Goal: Task Accomplishment & Management: Complete application form

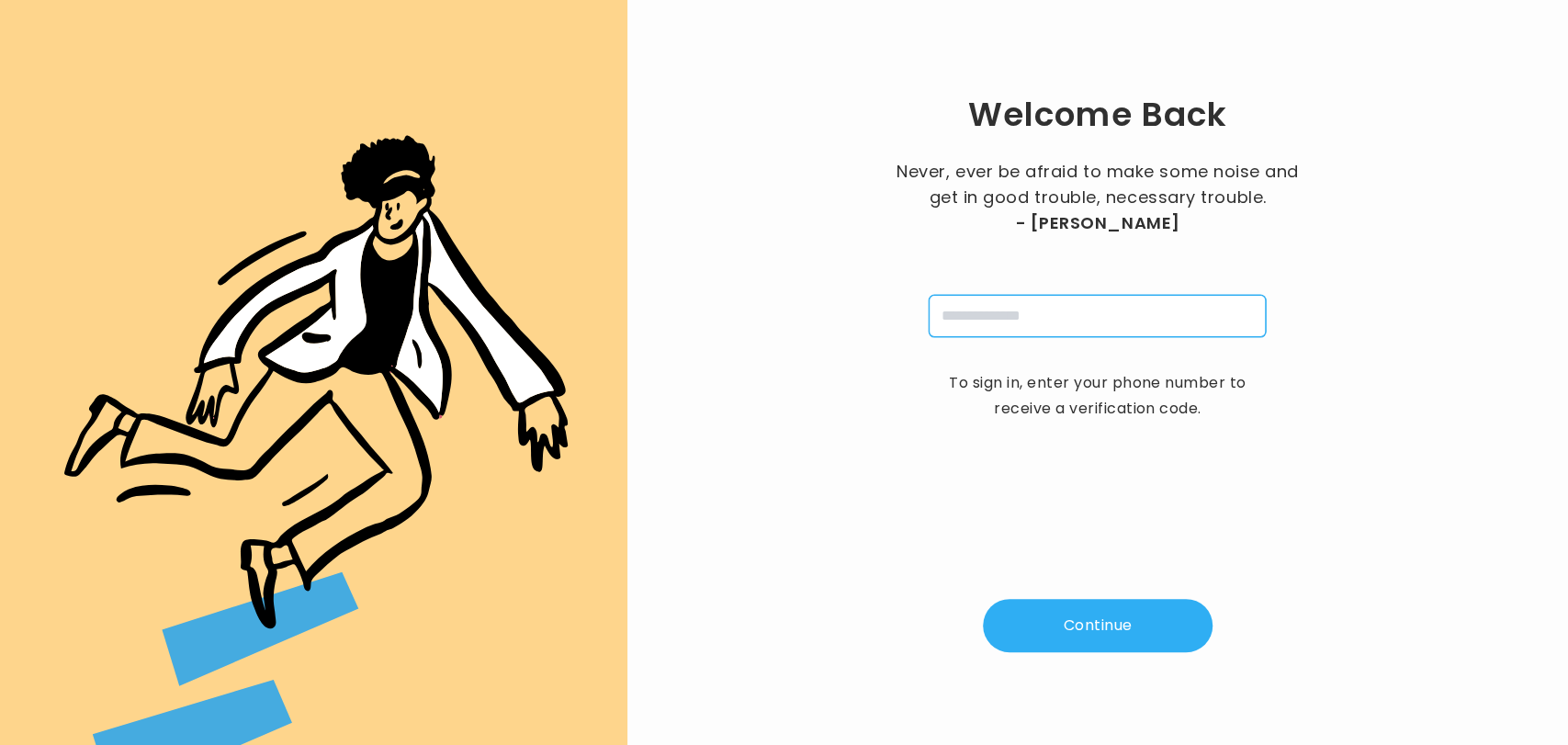
click at [1045, 311] on input "tel" at bounding box center [1097, 317] width 337 height 43
type input "**********"
click at [1040, 642] on button "Continue" at bounding box center [1098, 626] width 230 height 54
type input "*"
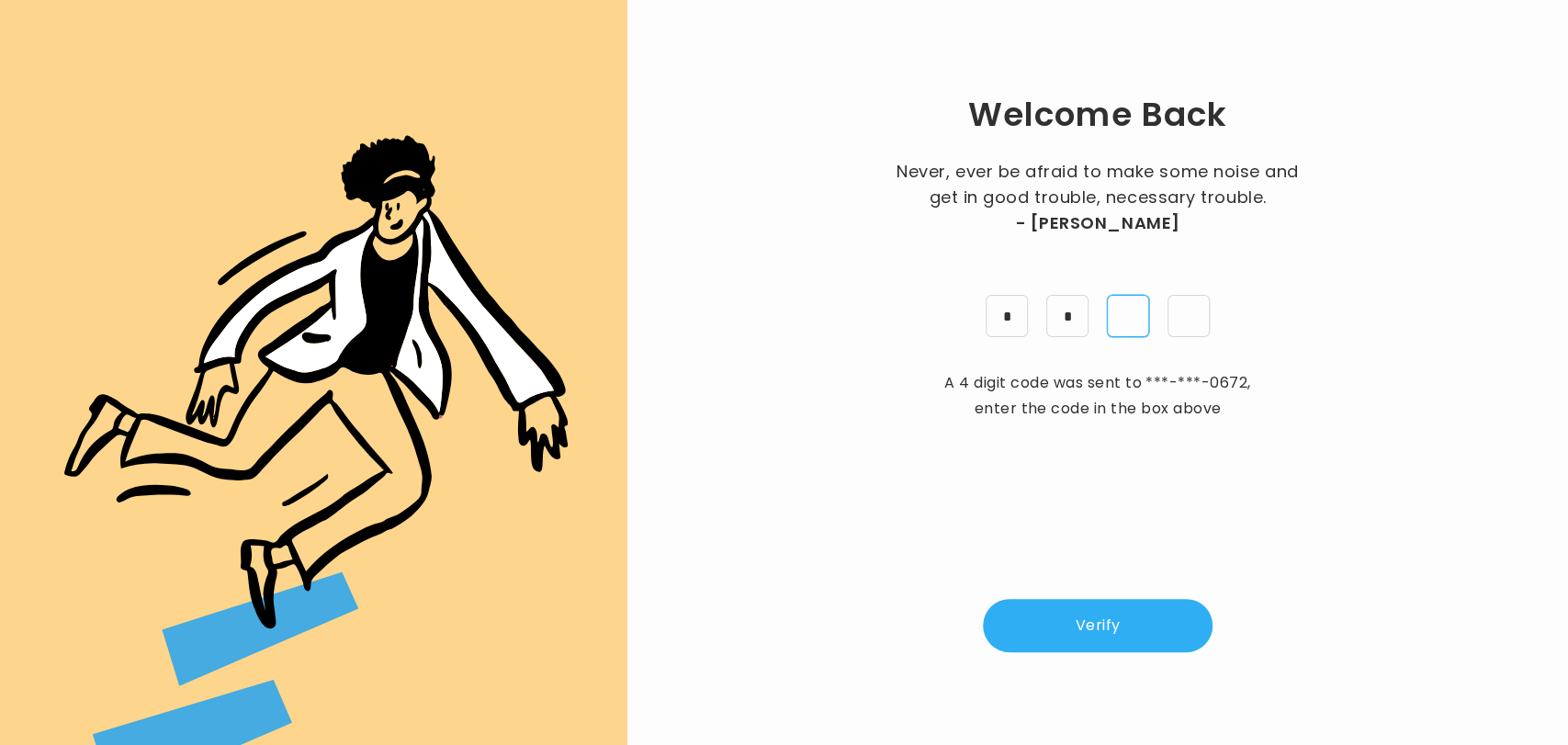
type input "*"
click at [1040, 642] on button "Verify" at bounding box center [1098, 626] width 230 height 54
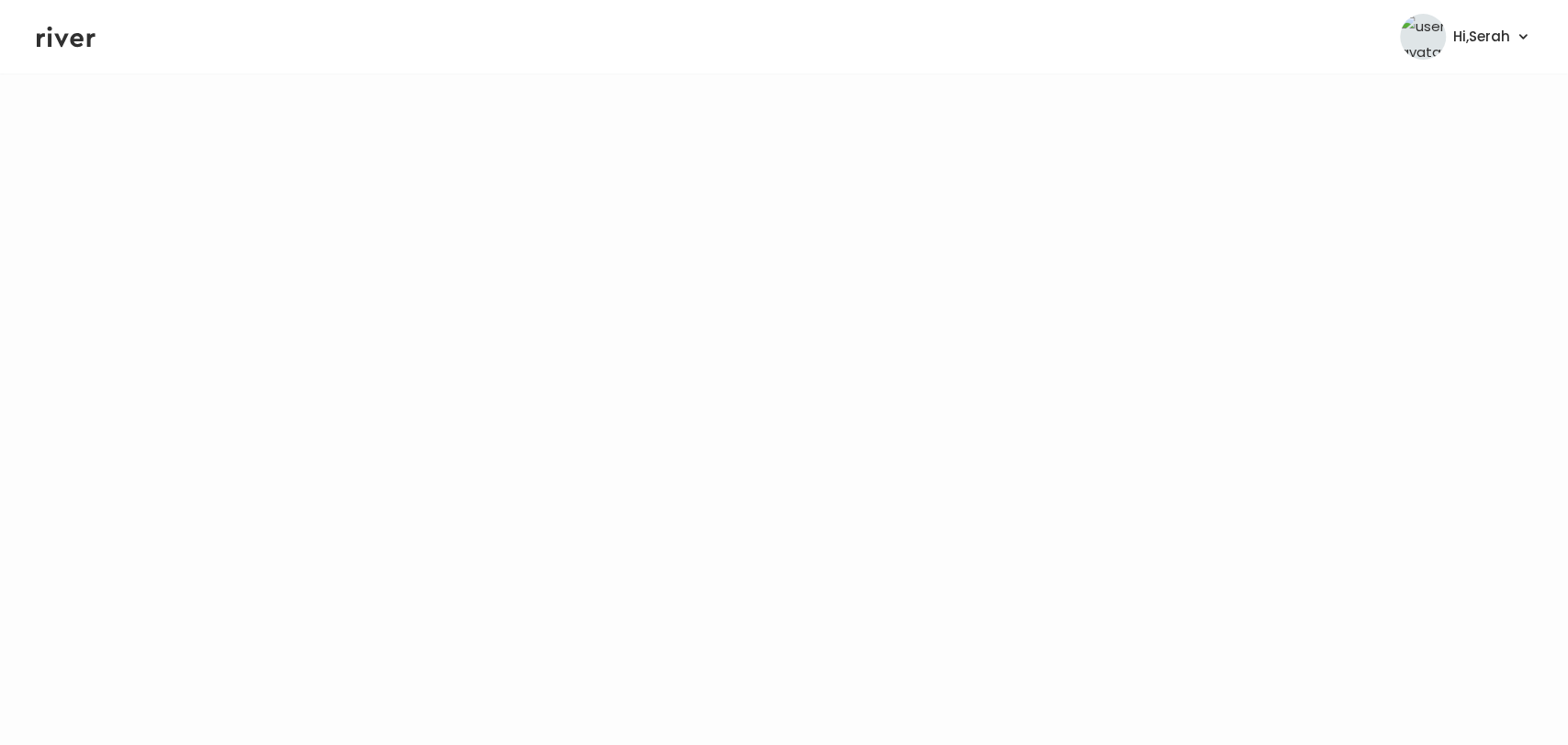
click at [61, 46] on icon at bounding box center [67, 37] width 59 height 21
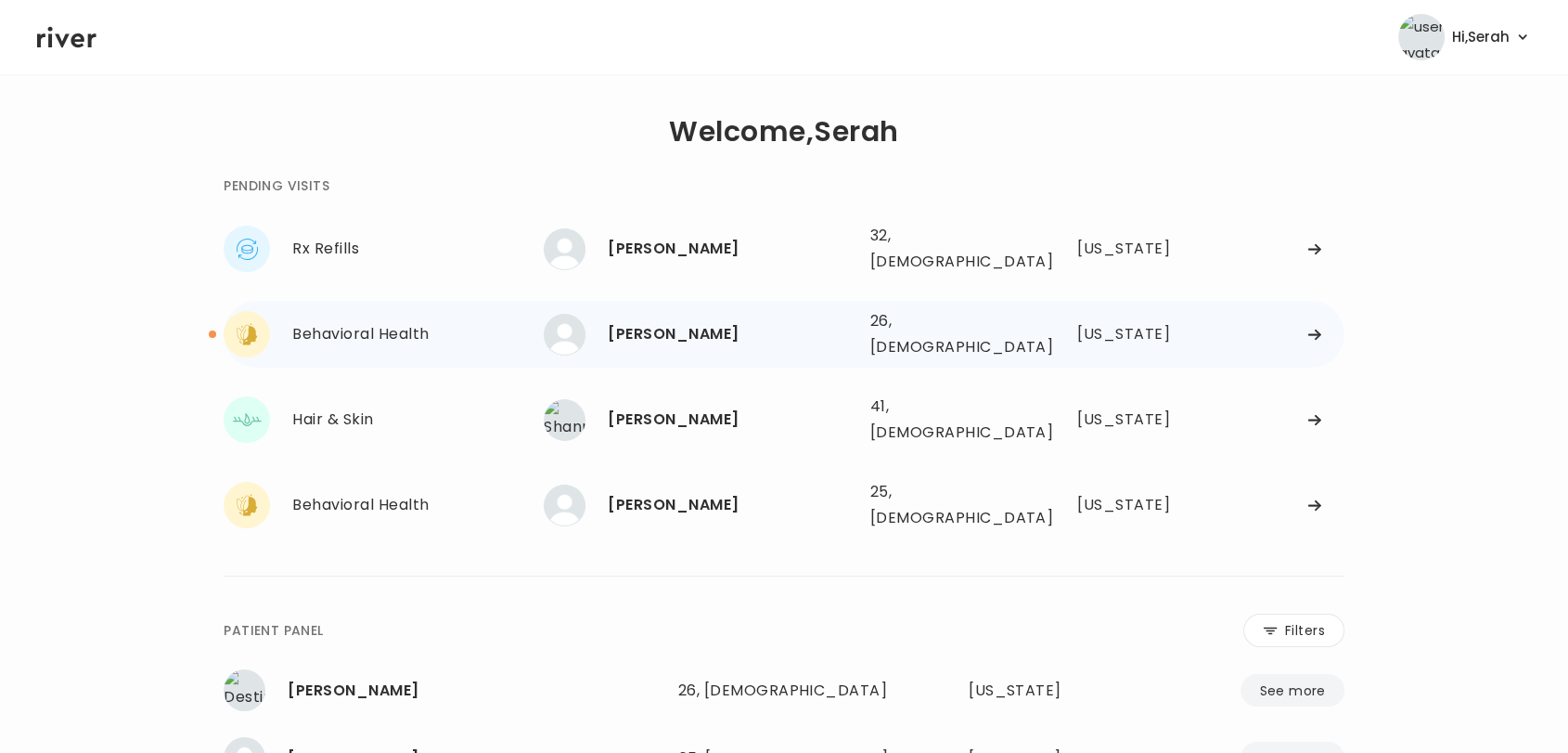
click at [677, 313] on div "PAYTON ELLSWORTH 26, Female See more" at bounding box center [699, 334] width 310 height 42
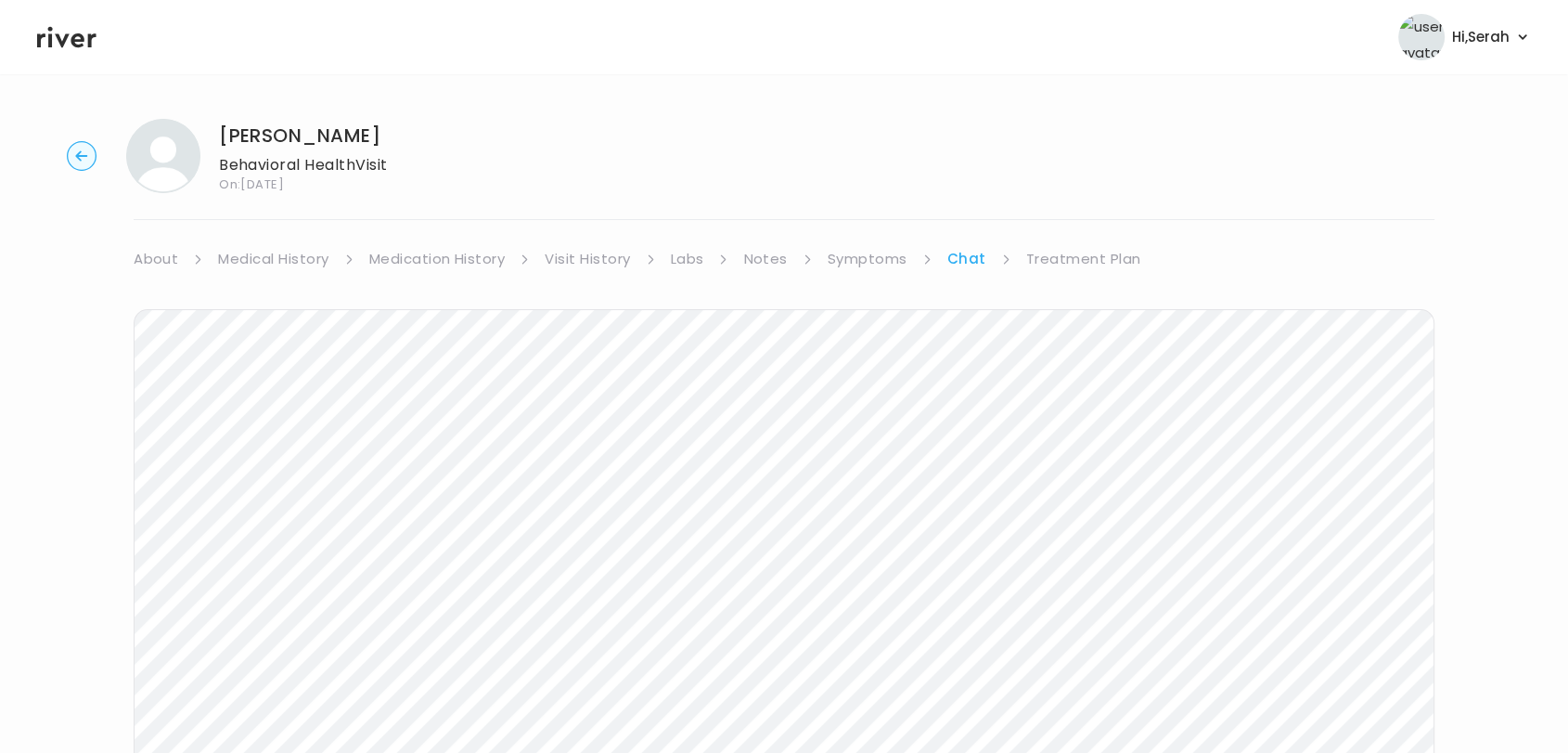
click at [887, 264] on link "Symptoms" at bounding box center [867, 259] width 79 height 26
click at [966, 262] on link "Chat" at bounding box center [970, 259] width 37 height 26
click at [60, 39] on icon at bounding box center [67, 37] width 60 height 22
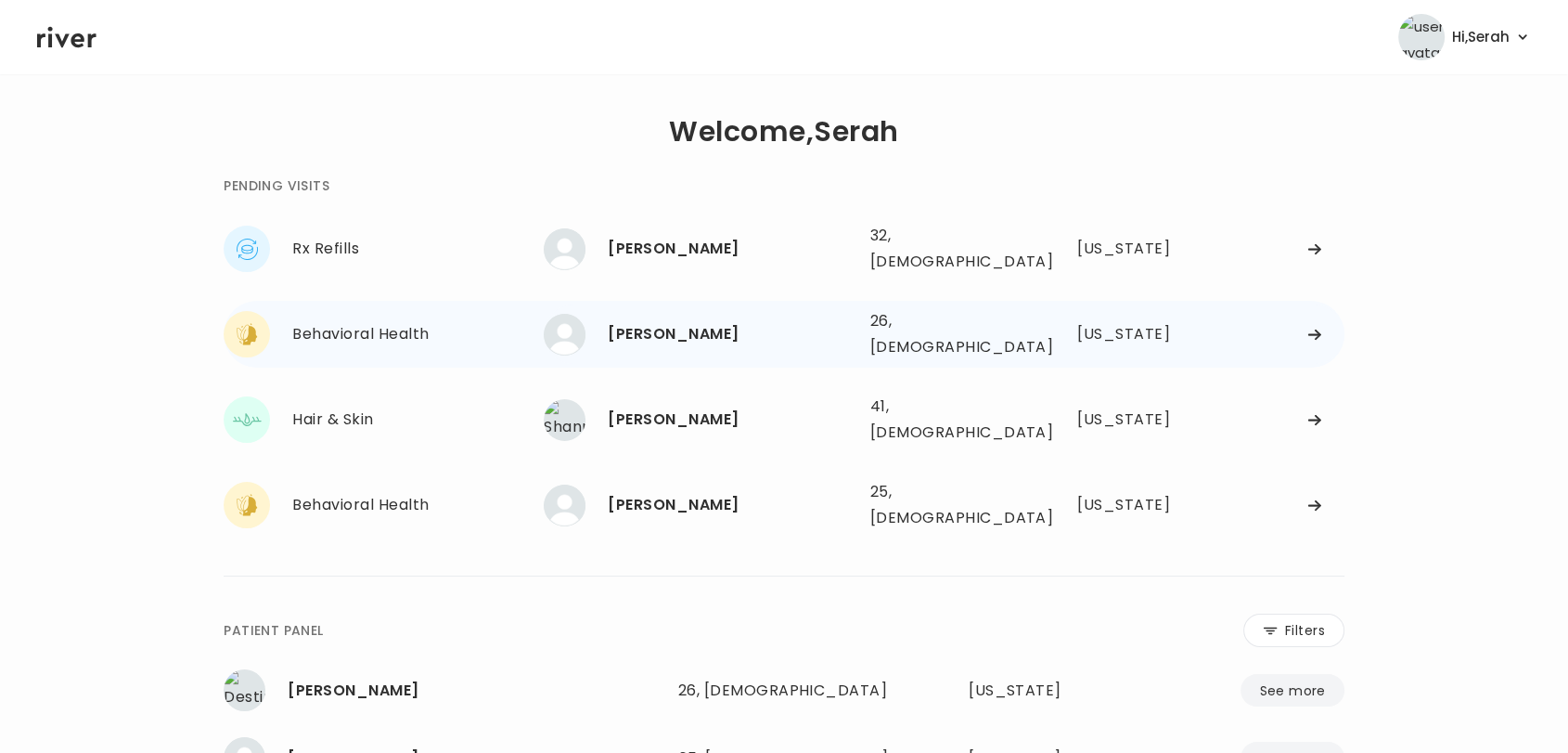
click at [655, 326] on div "[PERSON_NAME]" at bounding box center [731, 334] width 247 height 26
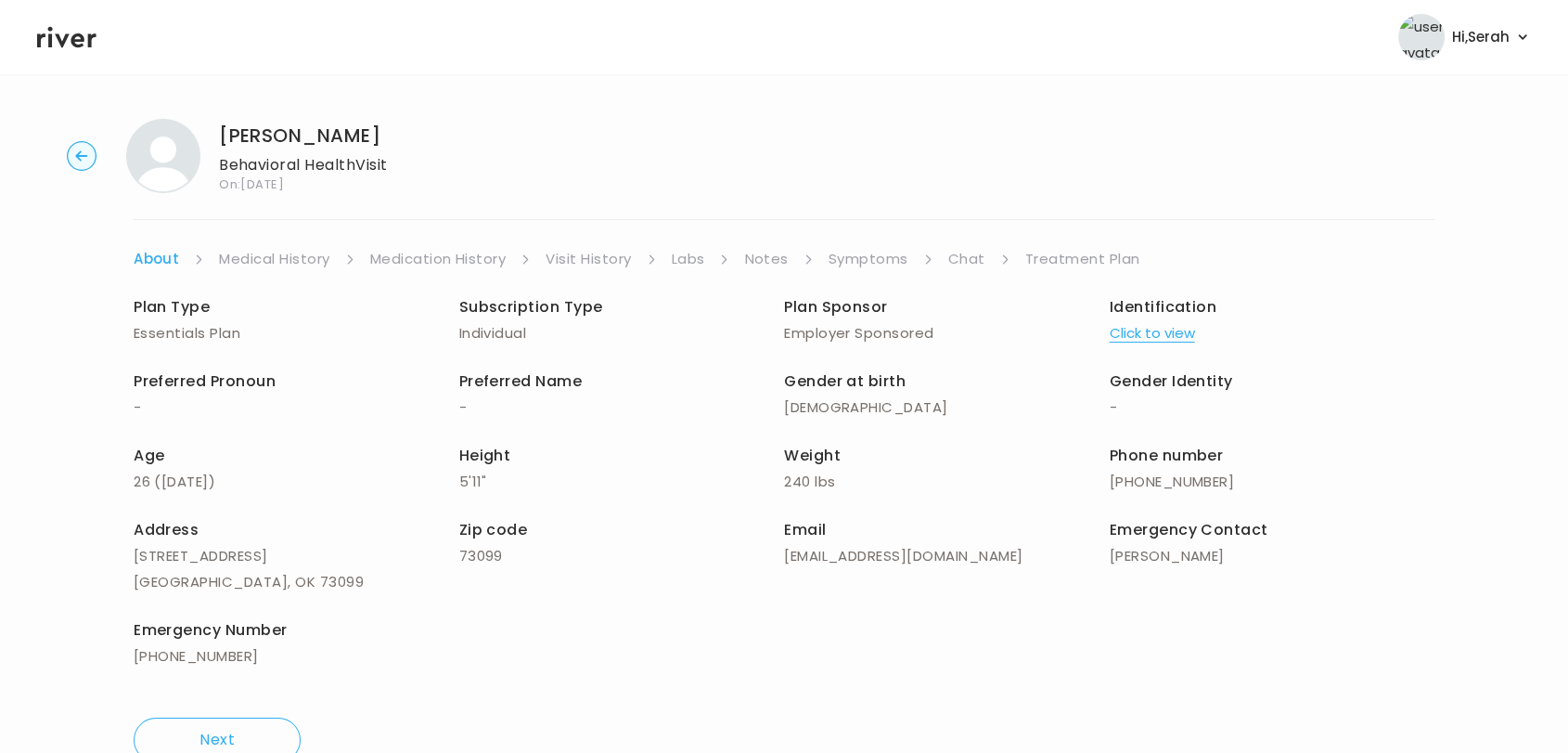
click at [78, 40] on icon at bounding box center [67, 37] width 60 height 22
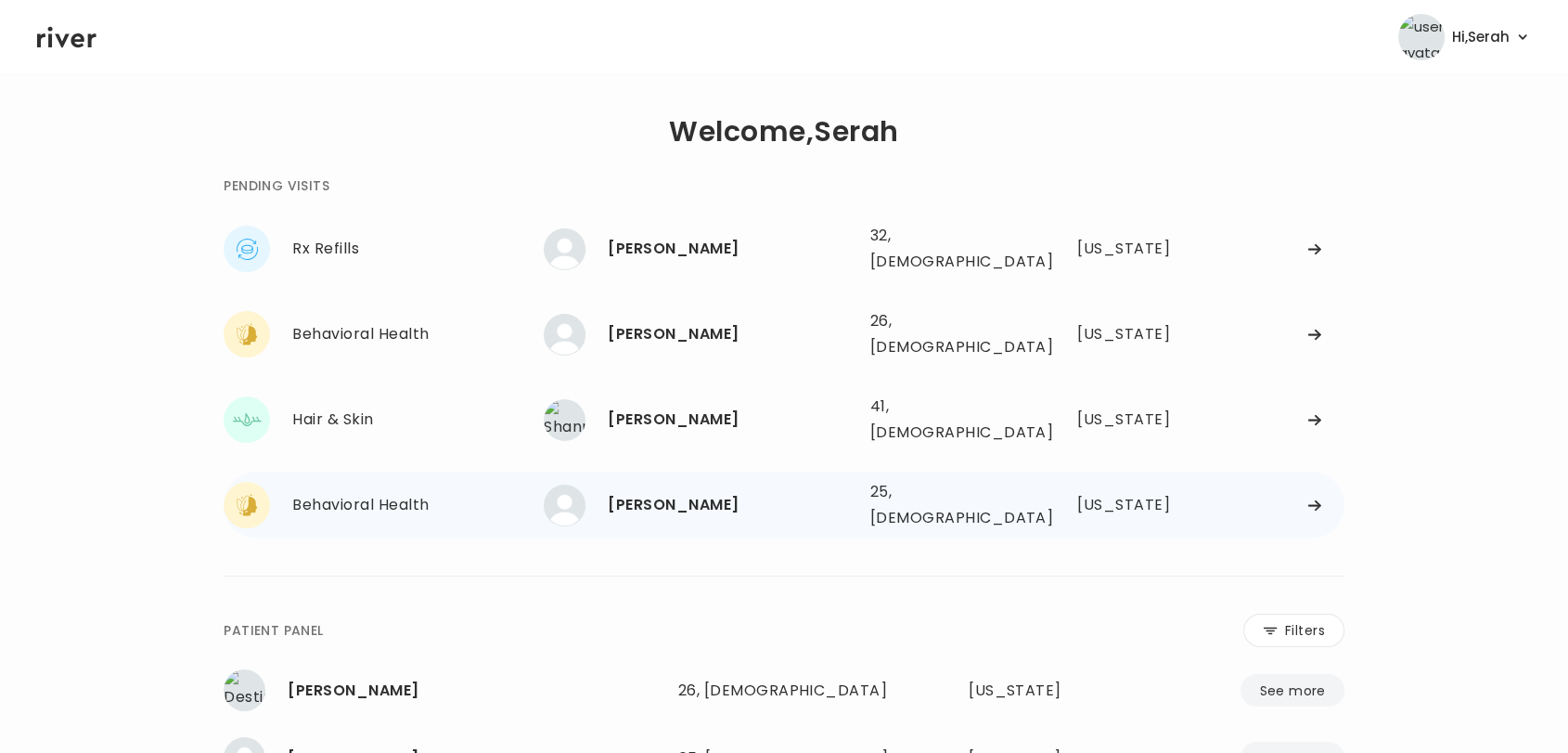
click at [606, 485] on div "SAVANNA WELTON 25, Female See more" at bounding box center [699, 505] width 310 height 42
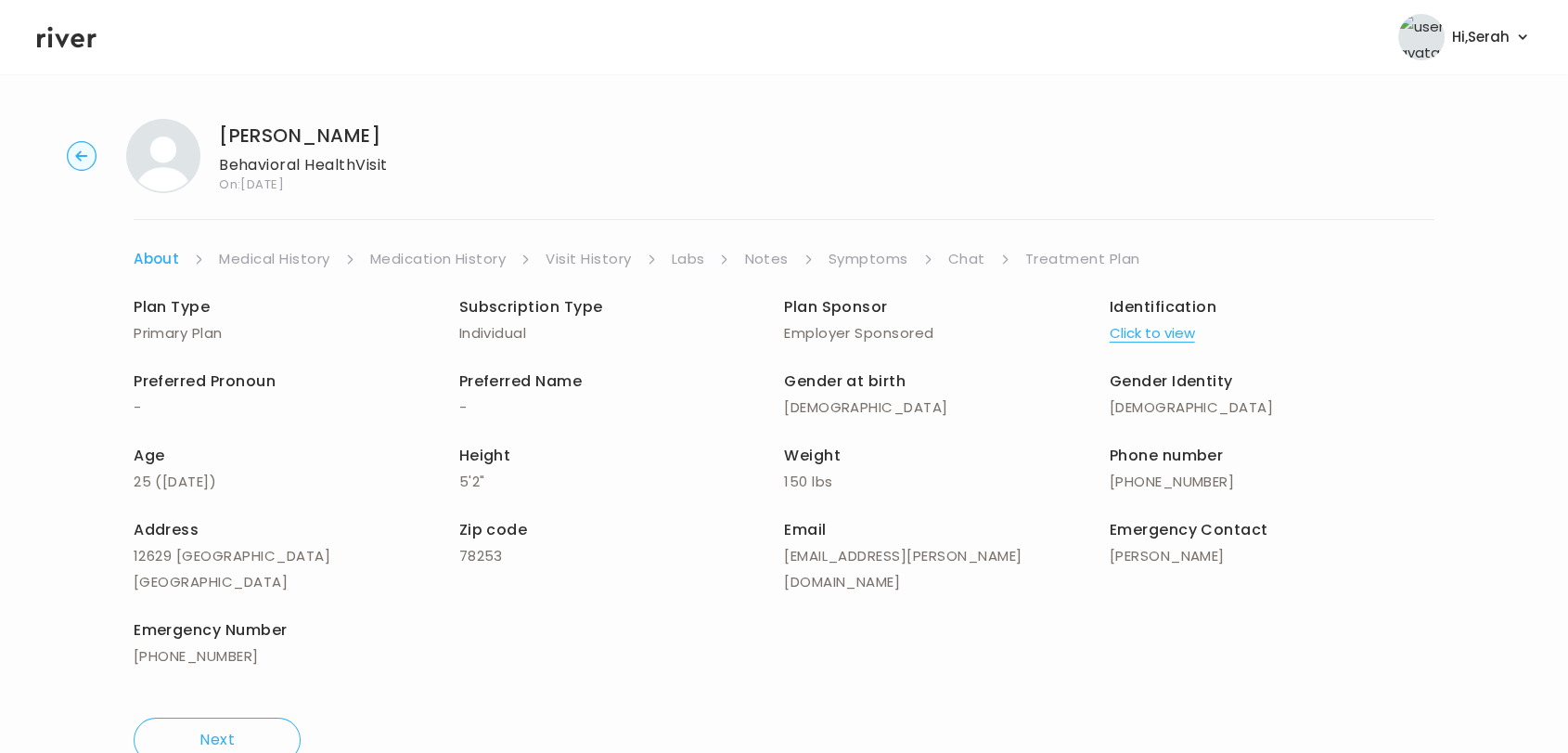
click at [867, 254] on link "Symptoms" at bounding box center [868, 259] width 79 height 26
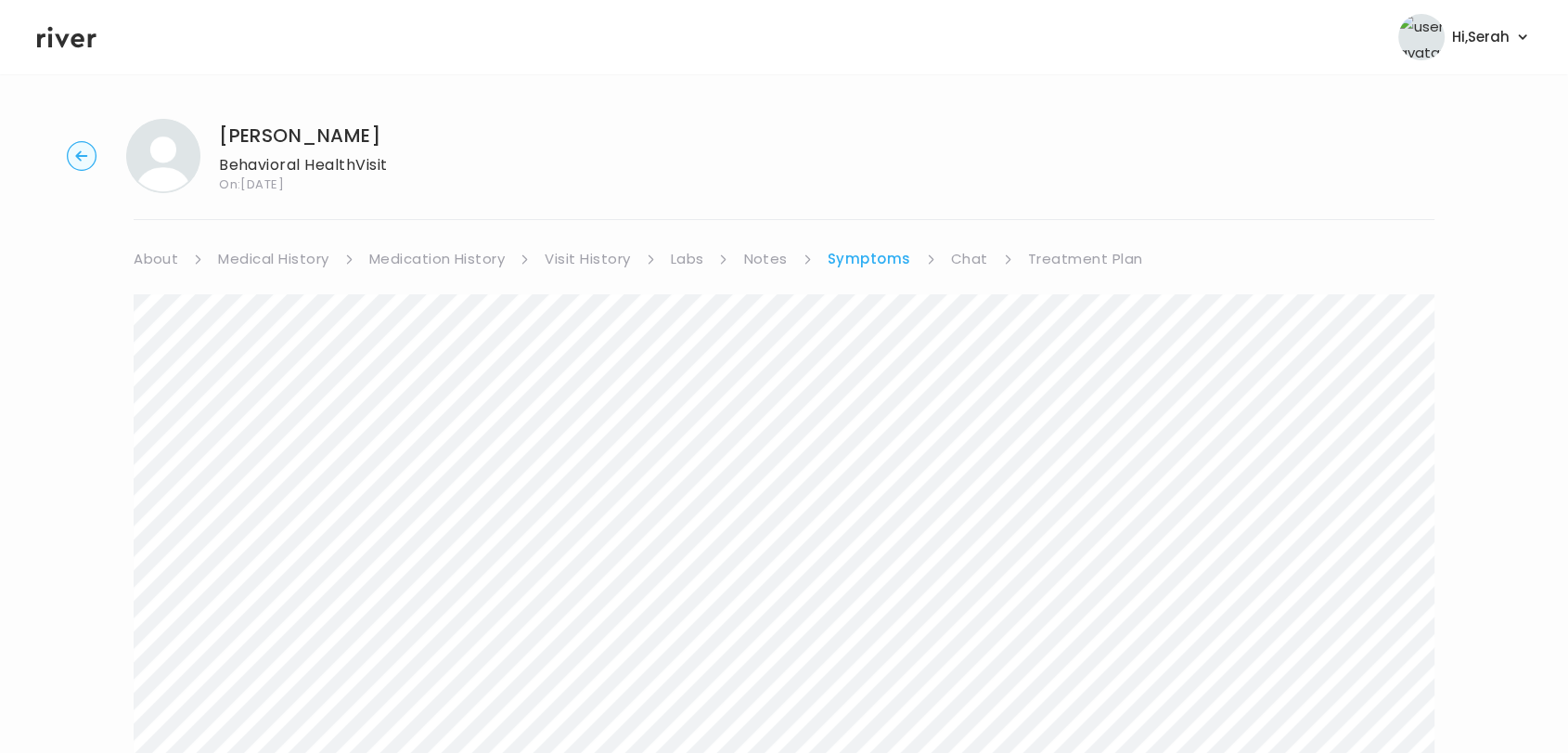
click at [958, 254] on link "Chat" at bounding box center [970, 259] width 37 height 26
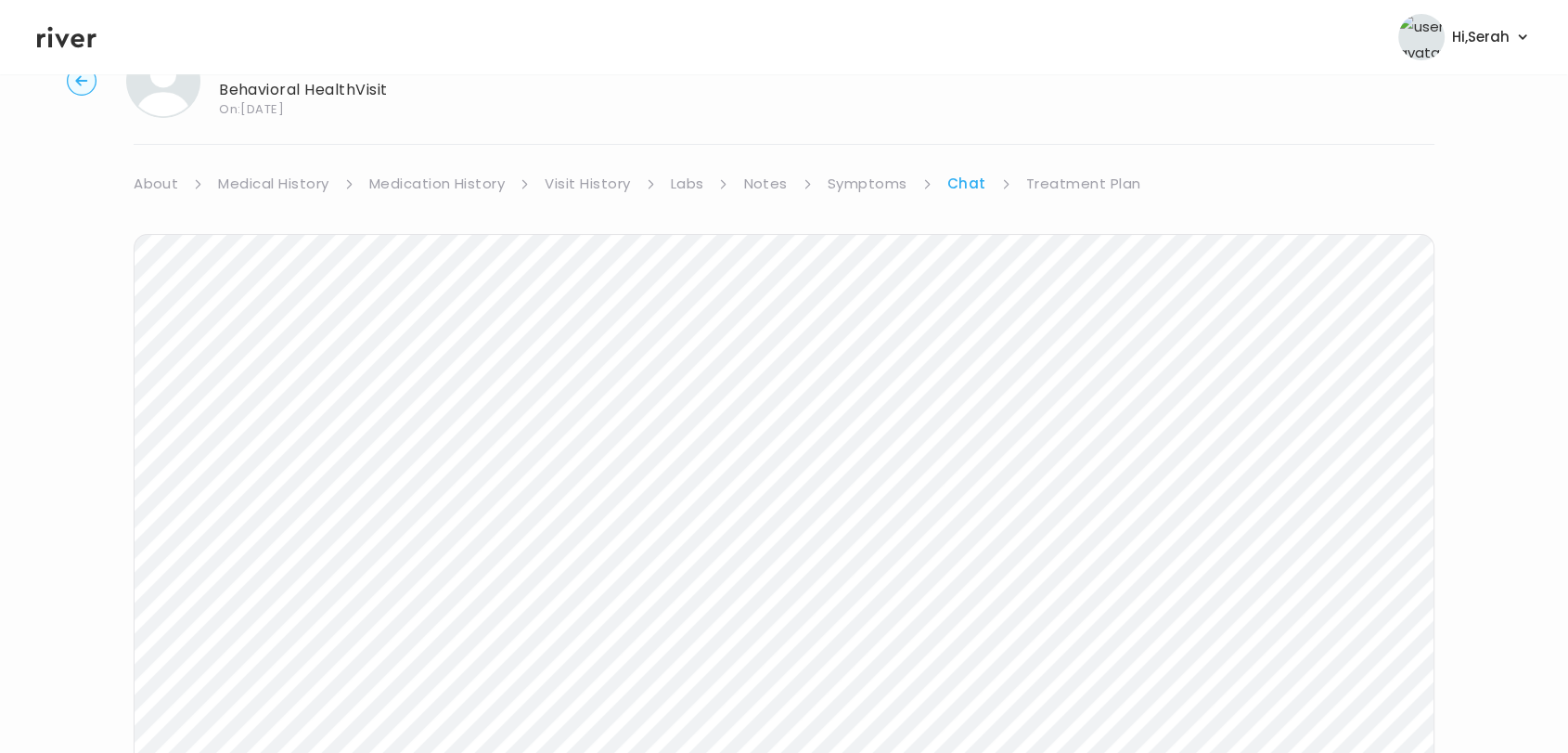
click at [846, 183] on link "Symptoms" at bounding box center [867, 184] width 79 height 26
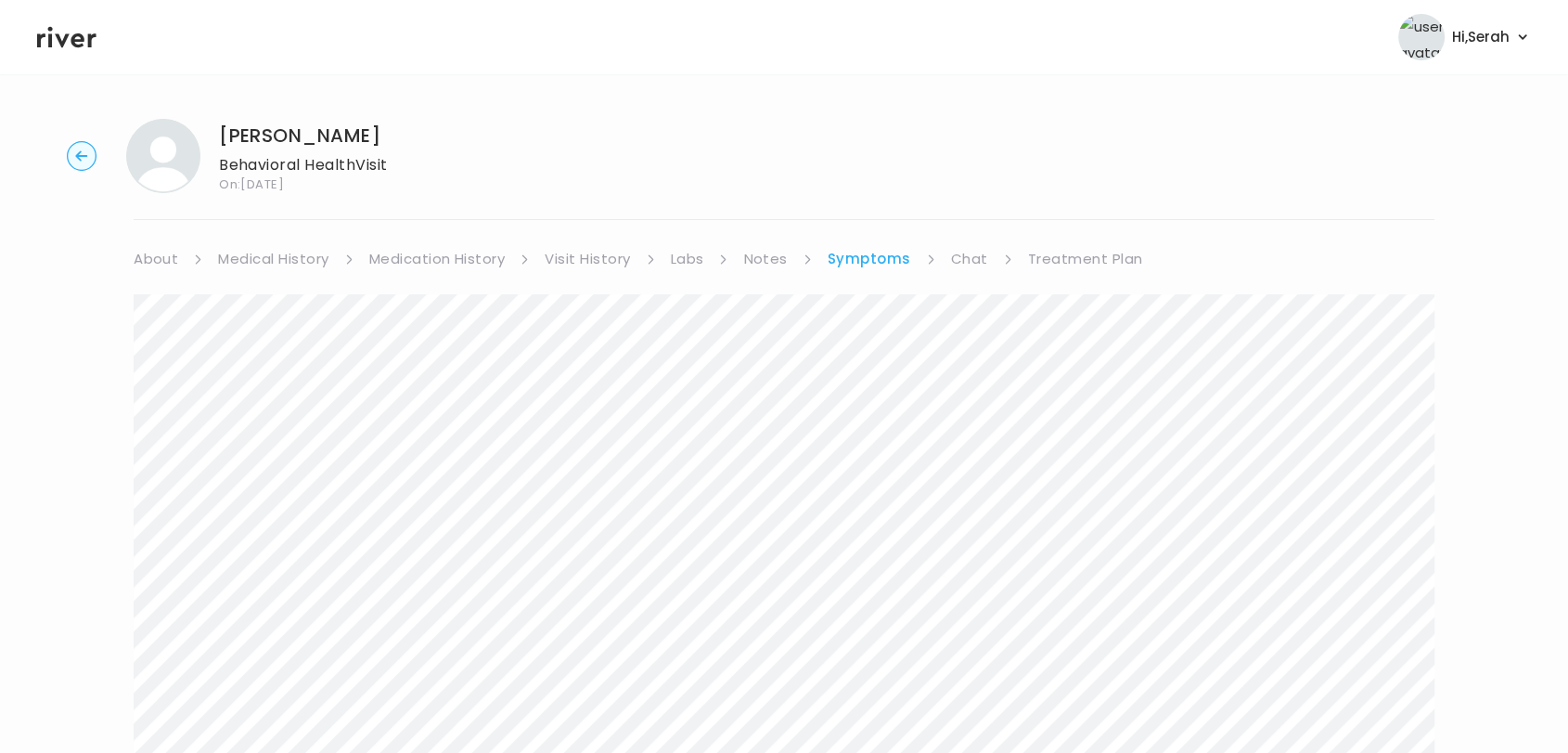
click at [972, 266] on link "Chat" at bounding box center [970, 259] width 37 height 26
click at [1068, 244] on div "SAVANNA WELTON Behavioral Health Visit On: 30 Sep 2025 About Medical History Me…" at bounding box center [784, 553] width 1568 height 898
click at [1068, 254] on link "Treatment Plan" at bounding box center [1084, 259] width 115 height 26
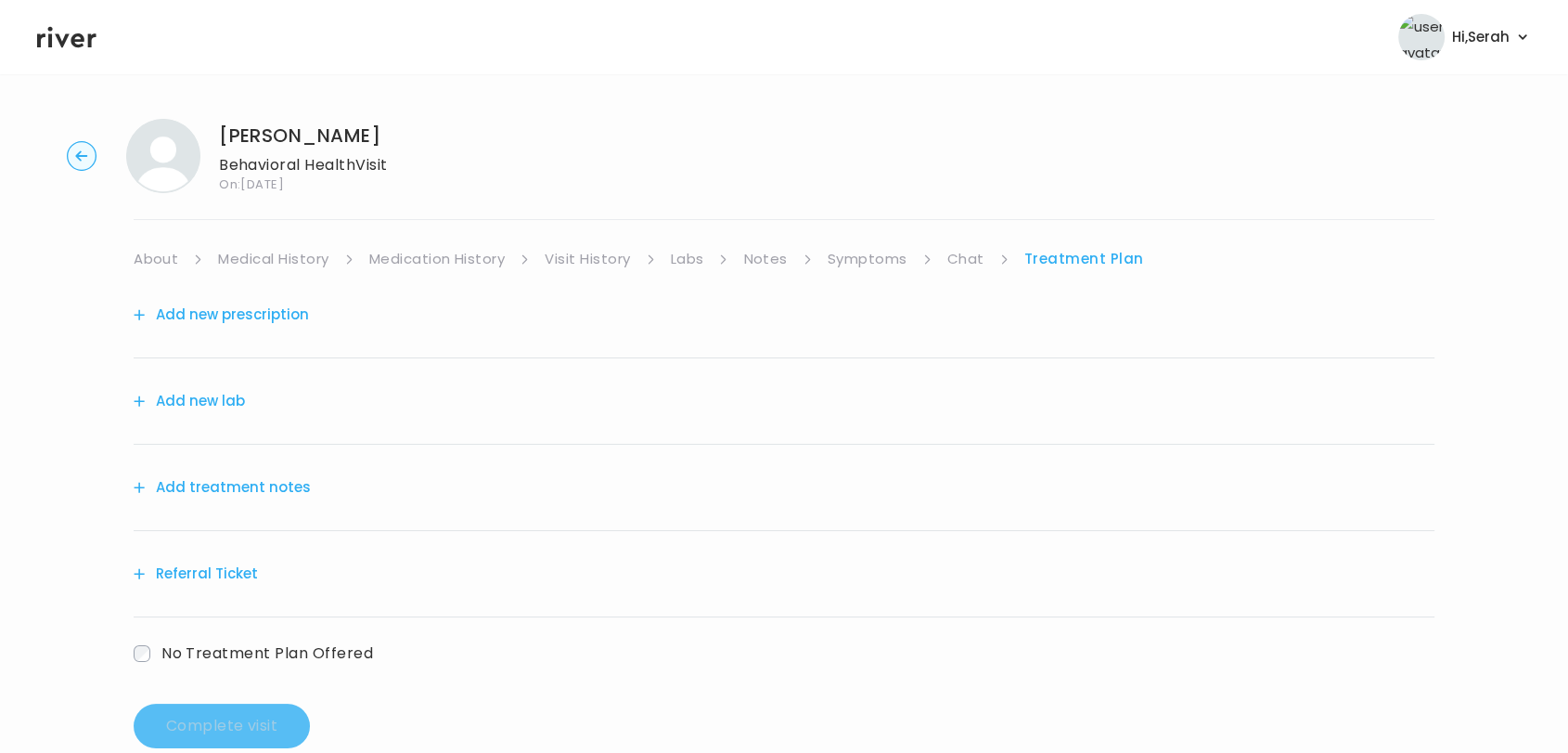
scroll to position [39, 0]
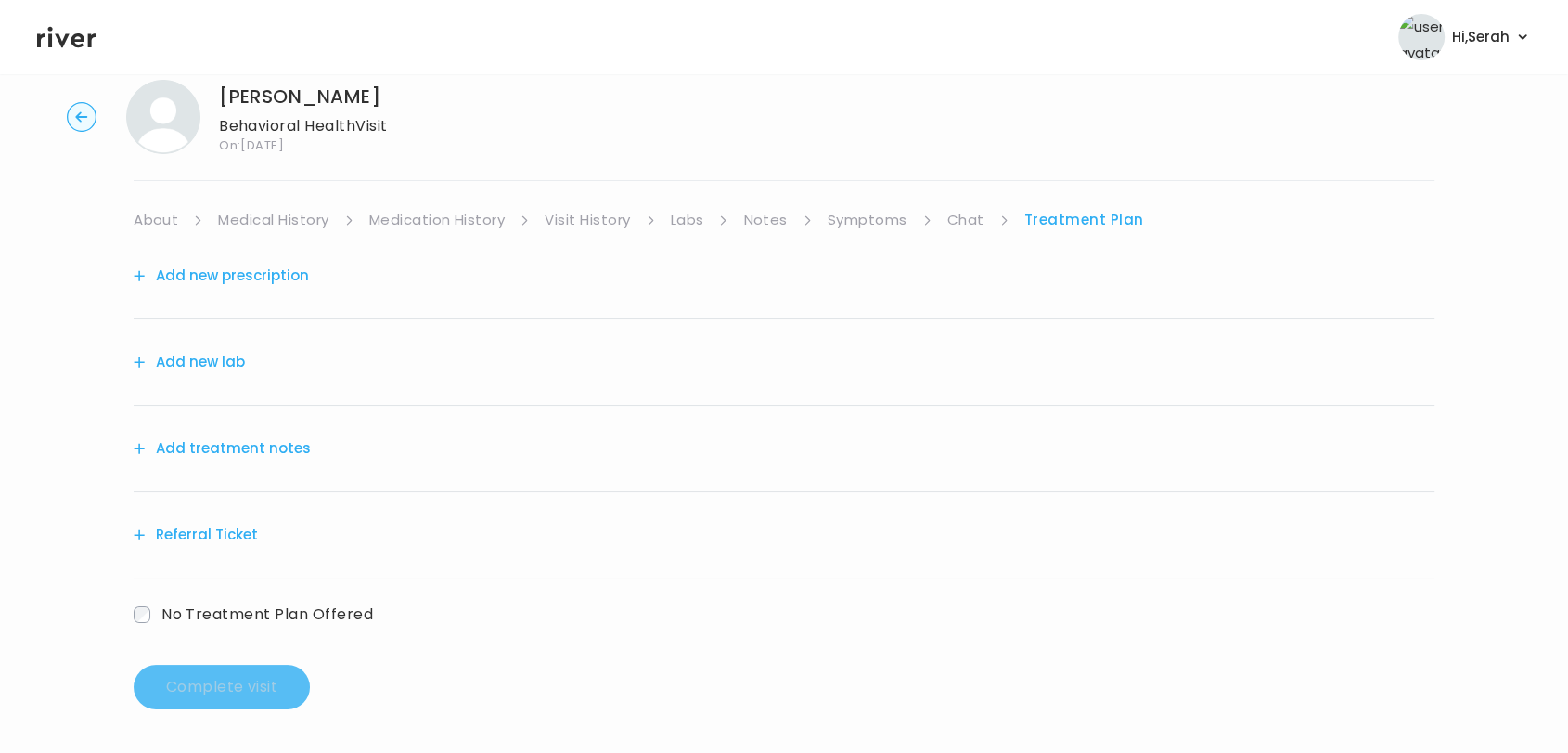
click at [249, 450] on button "Add treatment notes" at bounding box center [223, 448] width 178 height 26
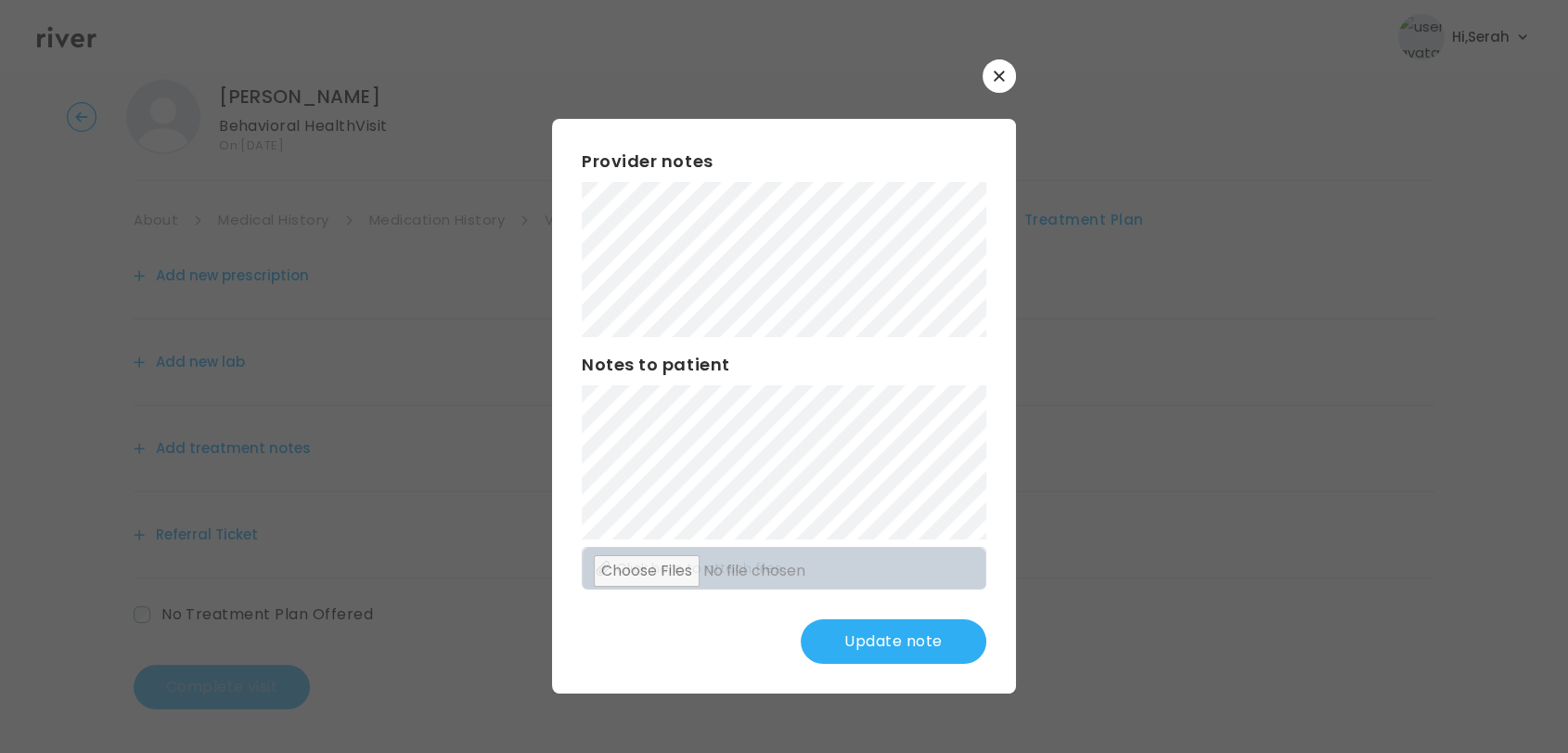
click at [900, 659] on button "Update note" at bounding box center [893, 642] width 185 height 45
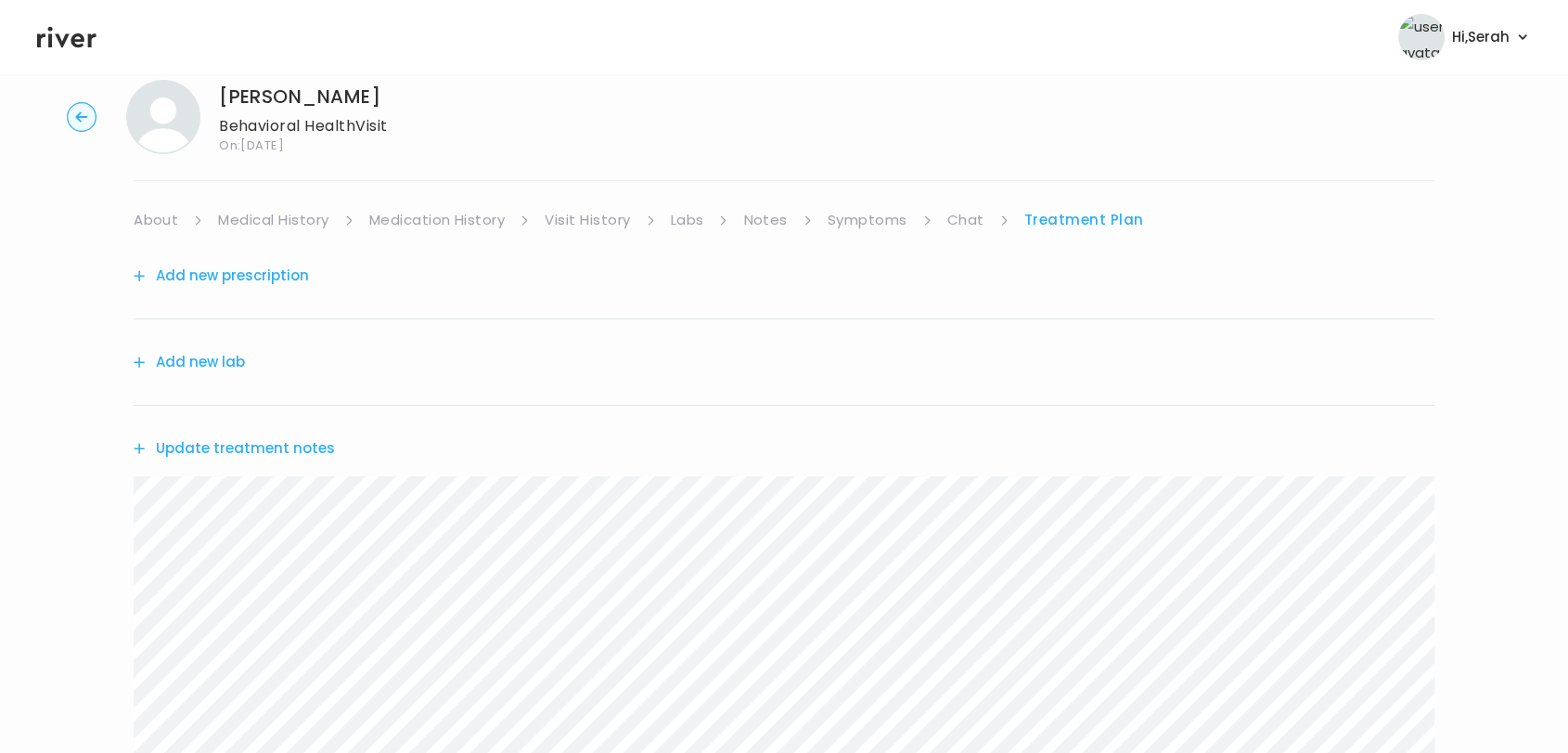
scroll to position [316, 0]
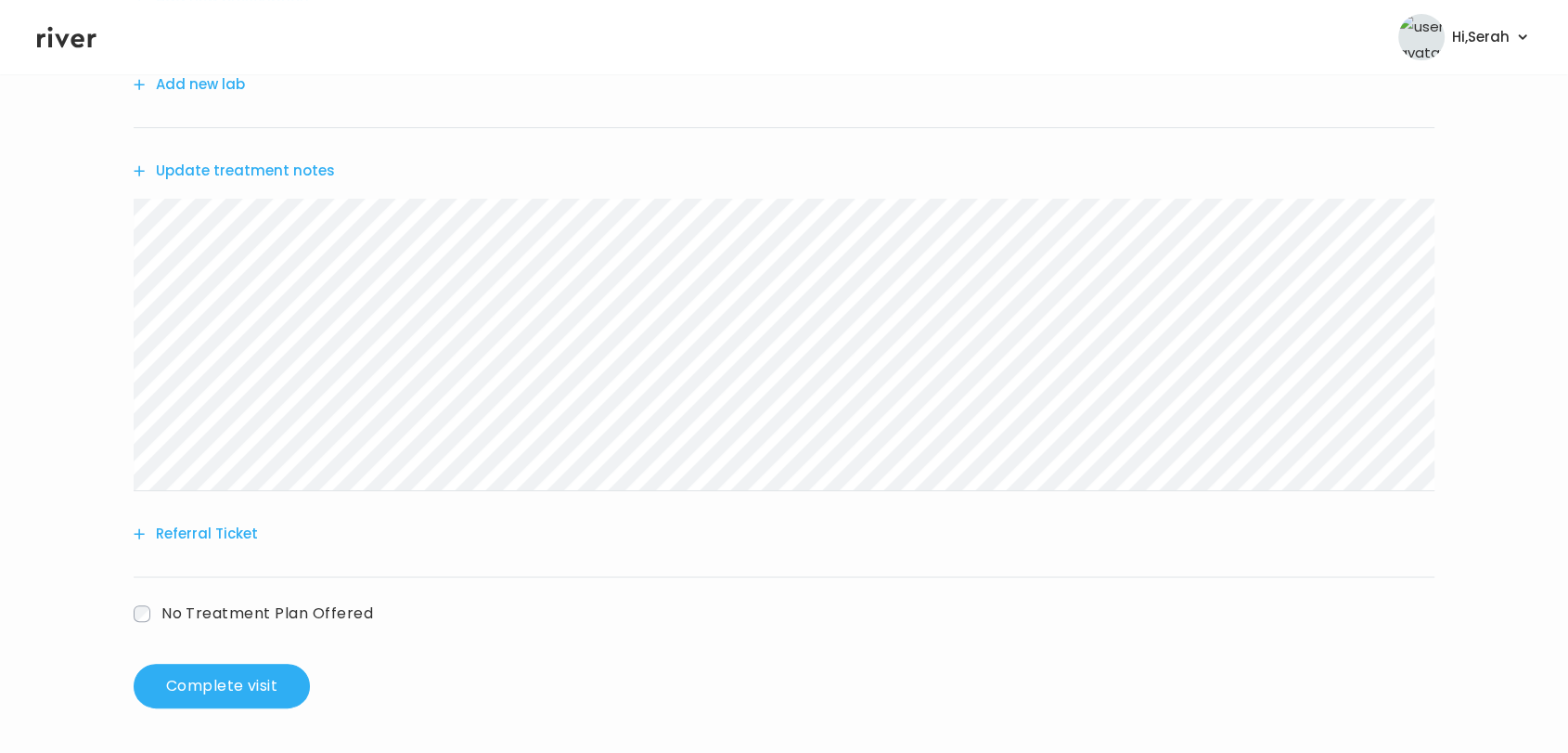
click at [198, 529] on button "Referral Ticket" at bounding box center [195, 534] width 124 height 26
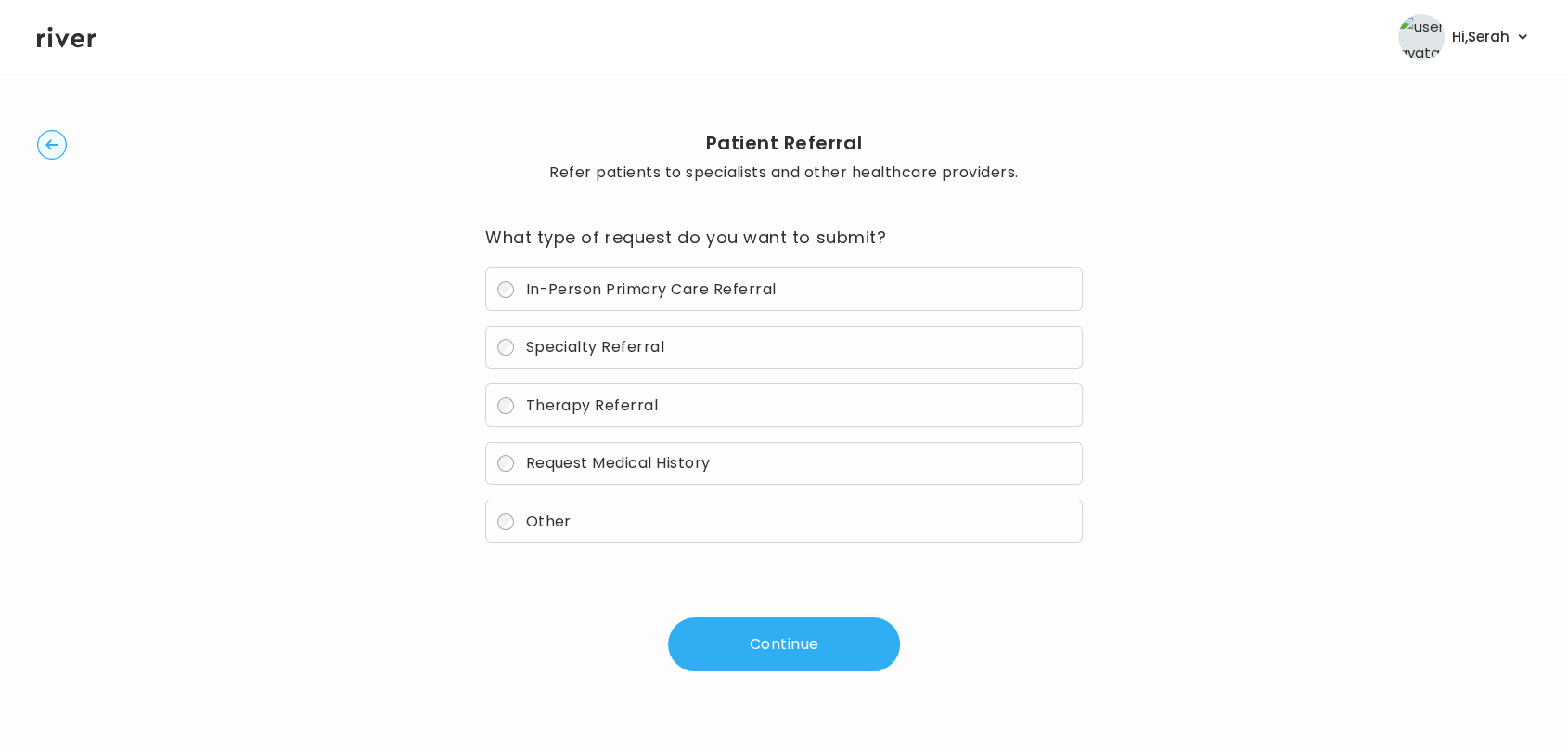
scroll to position [28, 0]
click at [587, 408] on span "Therapy Referral" at bounding box center [592, 405] width 133 height 22
click at [797, 641] on button "Continue" at bounding box center [784, 644] width 232 height 54
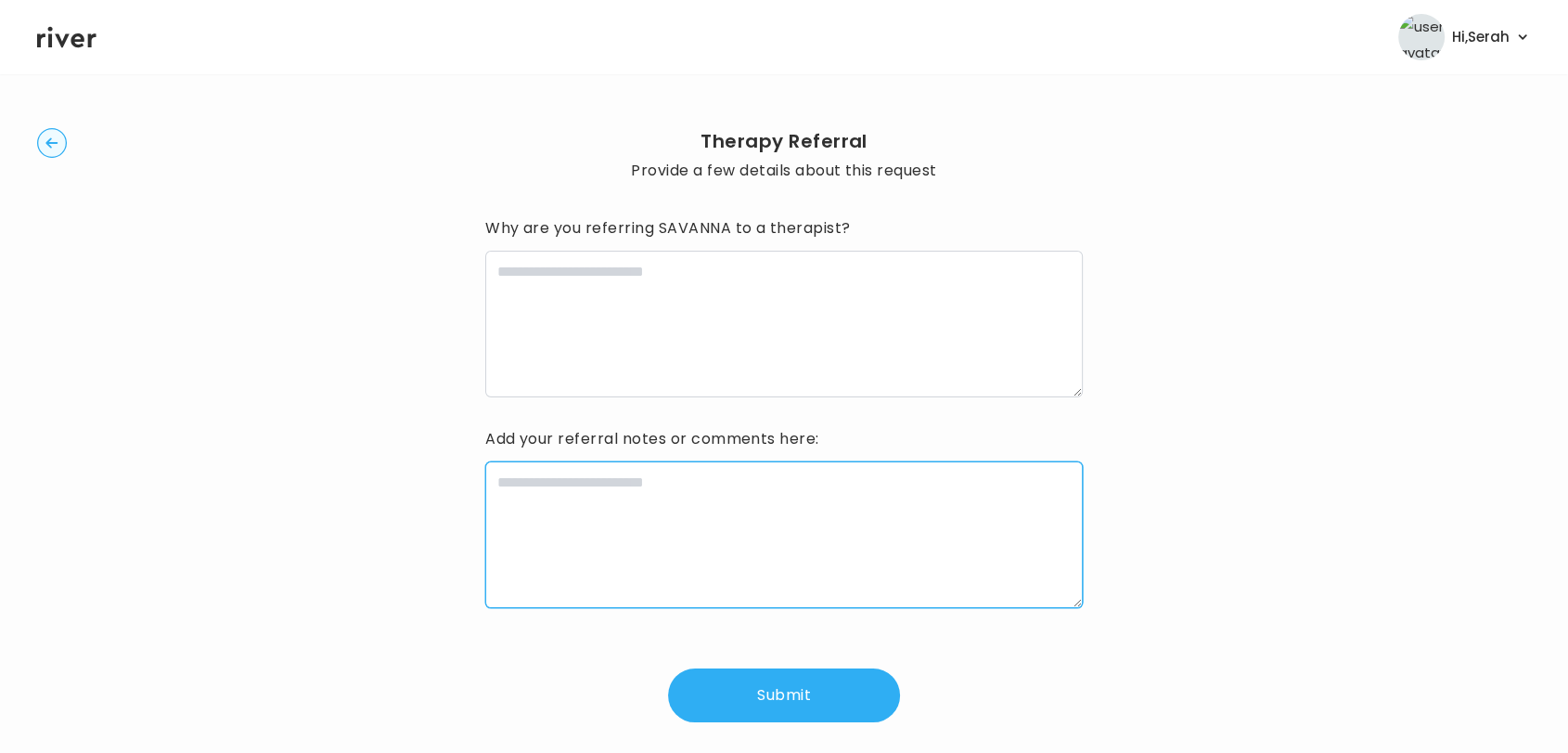
click at [691, 570] on textarea at bounding box center [784, 534] width 597 height 147
type textarea "**********"
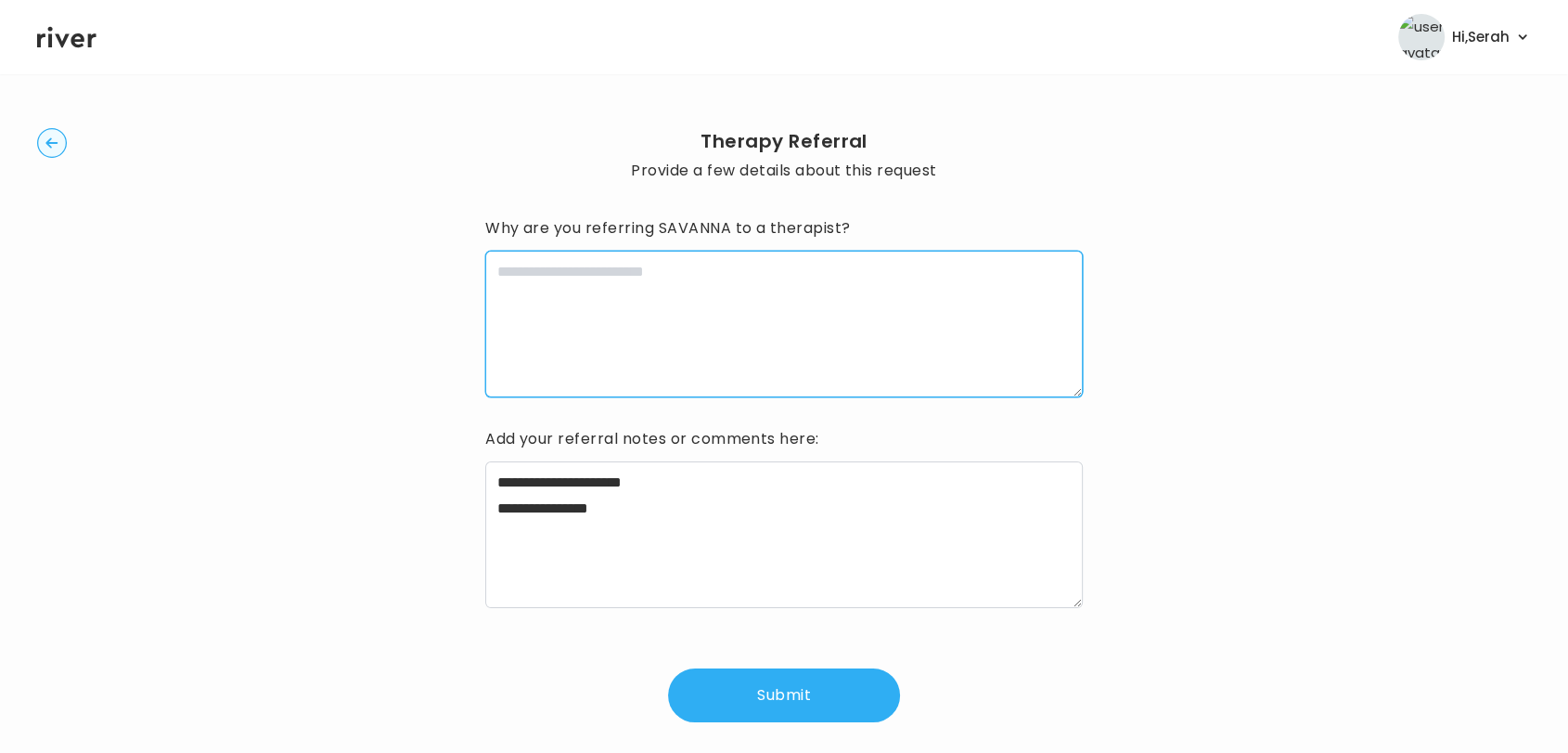
click at [654, 351] on textarea at bounding box center [784, 324] width 597 height 147
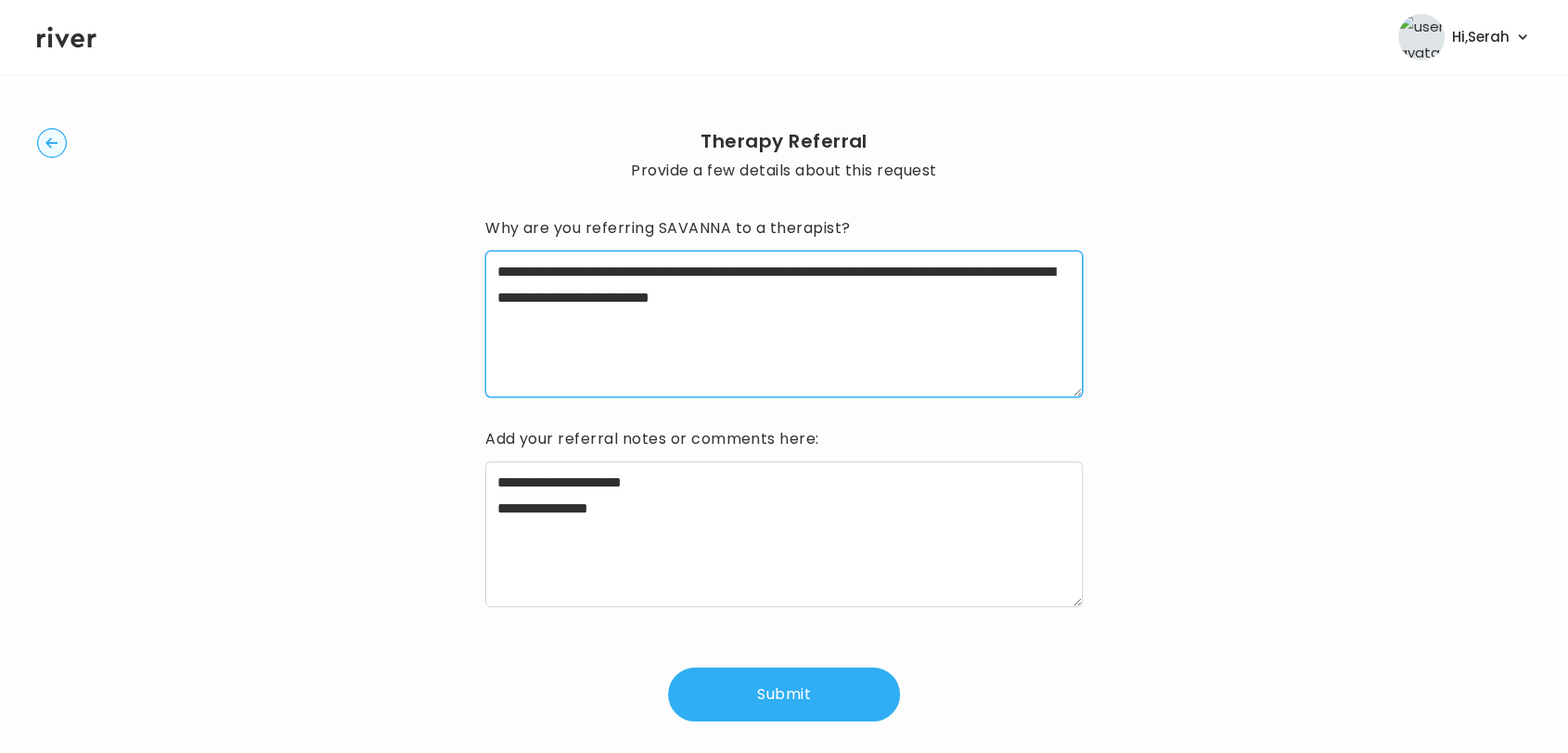
type textarea "**********"
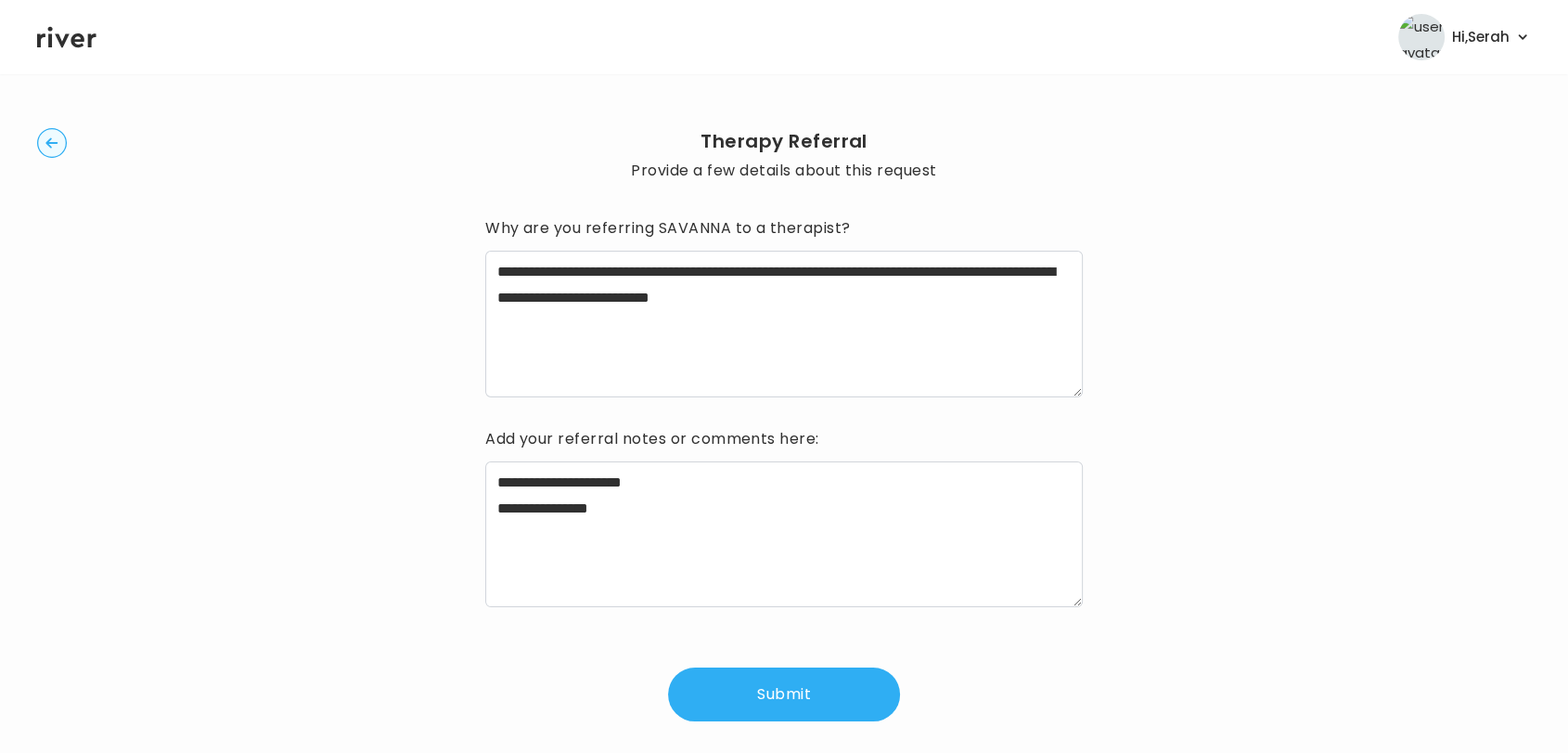
click at [766, 689] on button "Submit" at bounding box center [784, 695] width 232 height 54
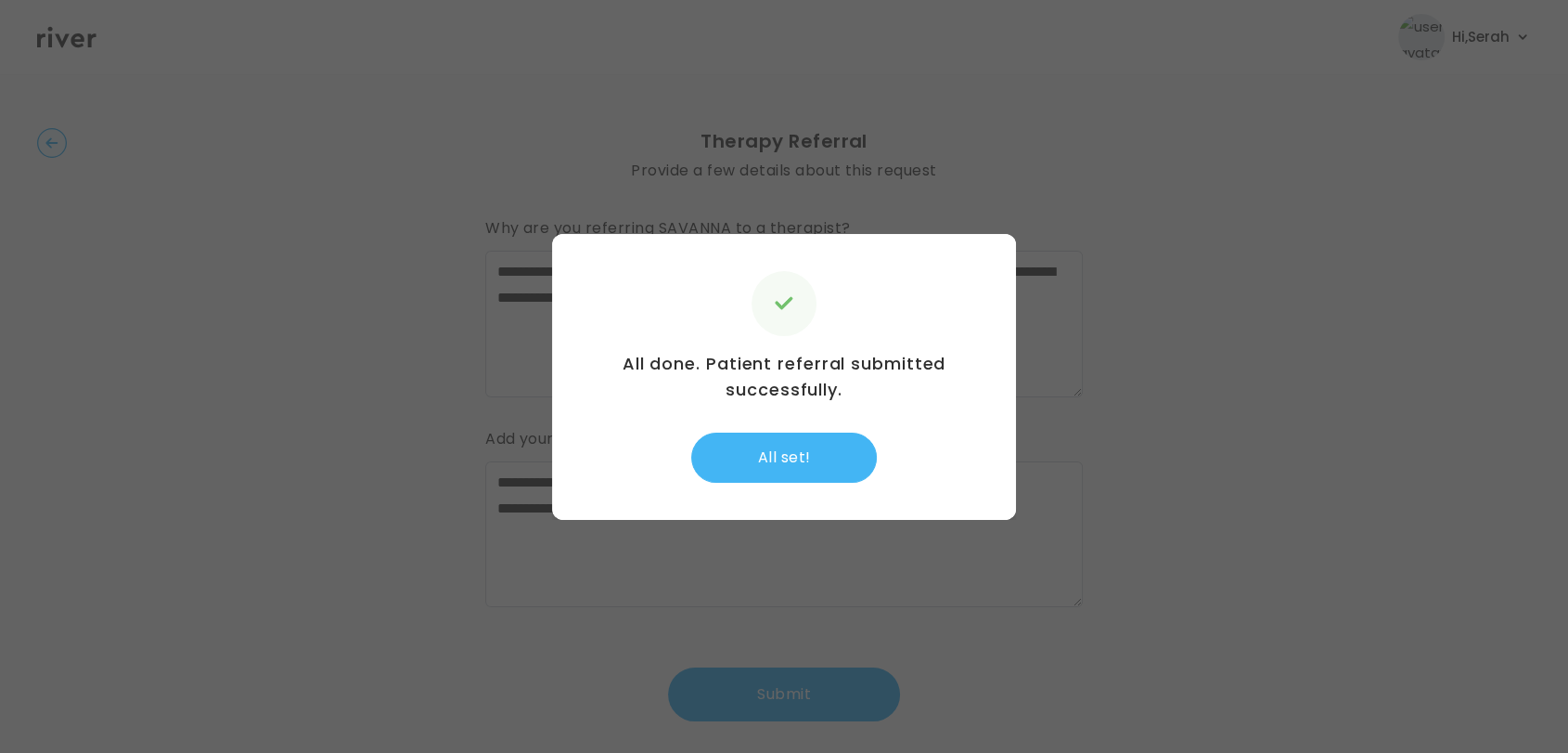
click at [747, 451] on button "All set!" at bounding box center [784, 457] width 185 height 51
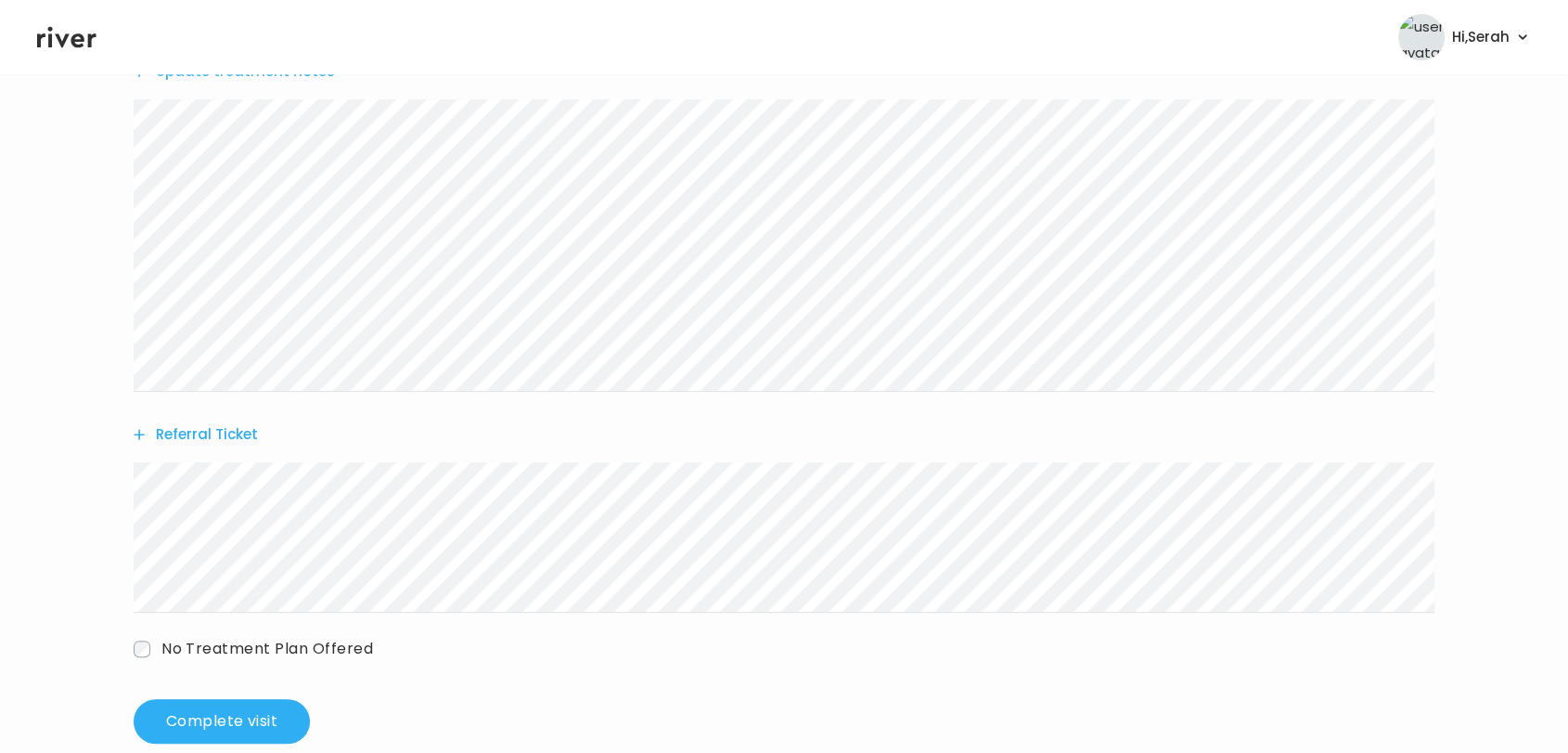
scroll to position [451, 0]
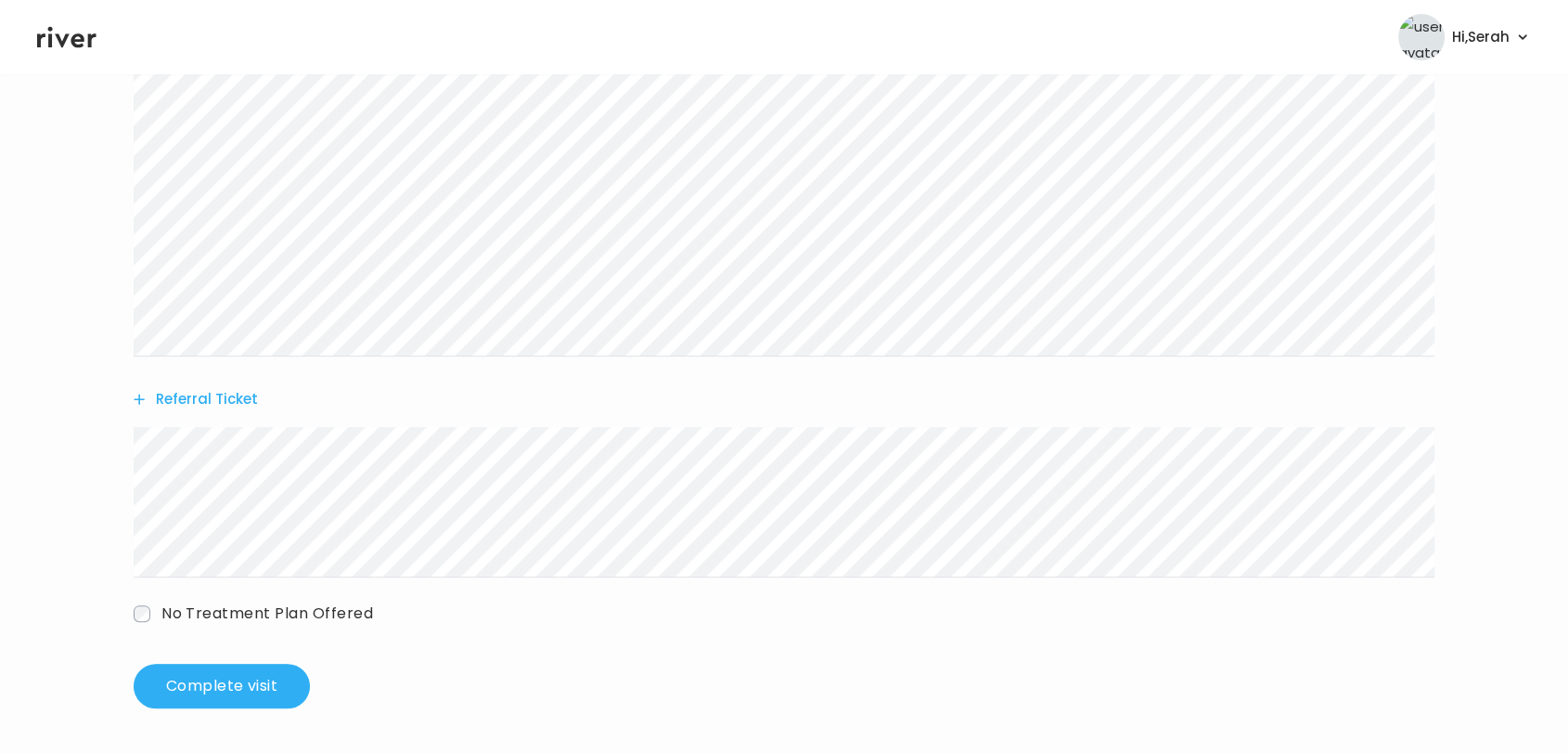
click at [248, 710] on div "SAVANNA WELTON Behavioral Health Visit On: 30 Sep 2025 About Medical History Me…" at bounding box center [784, 188] width 1568 height 1070
click at [253, 693] on button "Complete visit" at bounding box center [222, 687] width 177 height 45
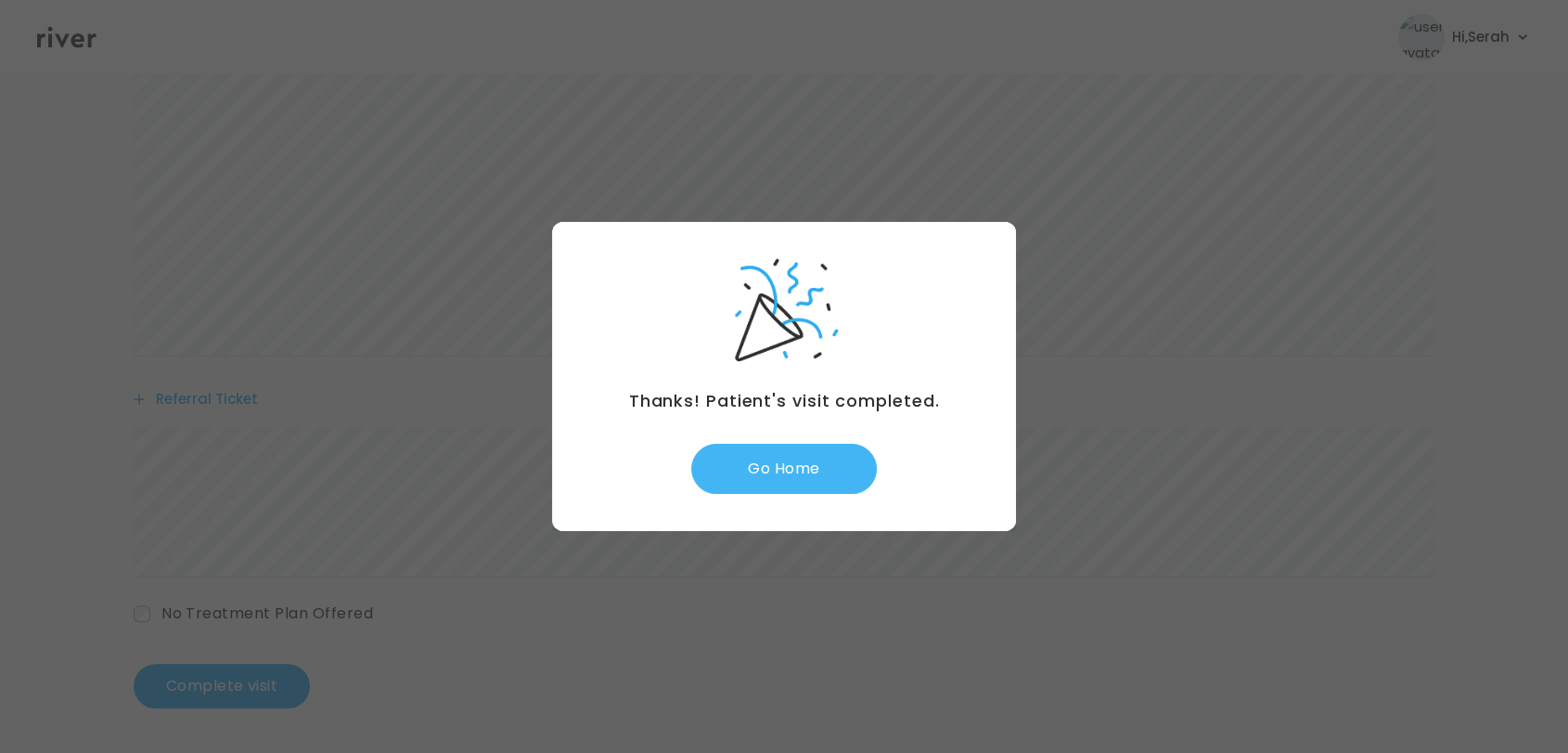
click at [797, 467] on button "Go Home" at bounding box center [784, 469] width 185 height 51
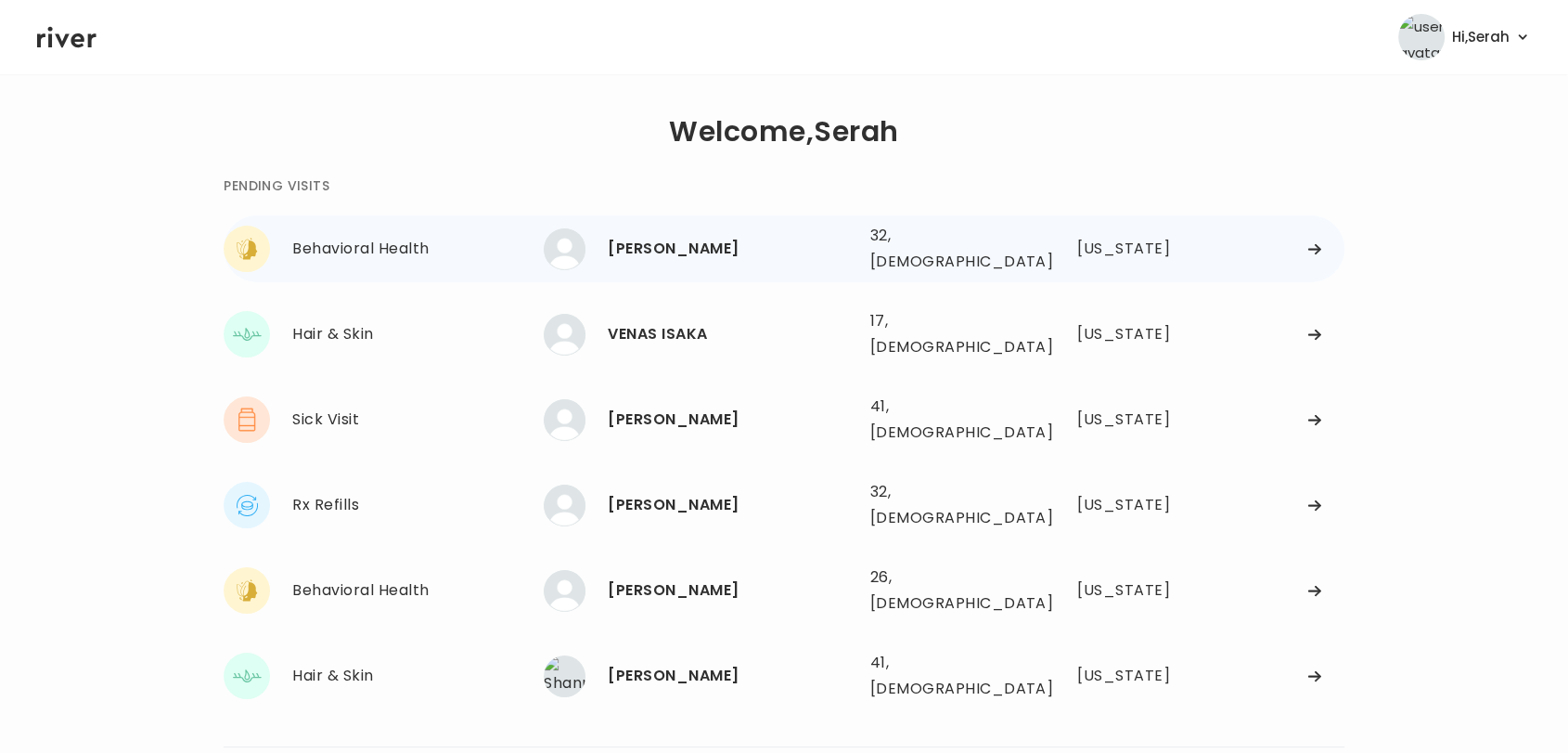
click at [665, 236] on div "[PERSON_NAME]" at bounding box center [731, 249] width 247 height 26
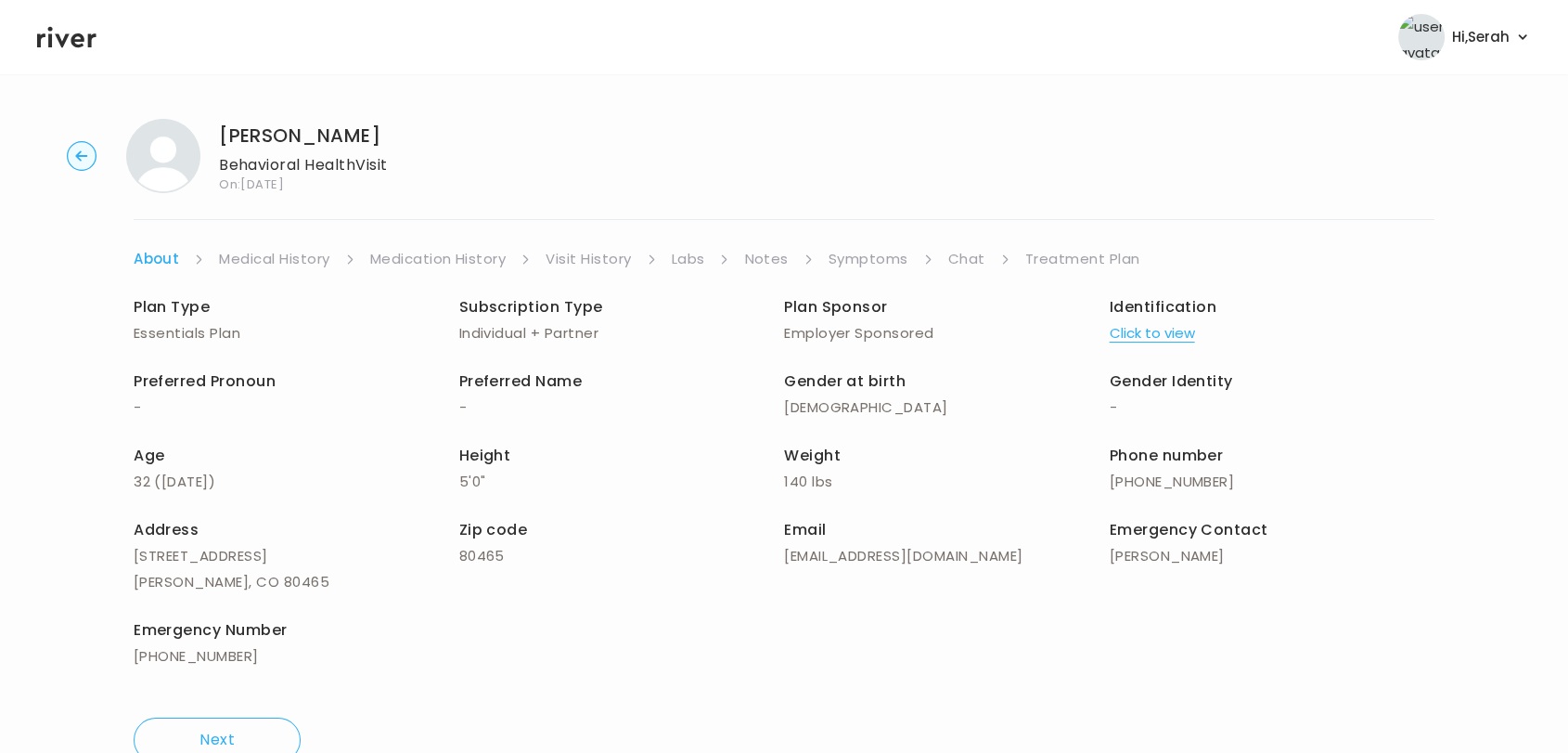
click at [869, 254] on link "Symptoms" at bounding box center [868, 259] width 79 height 26
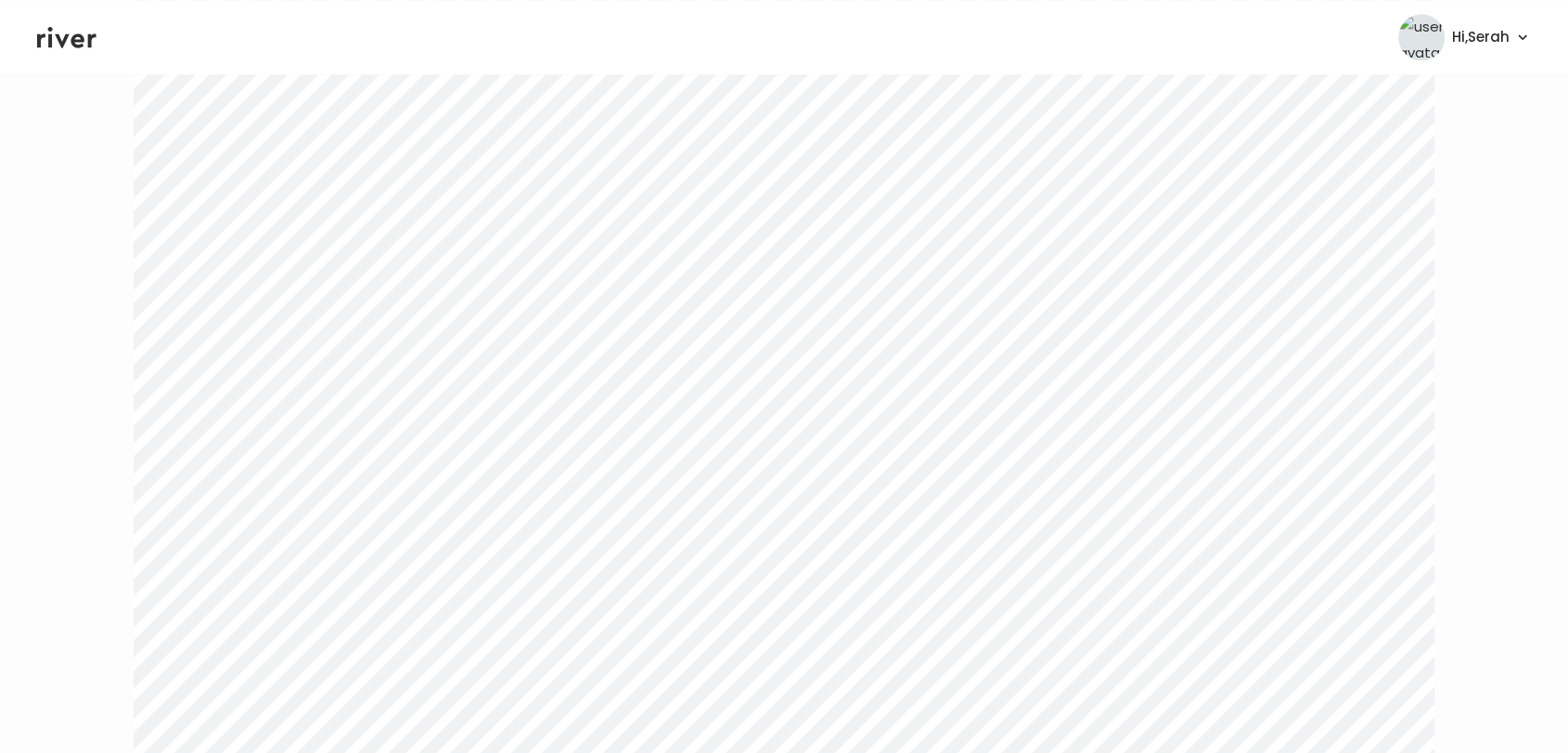
scroll to position [2918, 0]
click at [952, 247] on link "Chat" at bounding box center [970, 259] width 37 height 26
click at [1046, 242] on link "Treatment Plan" at bounding box center [1084, 250] width 115 height 26
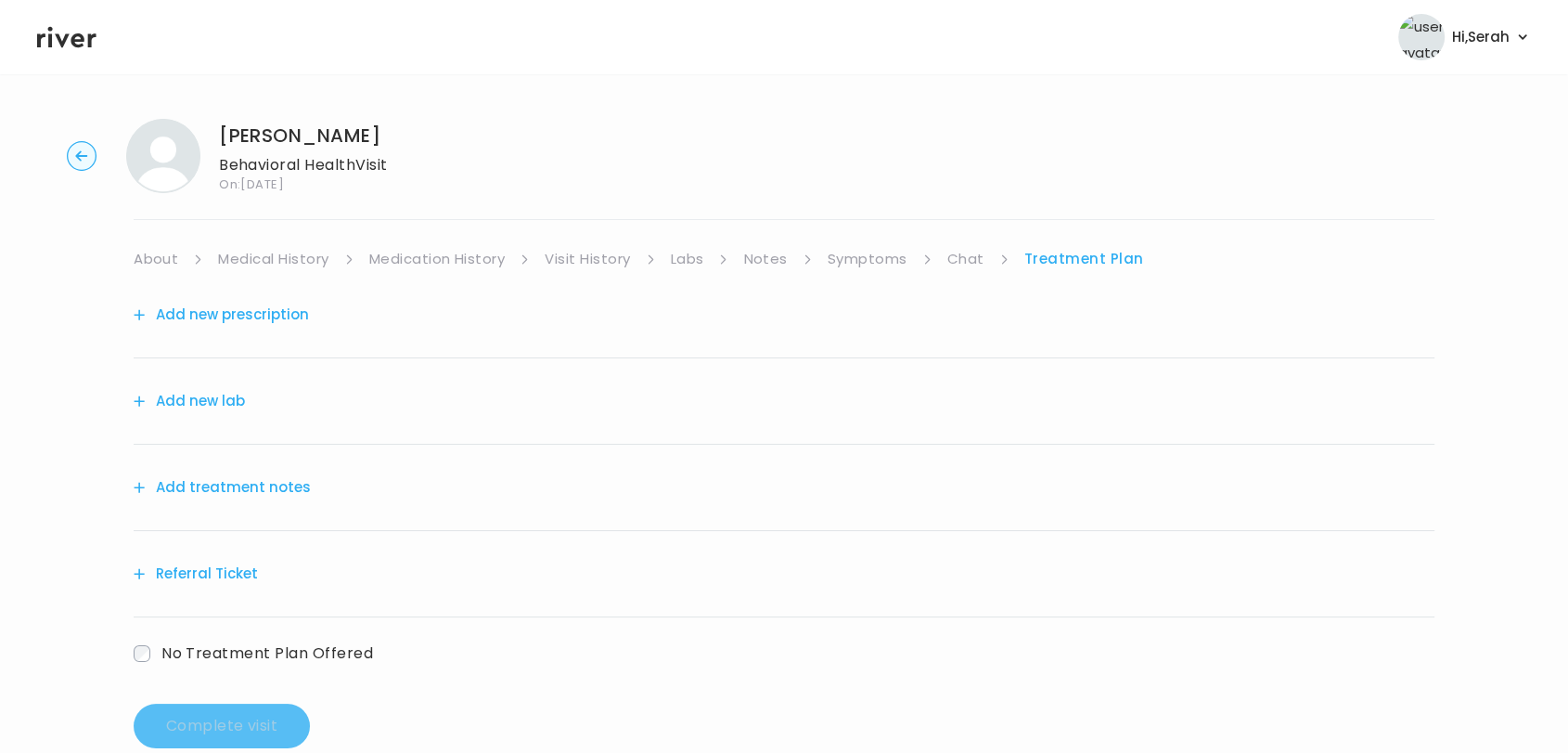
click at [869, 253] on link "Symptoms" at bounding box center [867, 259] width 79 height 26
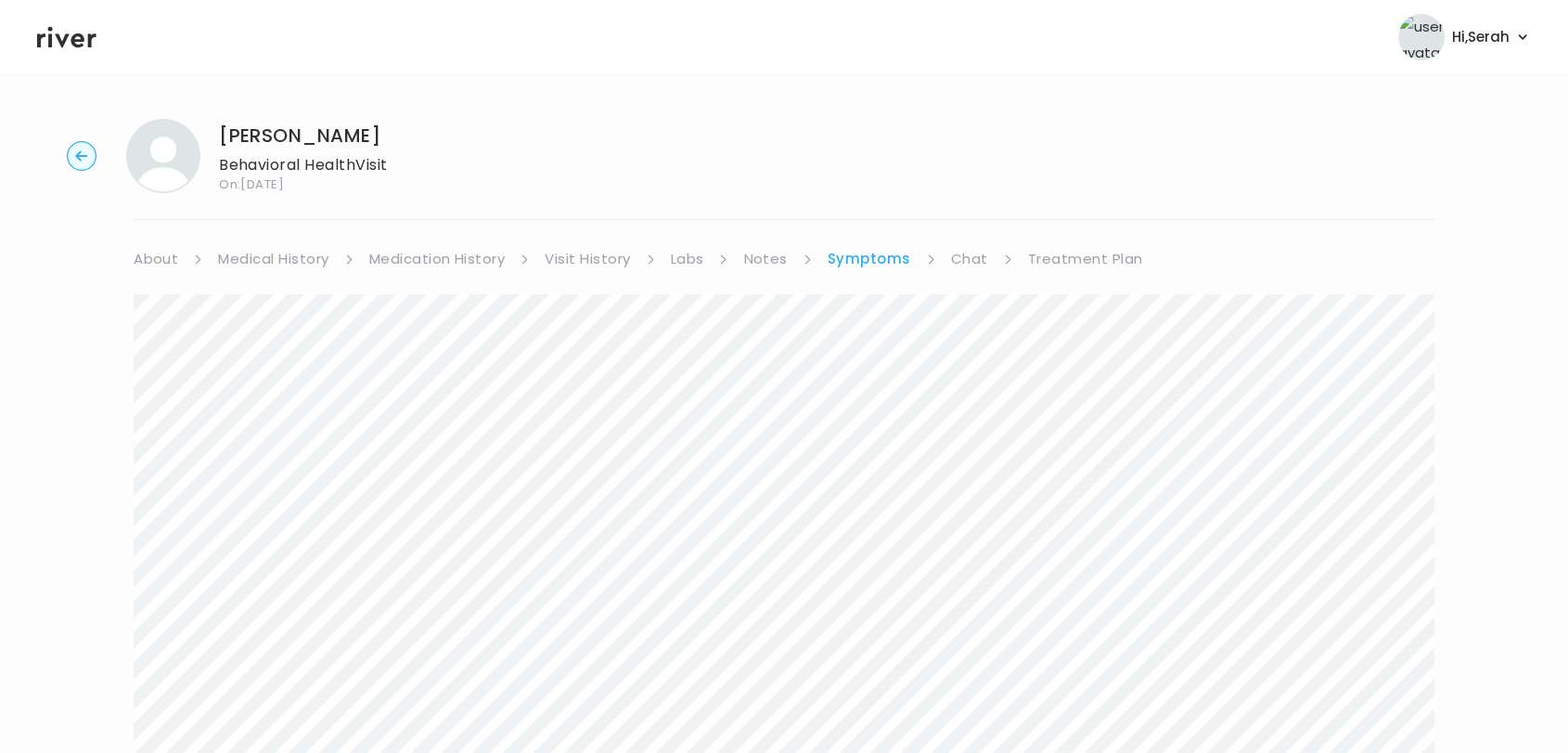
click at [972, 260] on link "Chat" at bounding box center [970, 259] width 37 height 26
click at [880, 262] on link "Symptoms" at bounding box center [867, 259] width 79 height 26
click at [951, 257] on link "Chat" at bounding box center [970, 259] width 37 height 26
click at [868, 258] on link "Symptoms" at bounding box center [867, 259] width 79 height 26
click at [1029, 261] on link "Treatment Plan" at bounding box center [1086, 259] width 115 height 26
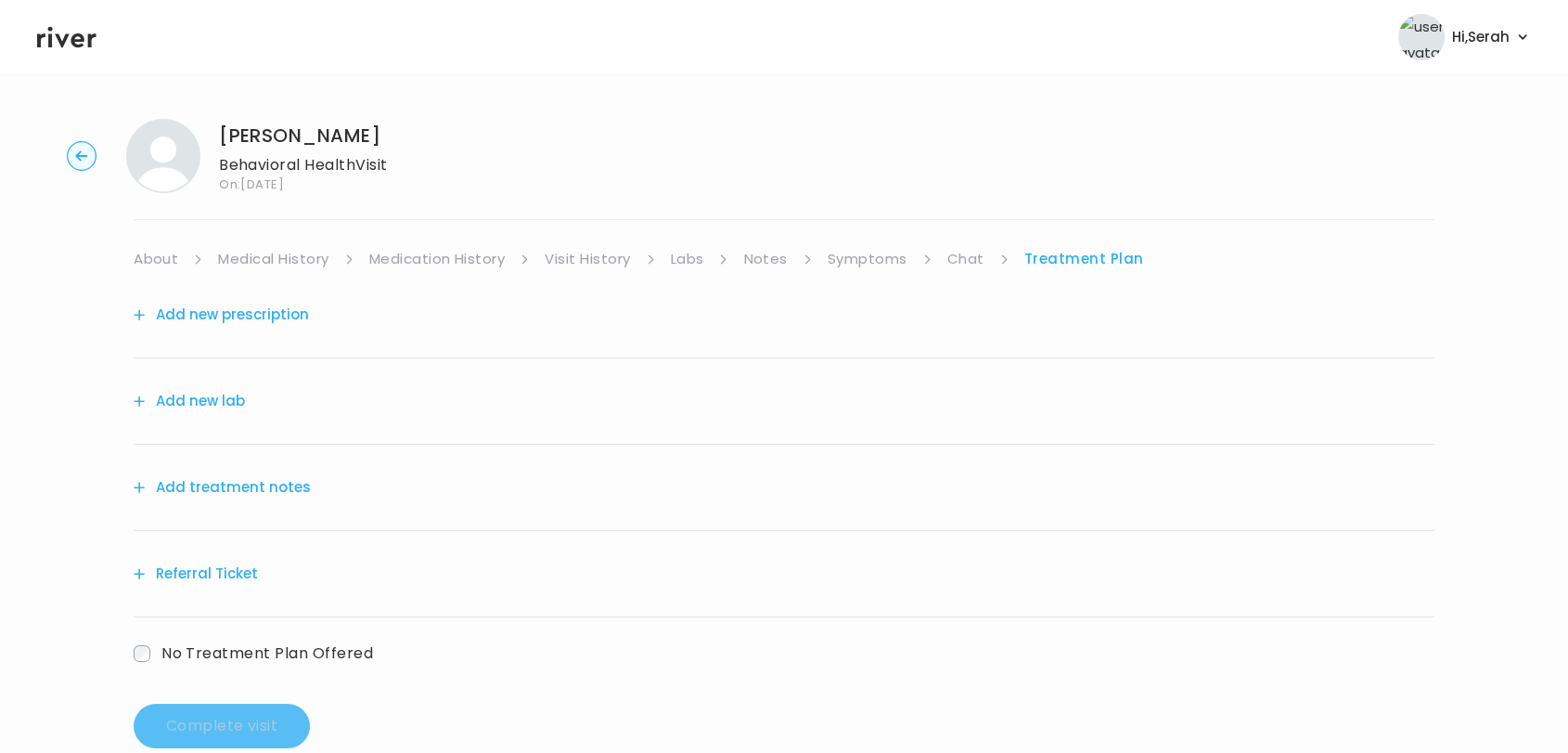
scroll to position [39, 0]
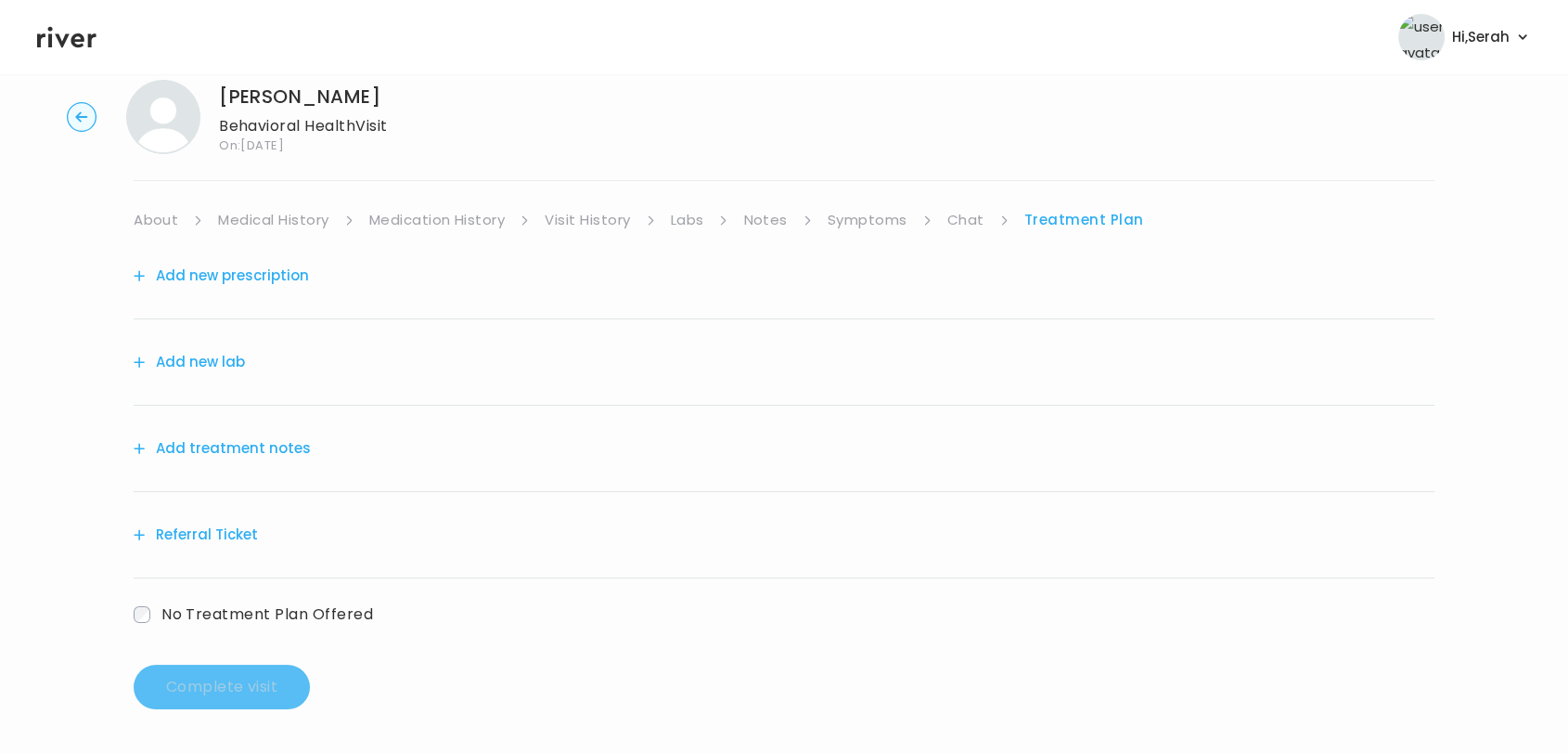
click at [262, 447] on button "Add treatment notes" at bounding box center [223, 448] width 178 height 26
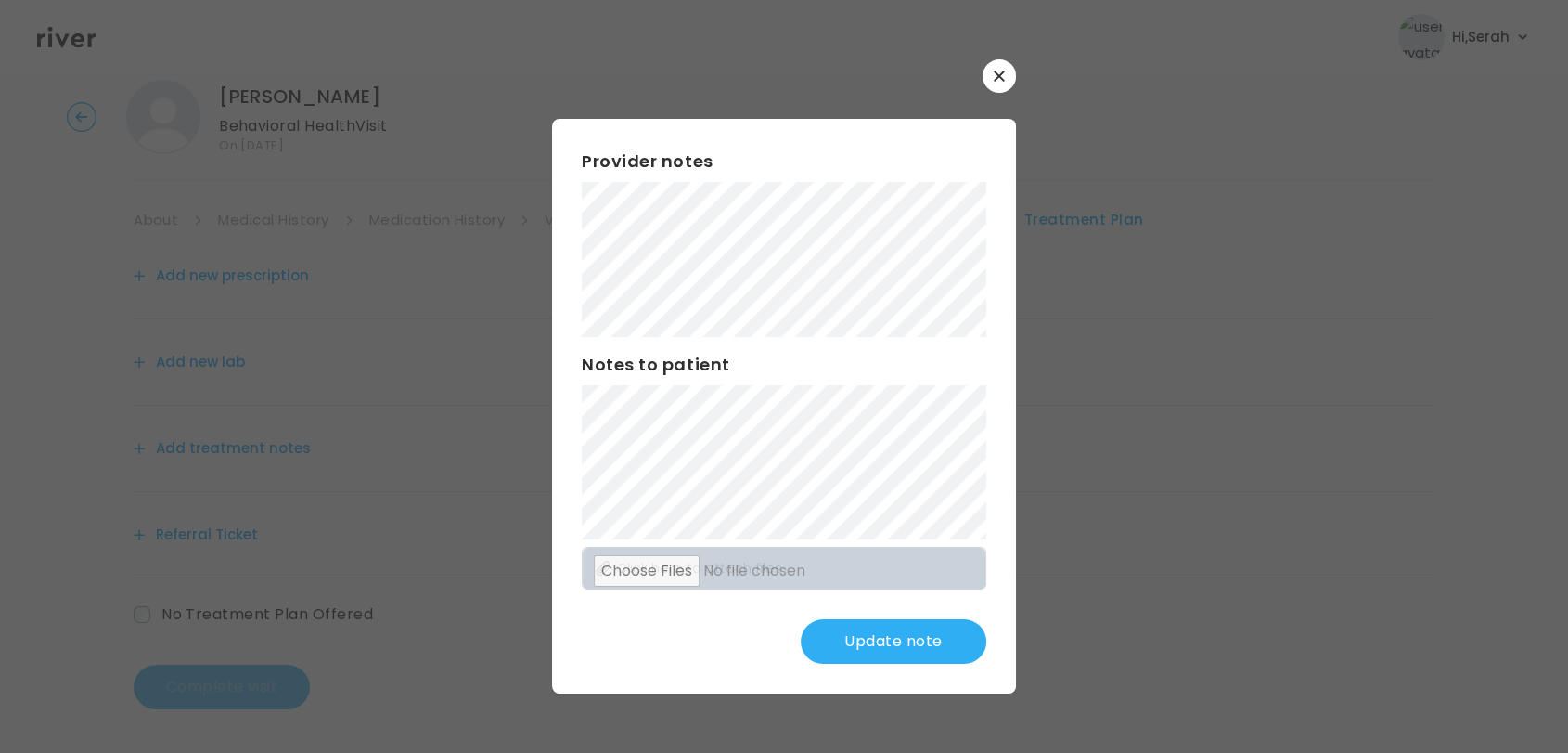
click at [913, 638] on button "Update note" at bounding box center [893, 642] width 185 height 45
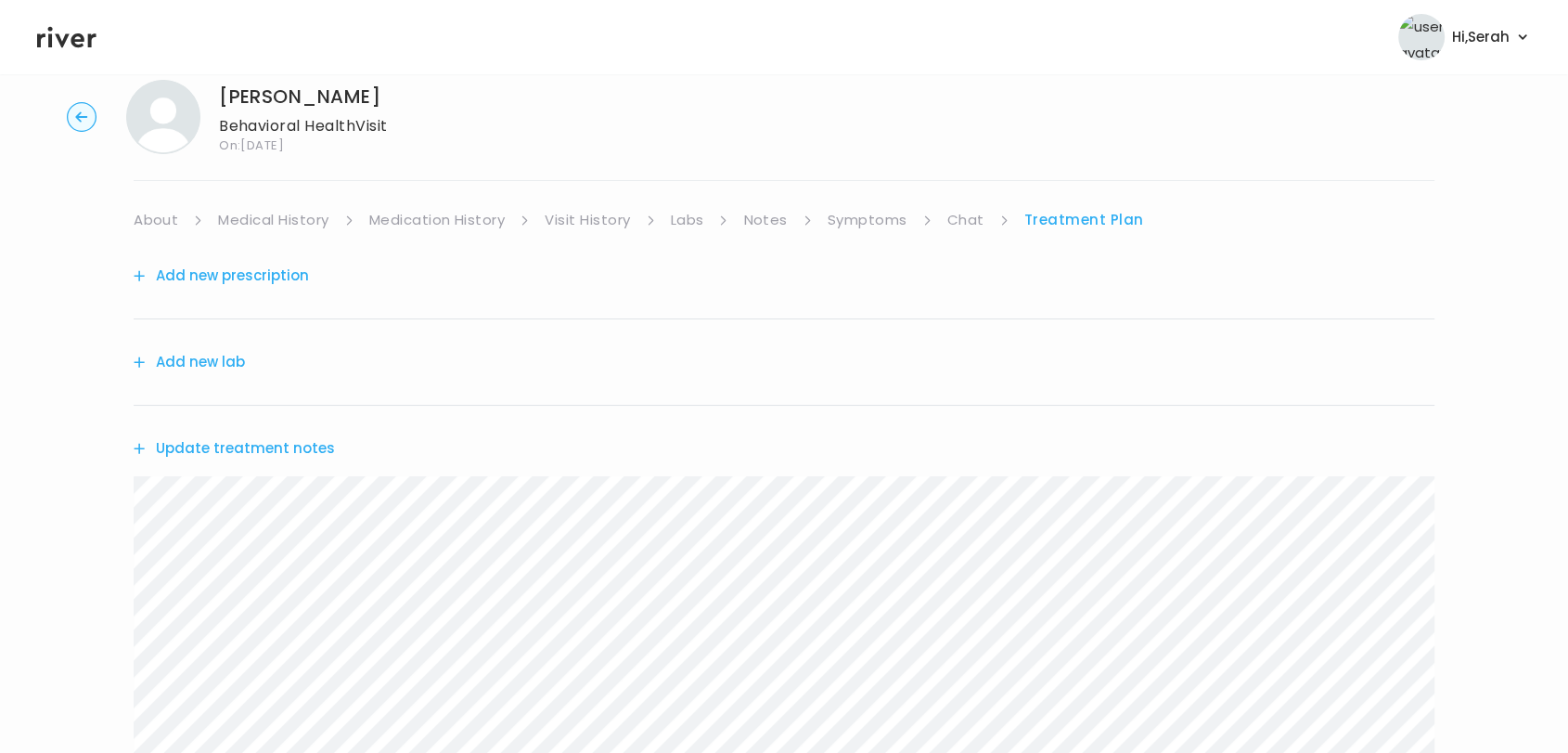
scroll to position [316, 0]
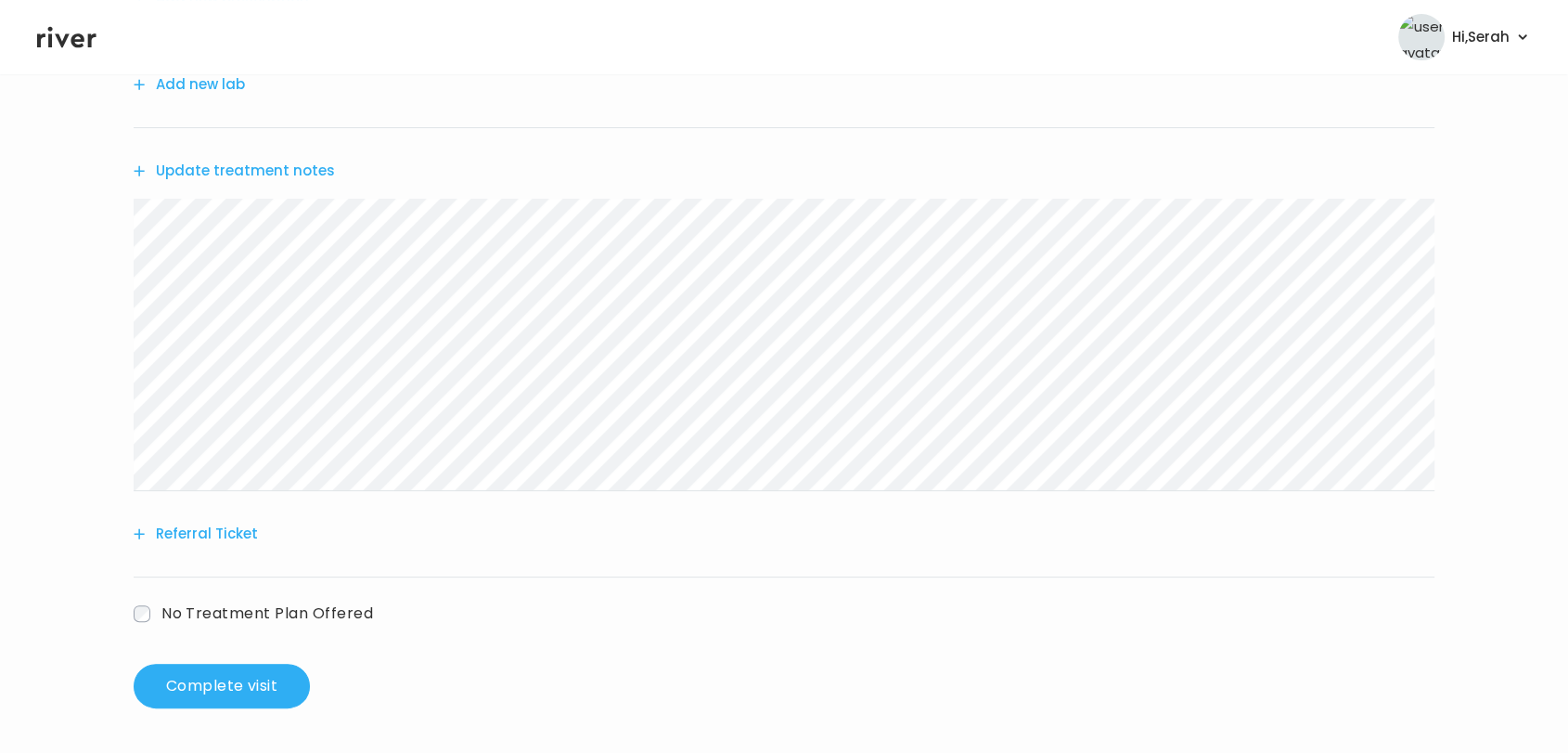
click at [204, 543] on button "Referral Ticket" at bounding box center [195, 534] width 124 height 26
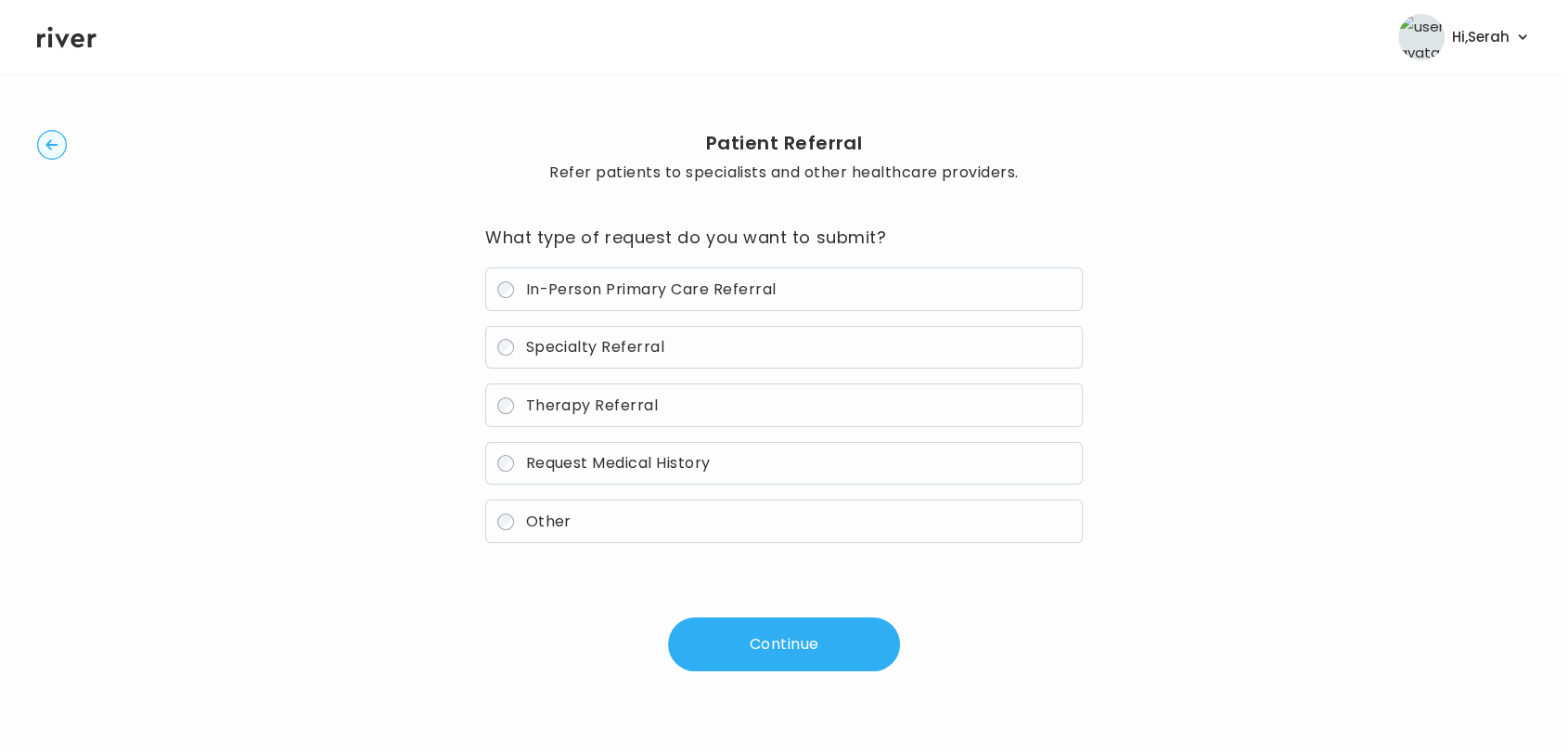
click at [596, 408] on span "Therapy Referral" at bounding box center [592, 405] width 133 height 22
click at [748, 621] on button "Continue" at bounding box center [784, 644] width 232 height 54
click at [762, 646] on button "Continue" at bounding box center [784, 644] width 232 height 54
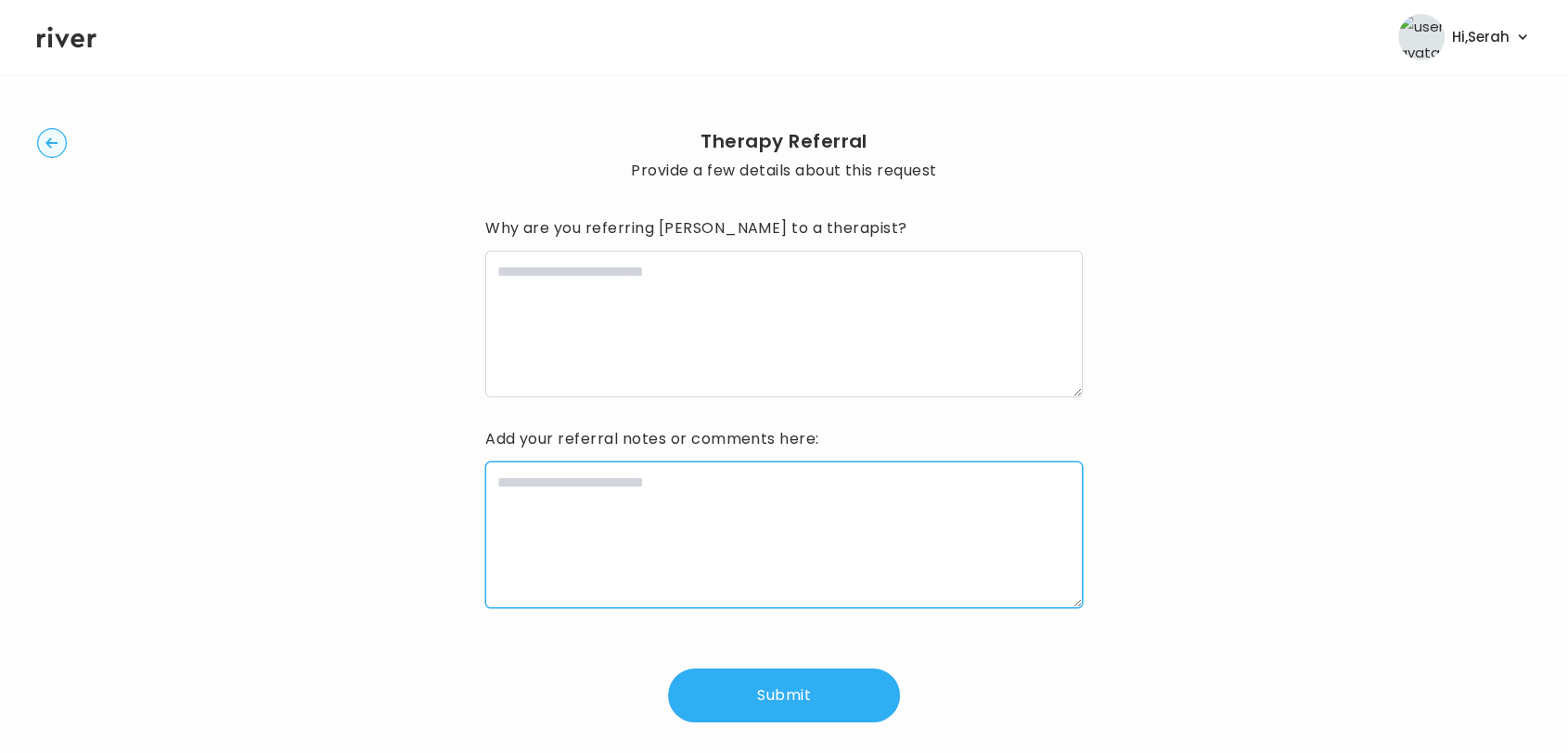
click at [640, 500] on textarea at bounding box center [784, 534] width 597 height 147
type textarea "**********"
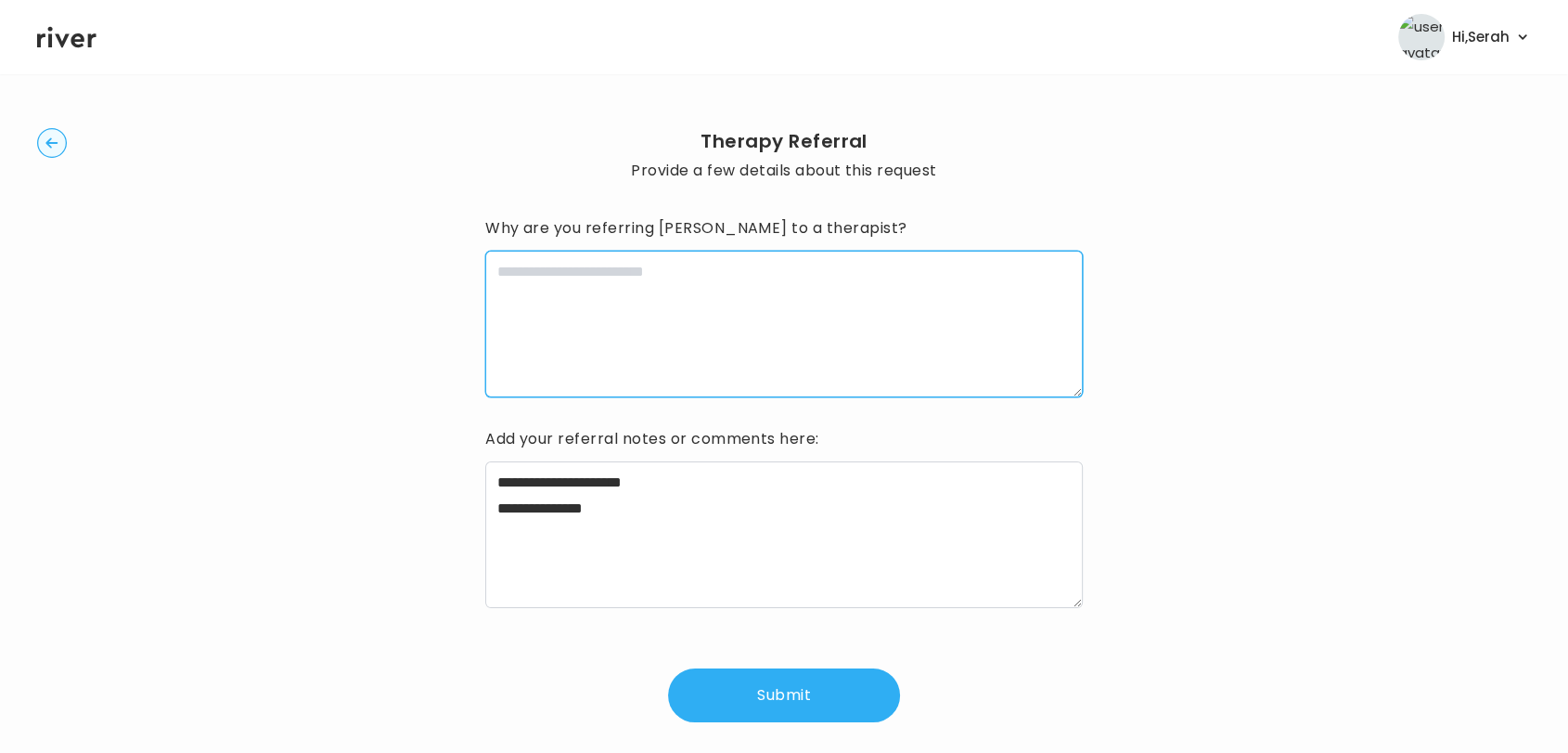
click at [614, 340] on textarea at bounding box center [784, 324] width 597 height 147
click at [1047, 279] on textarea "**********" at bounding box center [784, 324] width 597 height 147
type textarea "**********"
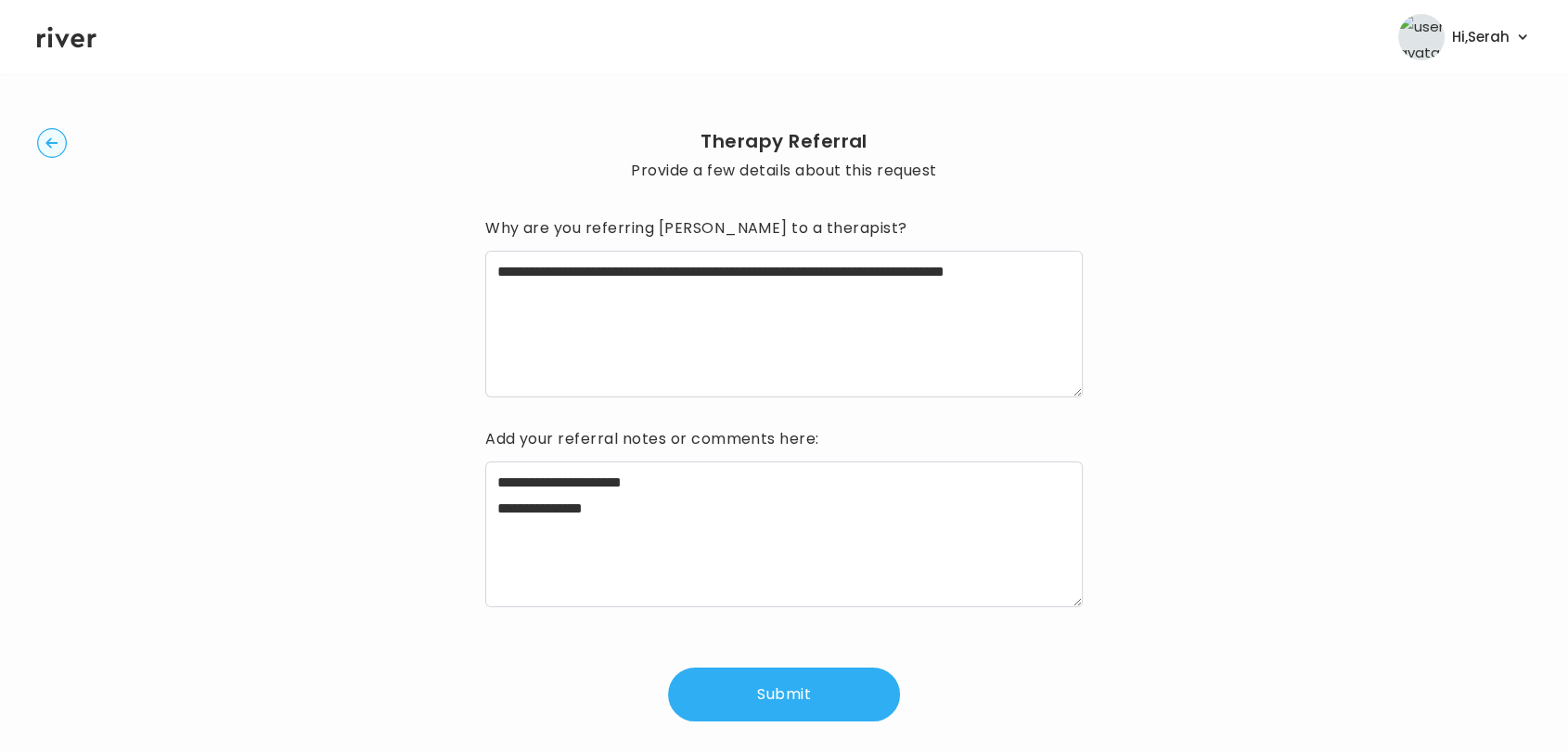
click at [806, 677] on button "Submit" at bounding box center [784, 695] width 232 height 54
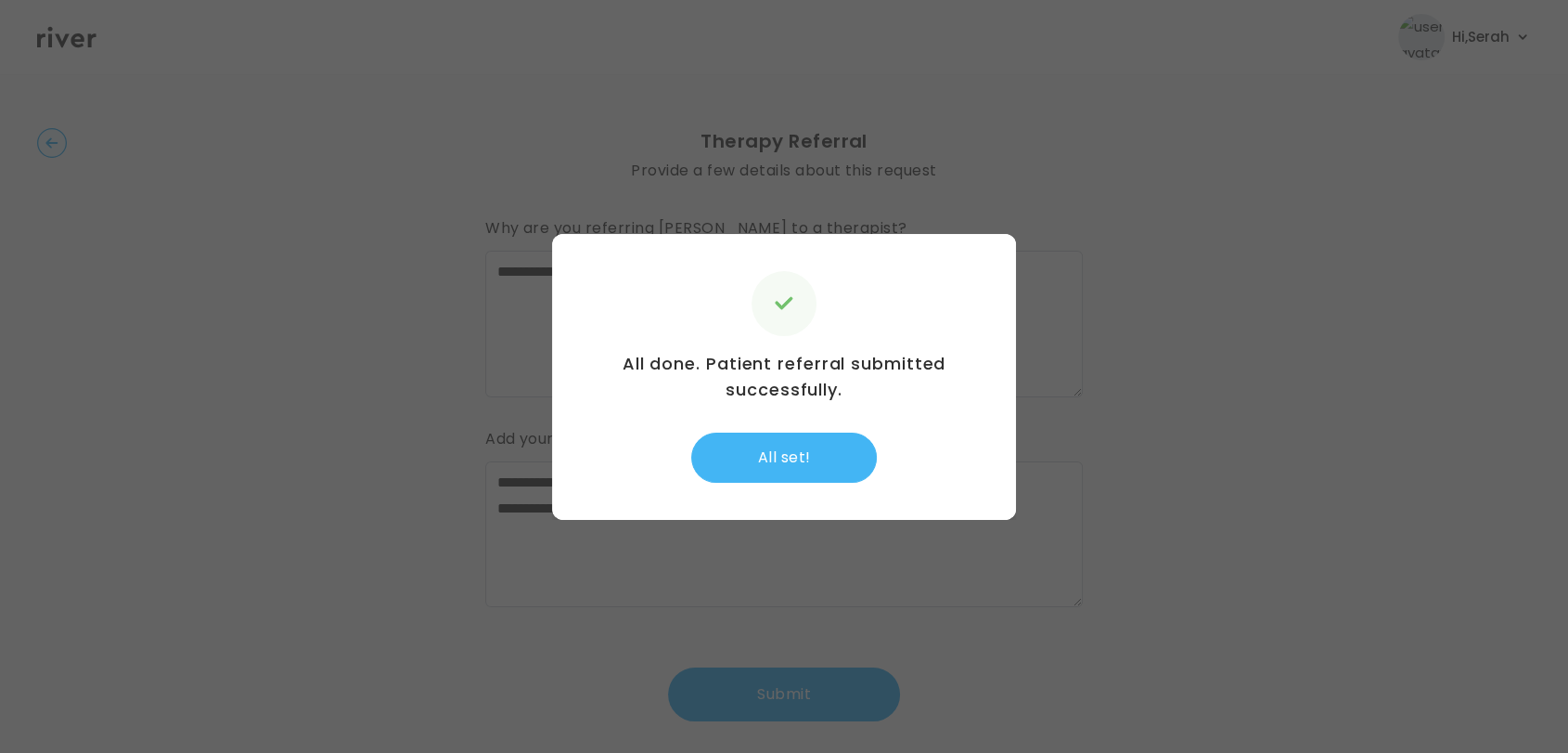
click at [814, 450] on button "All set!" at bounding box center [784, 457] width 185 height 51
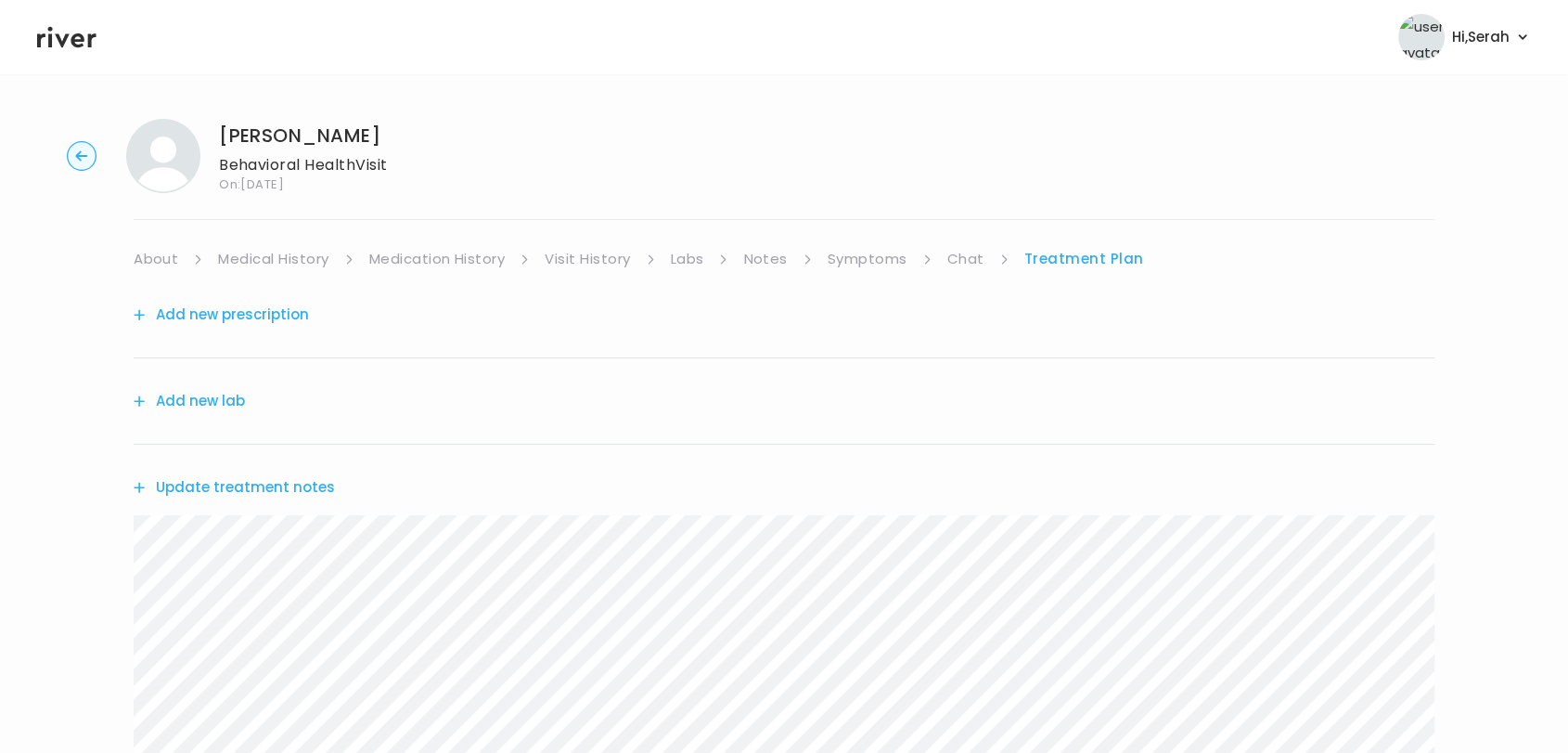
click at [89, 46] on icon at bounding box center [67, 37] width 60 height 22
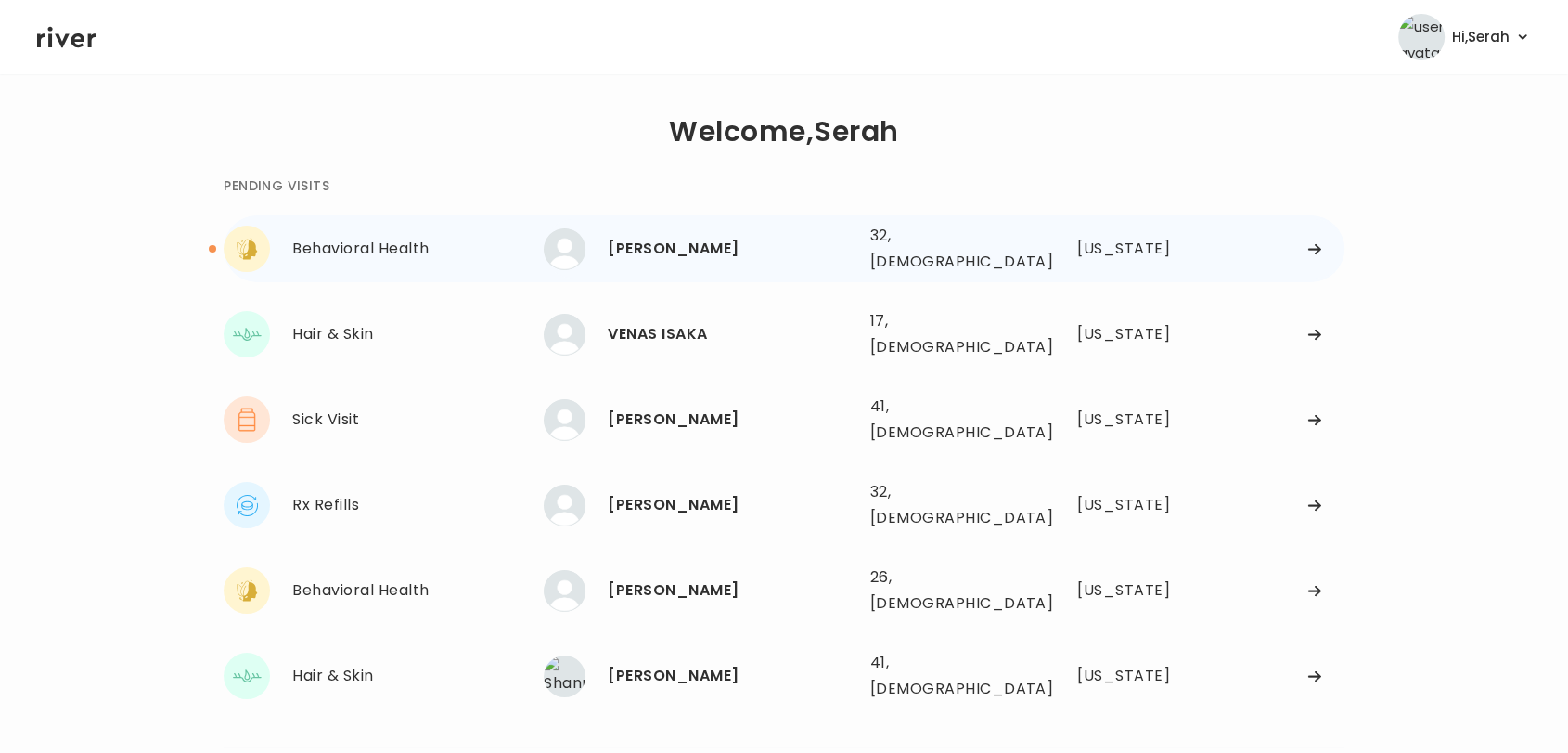
click at [695, 247] on div "[PERSON_NAME]" at bounding box center [731, 249] width 247 height 26
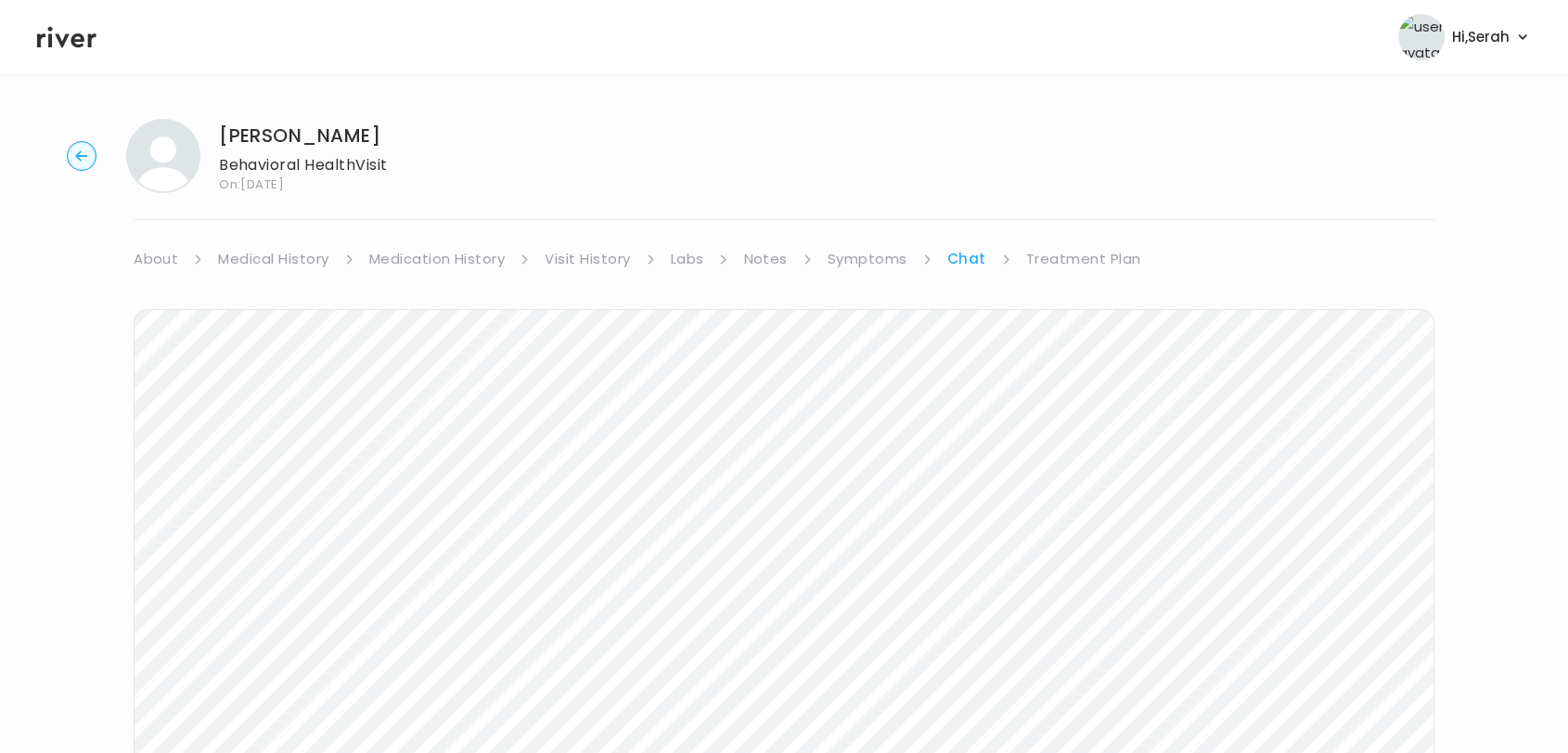
click at [1050, 257] on link "Treatment Plan" at bounding box center [1084, 259] width 115 height 26
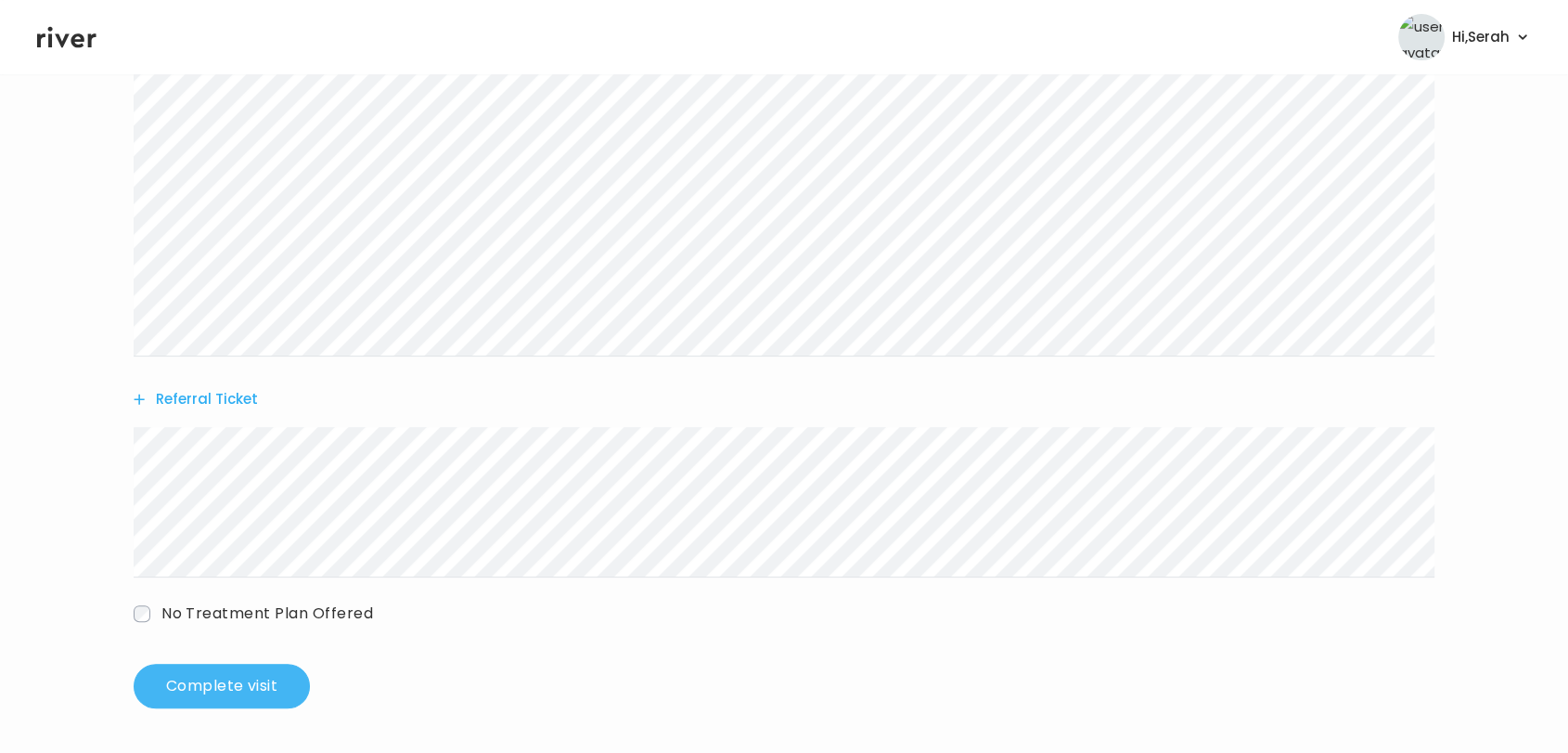
click at [222, 685] on button "Complete visit" at bounding box center [222, 687] width 177 height 45
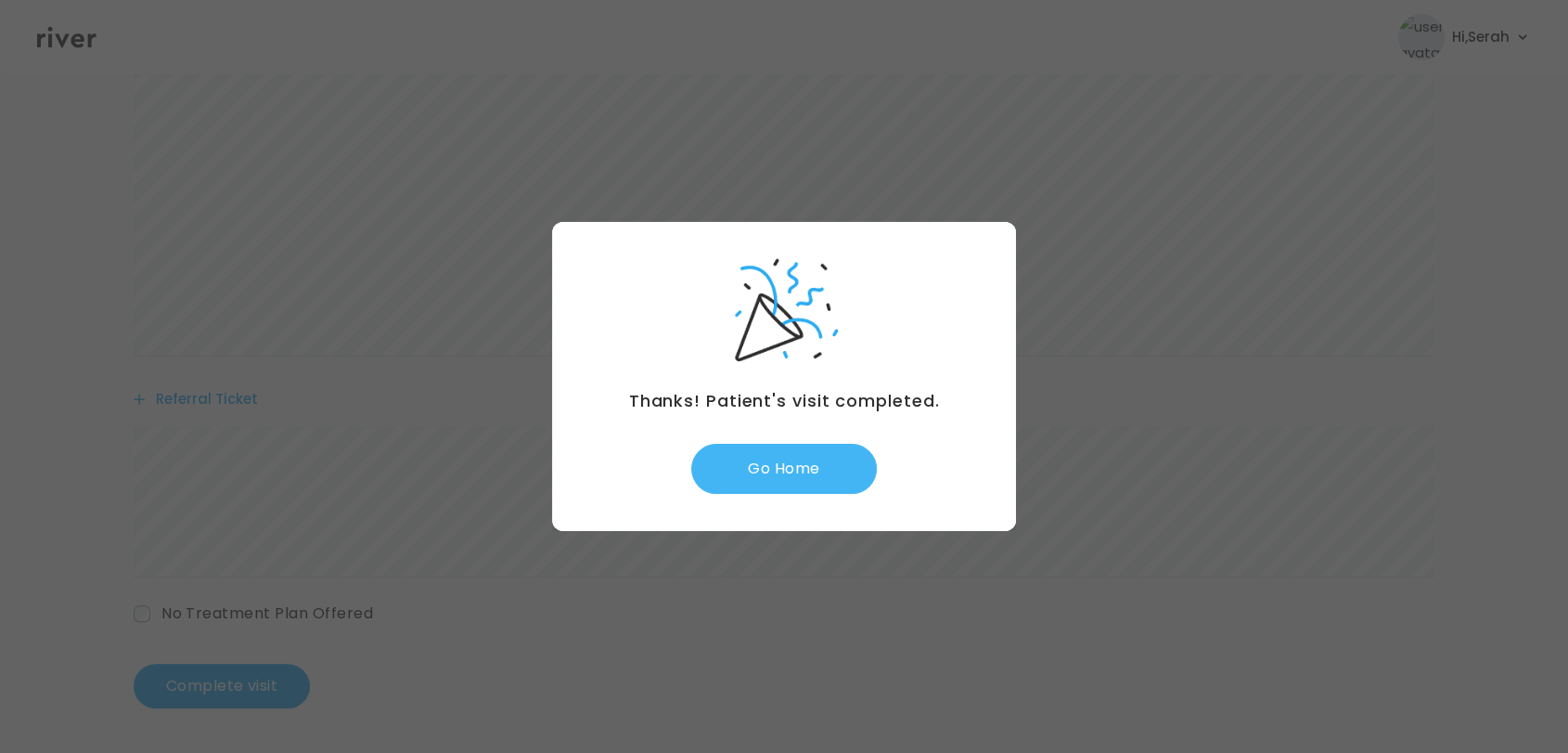
click at [811, 448] on button "Go Home" at bounding box center [784, 469] width 185 height 51
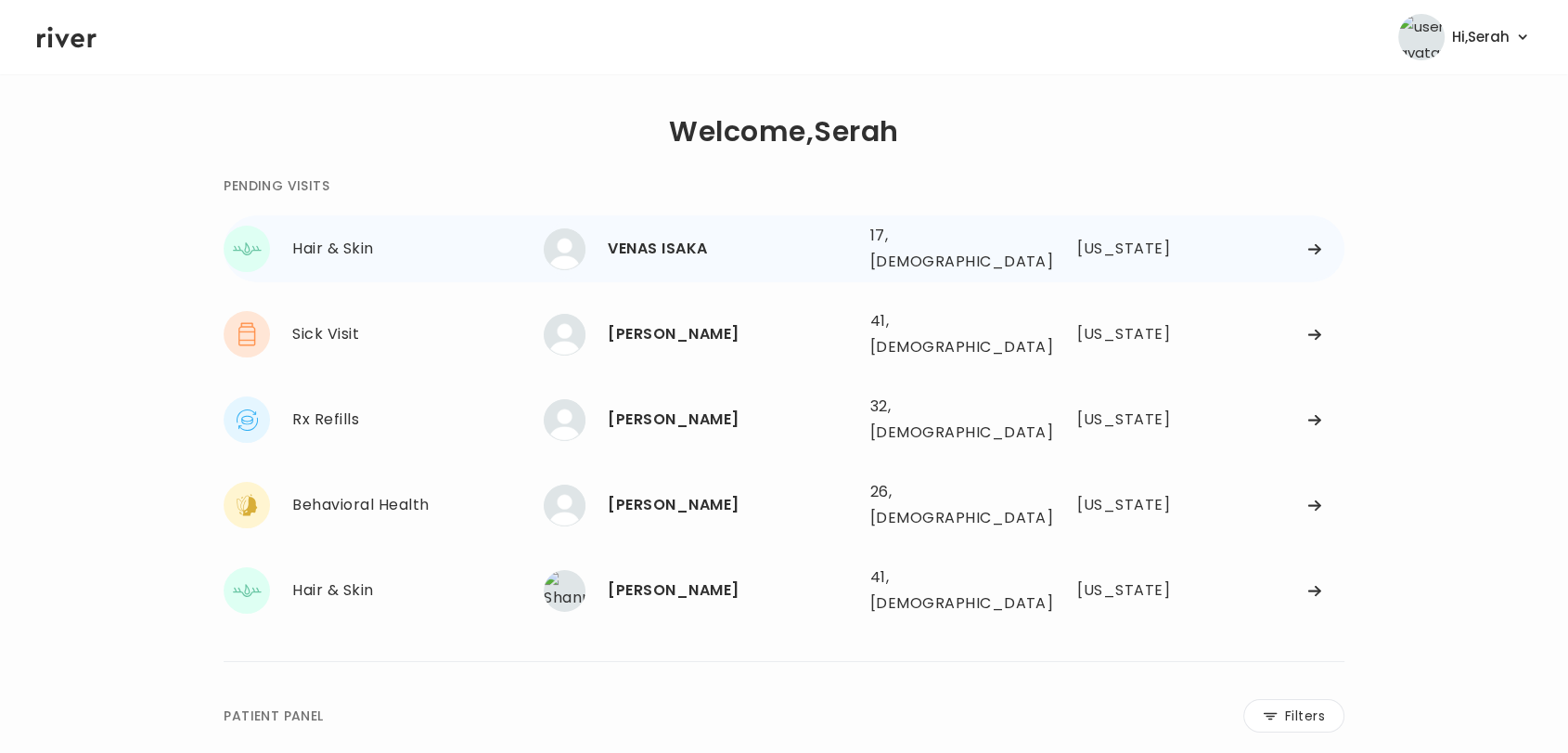
click at [695, 236] on div "VENAS ISAKA" at bounding box center [731, 249] width 247 height 26
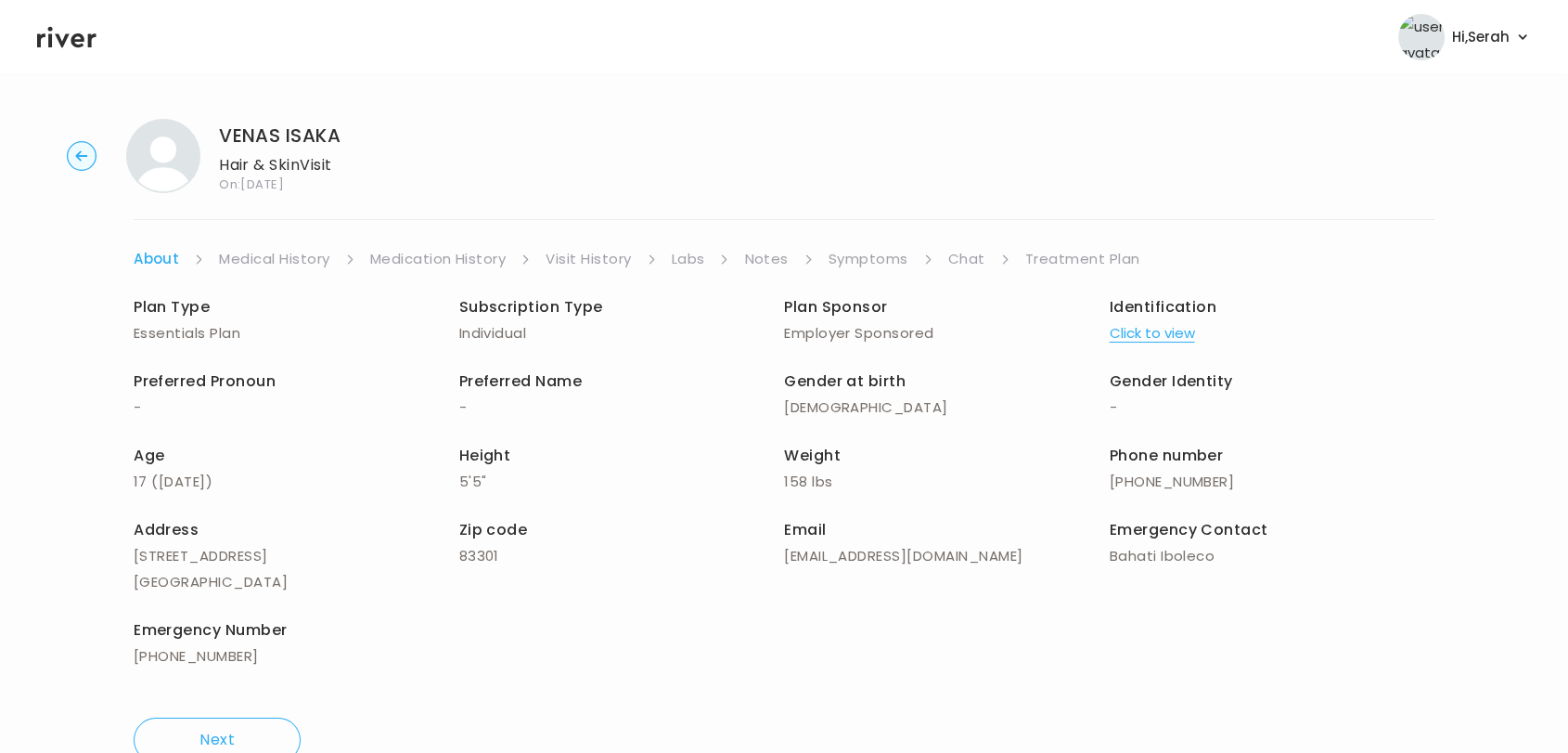
drag, startPoint x: 695, startPoint y: 232, endPoint x: 869, endPoint y: 258, distance: 175.9
click at [869, 258] on div "VENAS ISAKA Hair & Skin Visit On: [DATE] About Medical History Medication Histo…" at bounding box center [784, 441] width 1568 height 673
click at [869, 258] on link "Symptoms" at bounding box center [868, 259] width 79 height 26
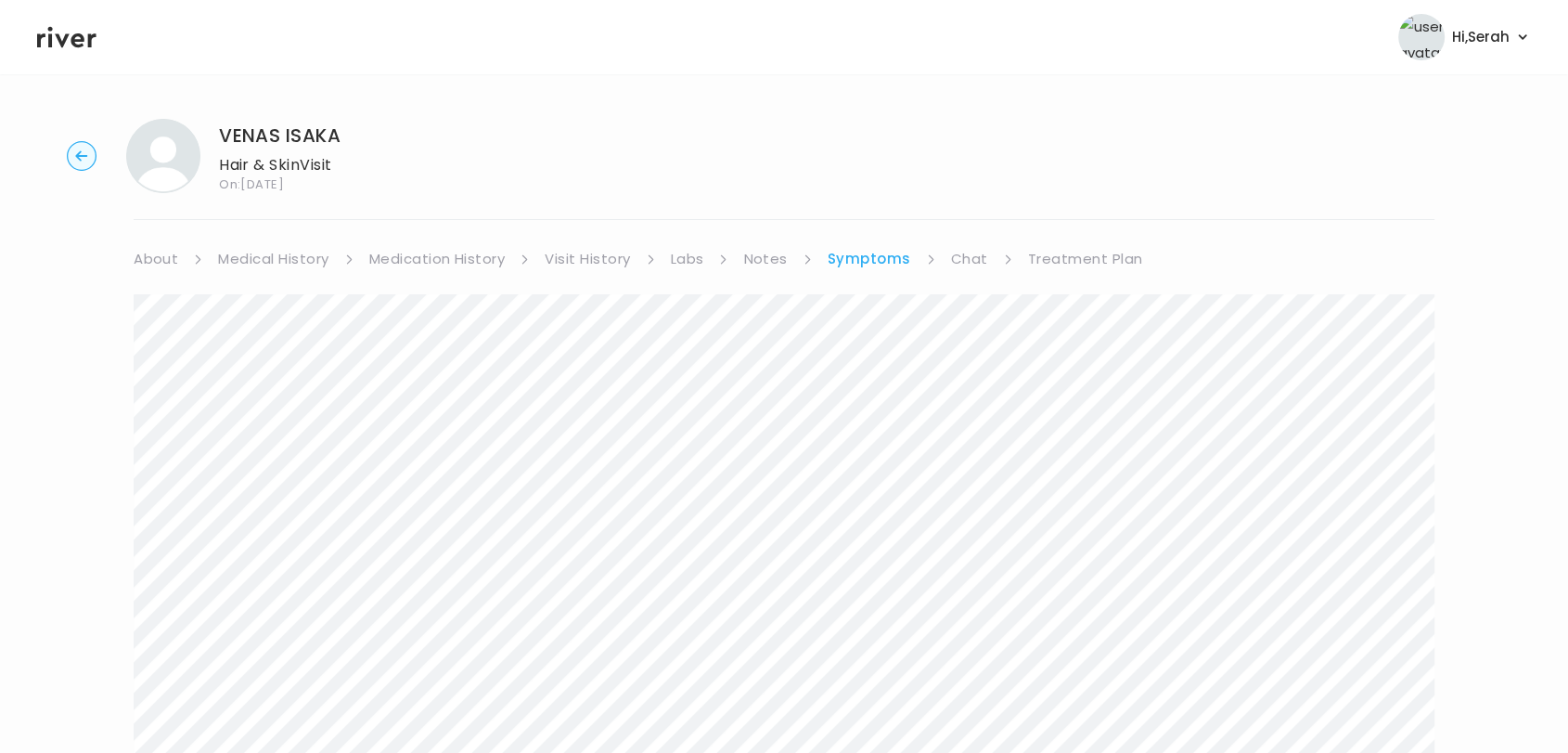
click at [281, 268] on link "Medical History" at bounding box center [273, 259] width 110 height 26
click at [396, 264] on link "Medication History" at bounding box center [445, 259] width 137 height 26
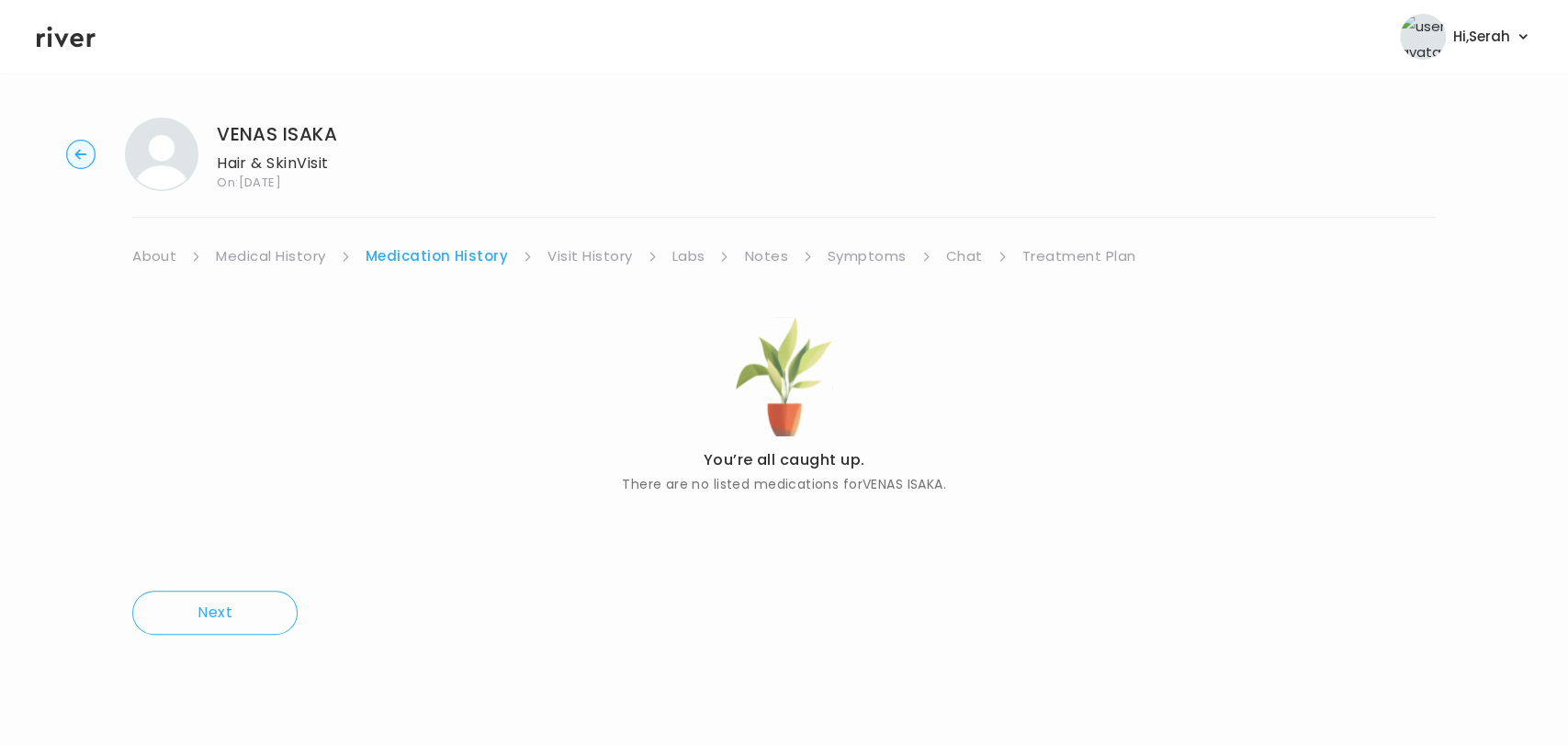
click at [946, 243] on link "Chat" at bounding box center [964, 256] width 37 height 26
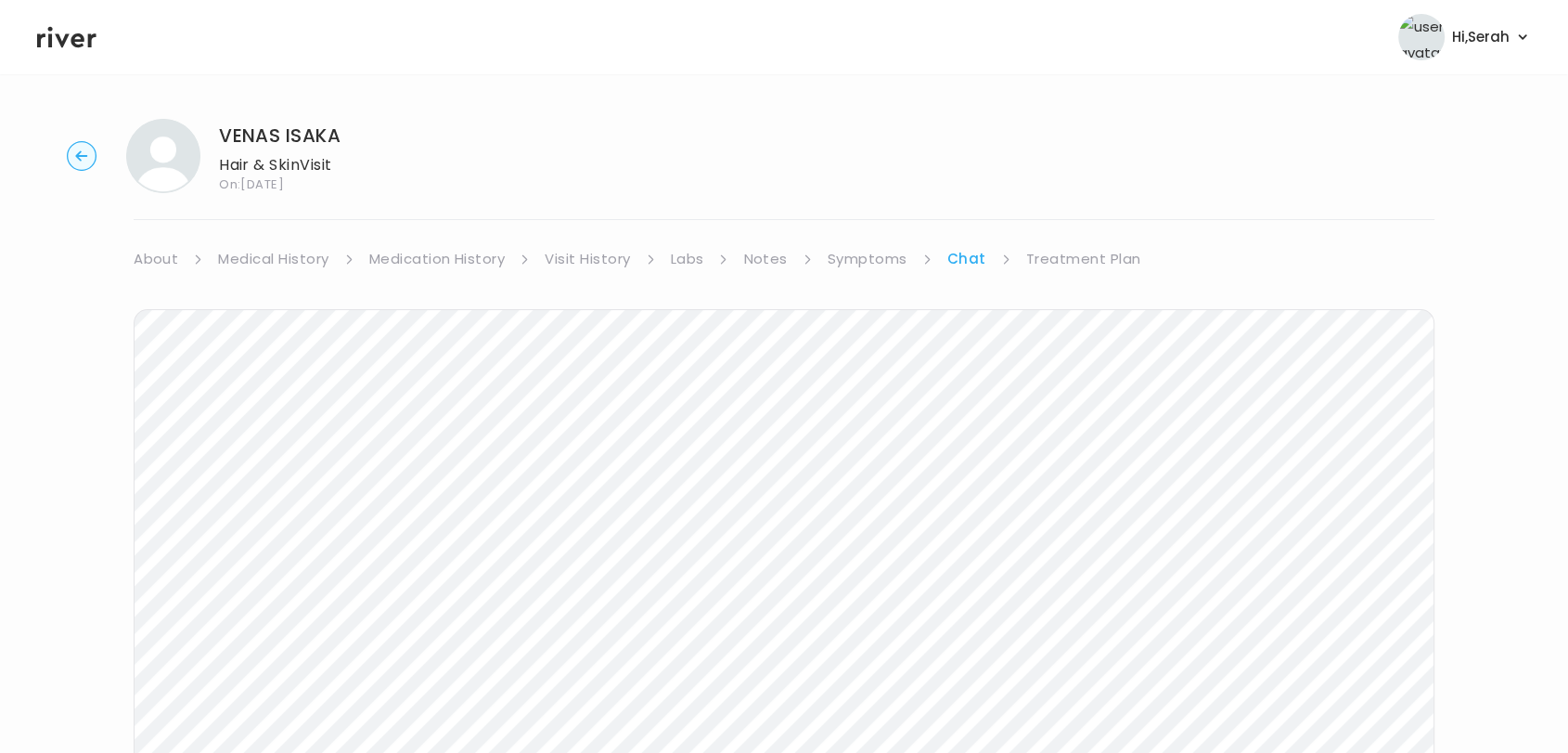
scroll to position [279, 0]
click at [60, 49] on icon at bounding box center [67, 37] width 60 height 28
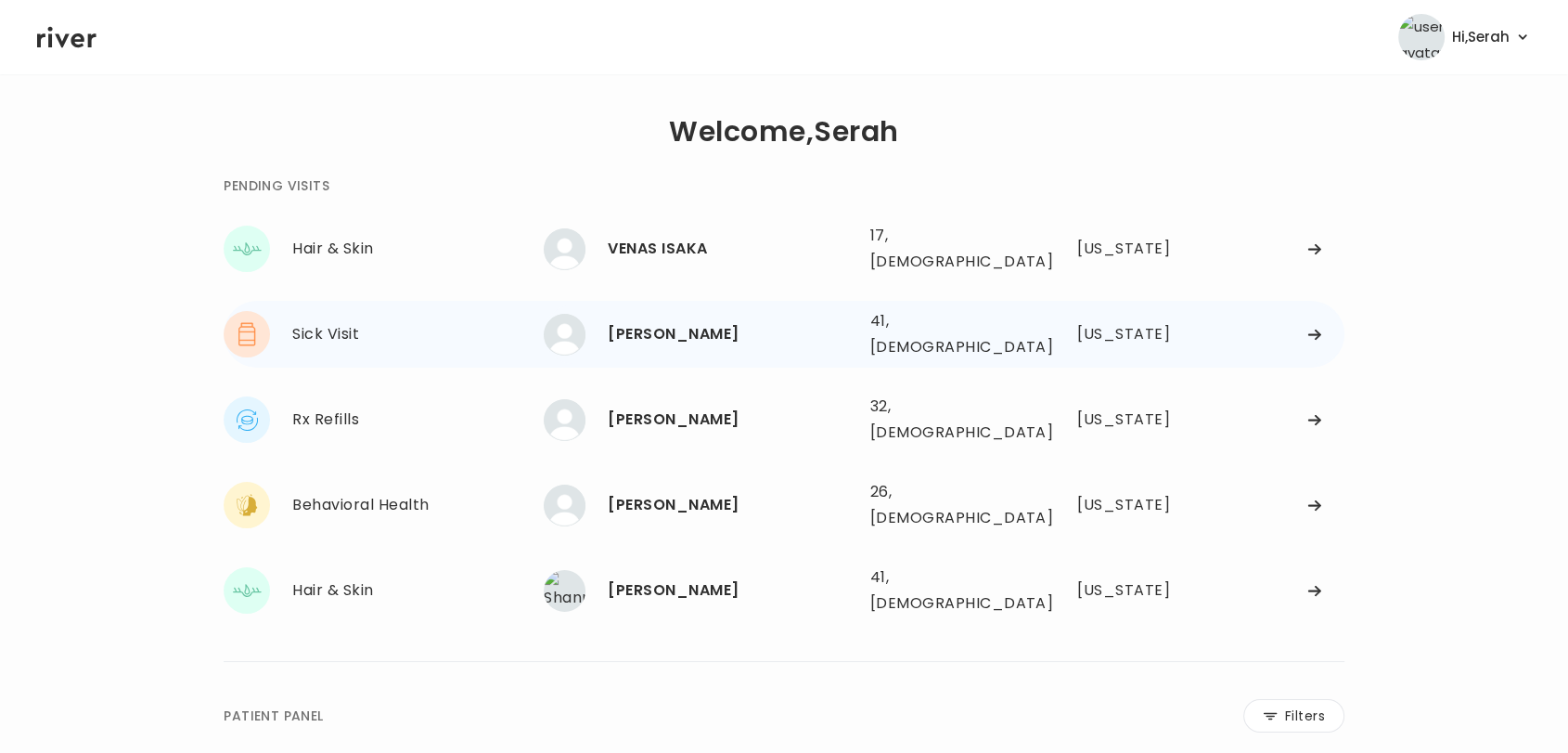
click at [643, 321] on div "JOHN HARTLAUB" at bounding box center [731, 334] width 247 height 26
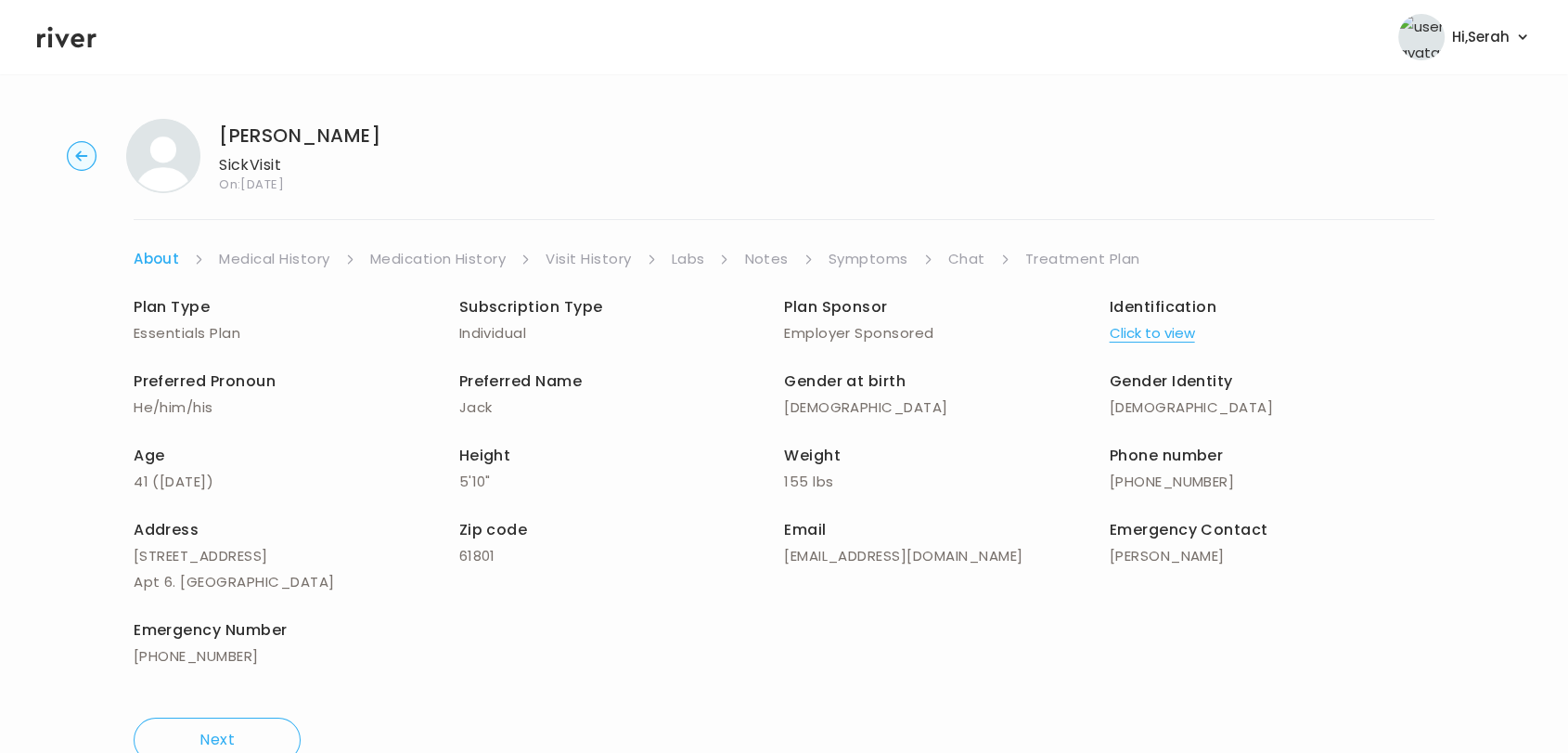
click at [854, 265] on link "Symptoms" at bounding box center [868, 259] width 79 height 26
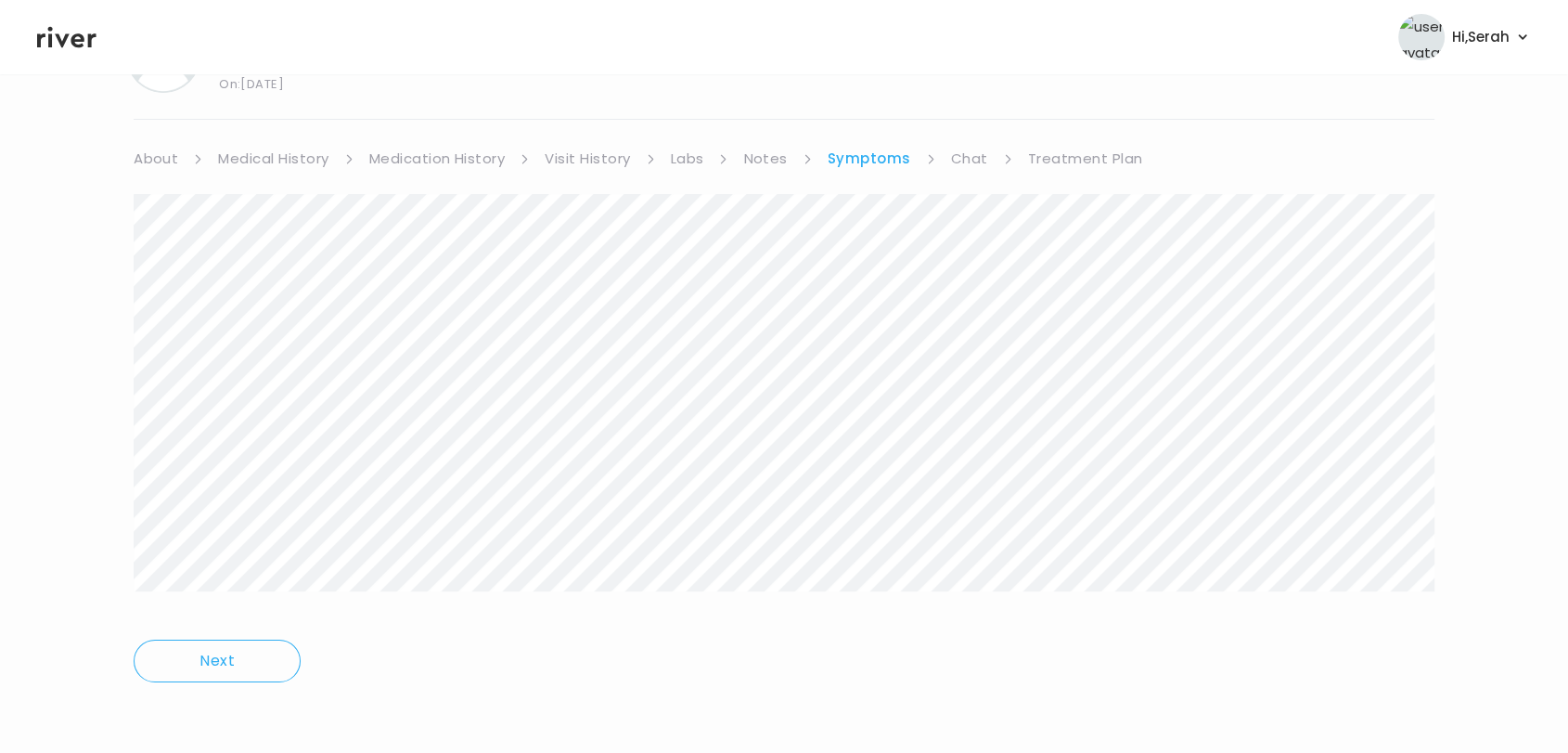
scroll to position [99, 0]
click at [971, 164] on link "Chat" at bounding box center [970, 160] width 37 height 26
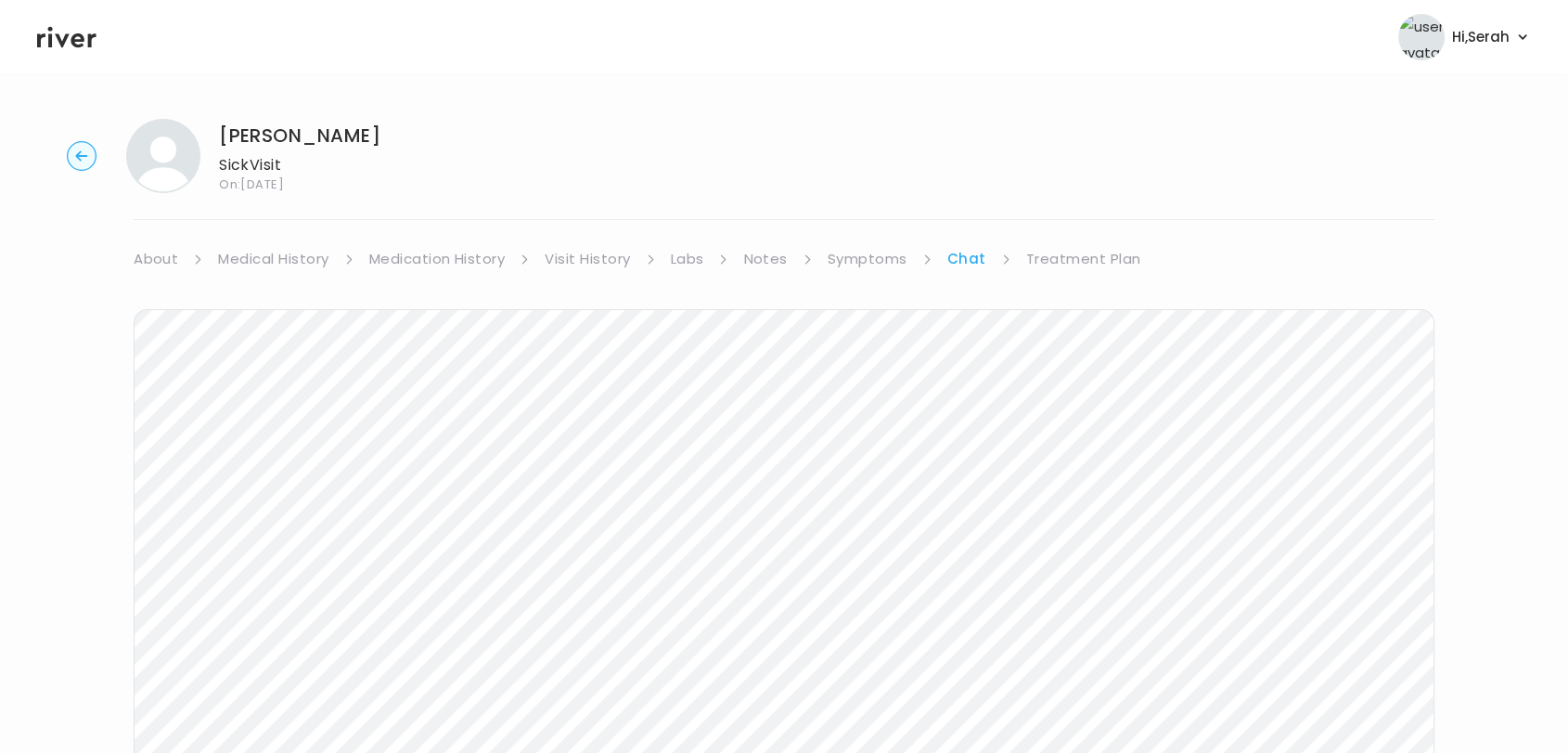
click at [1067, 262] on link "Treatment Plan" at bounding box center [1084, 259] width 115 height 26
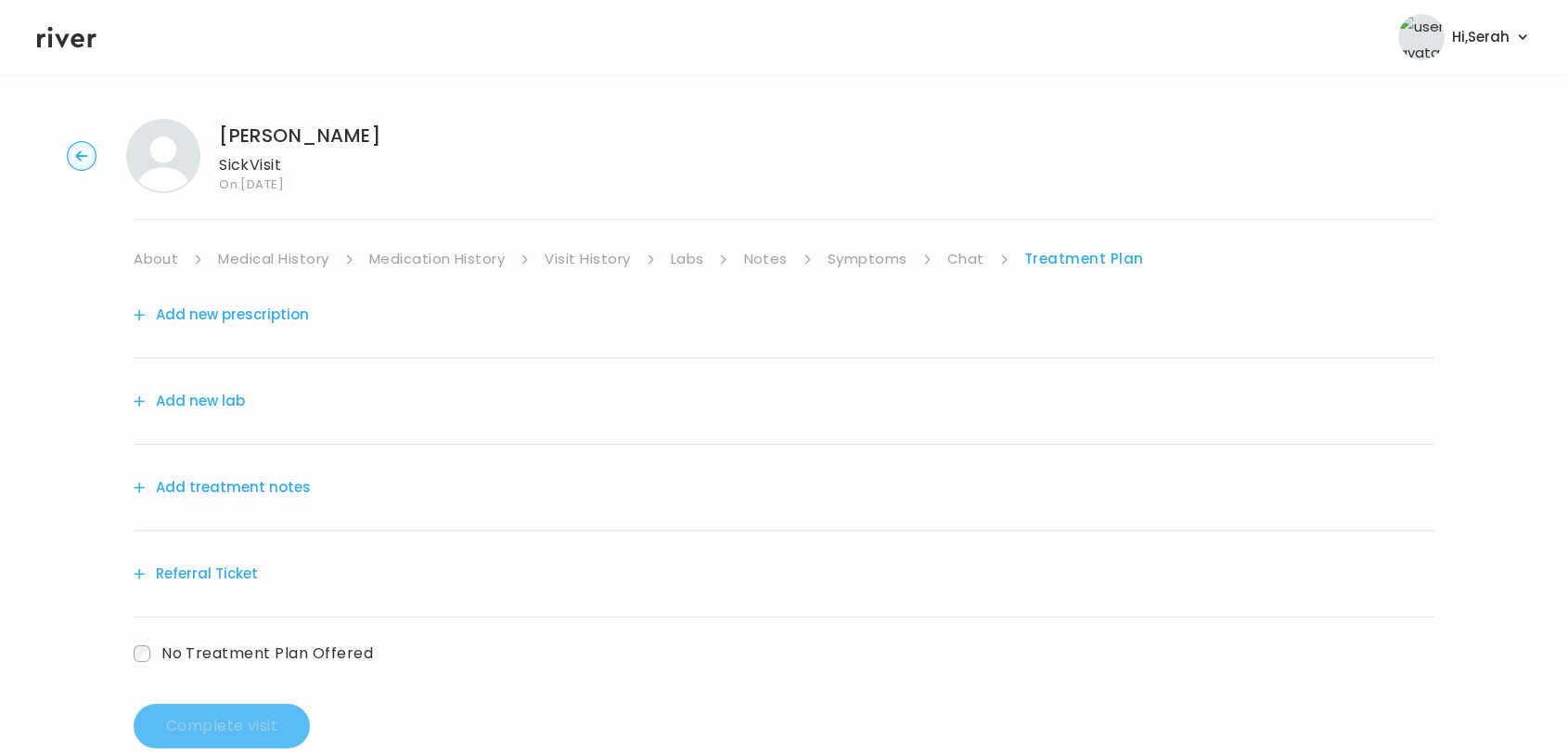
scroll to position [39, 0]
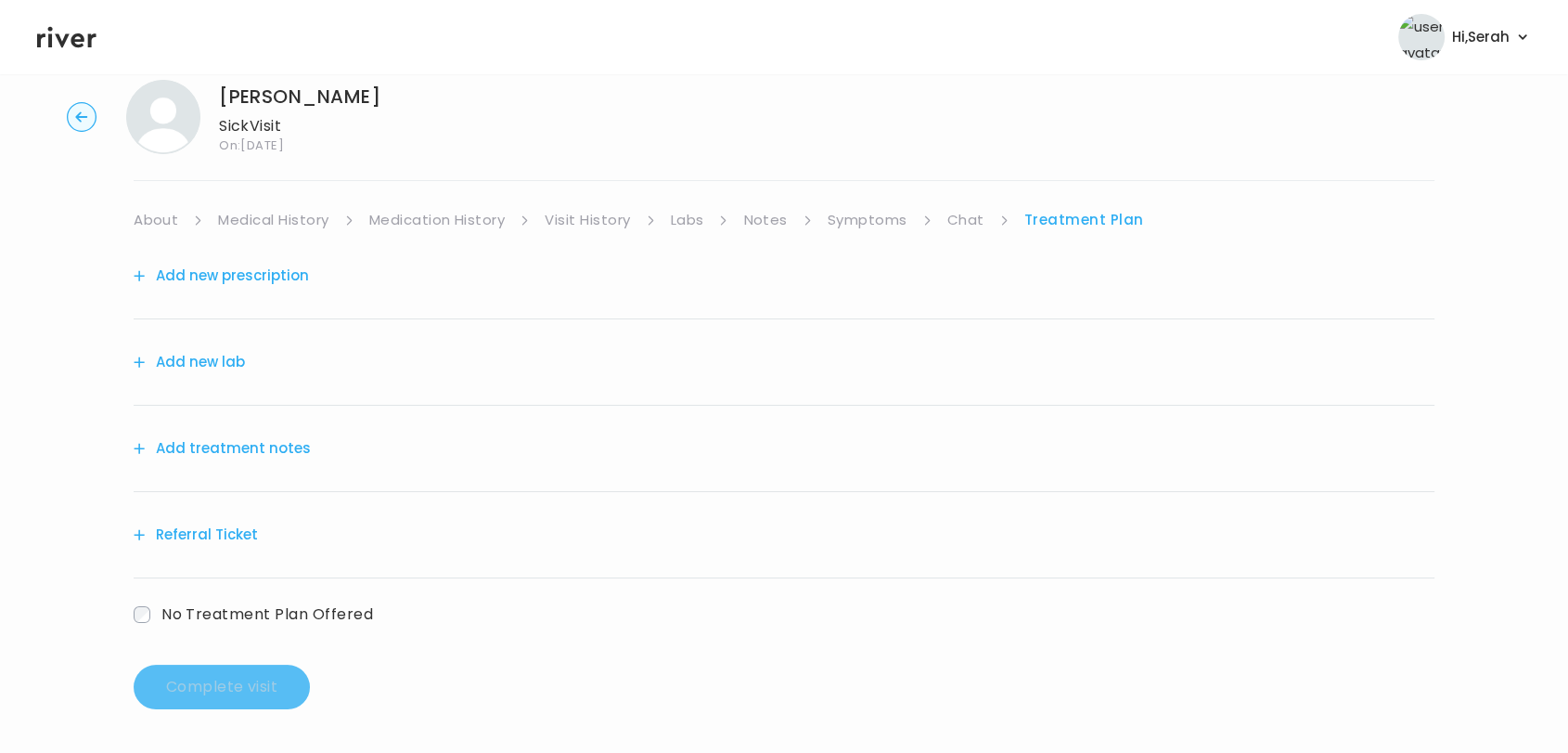
click at [275, 442] on button "Add treatment notes" at bounding box center [223, 448] width 178 height 26
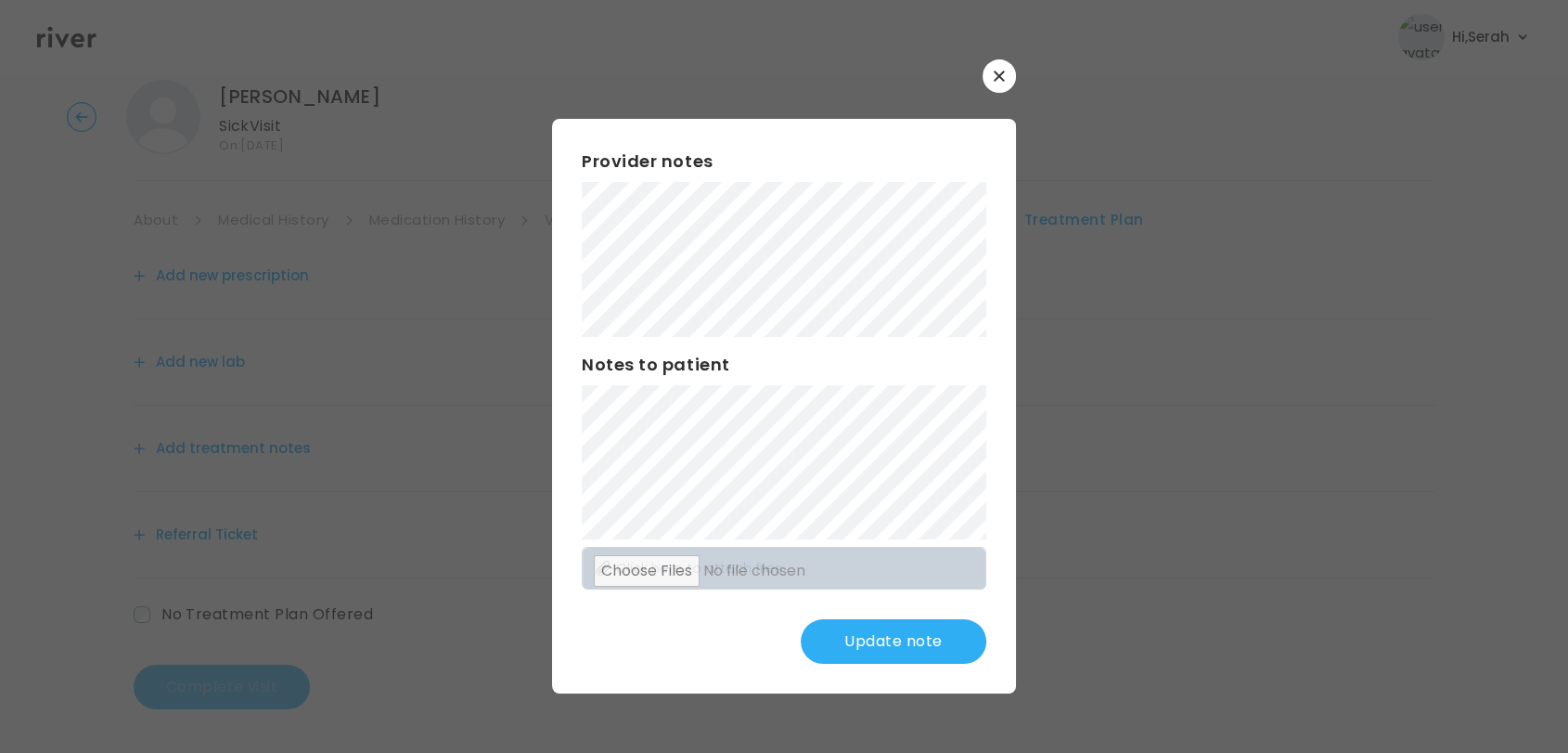
click at [839, 616] on div "Provider notes Notes to patient Click here to attach files Update note" at bounding box center [784, 405] width 464 height 573
click at [838, 629] on button "Update note" at bounding box center [893, 642] width 185 height 45
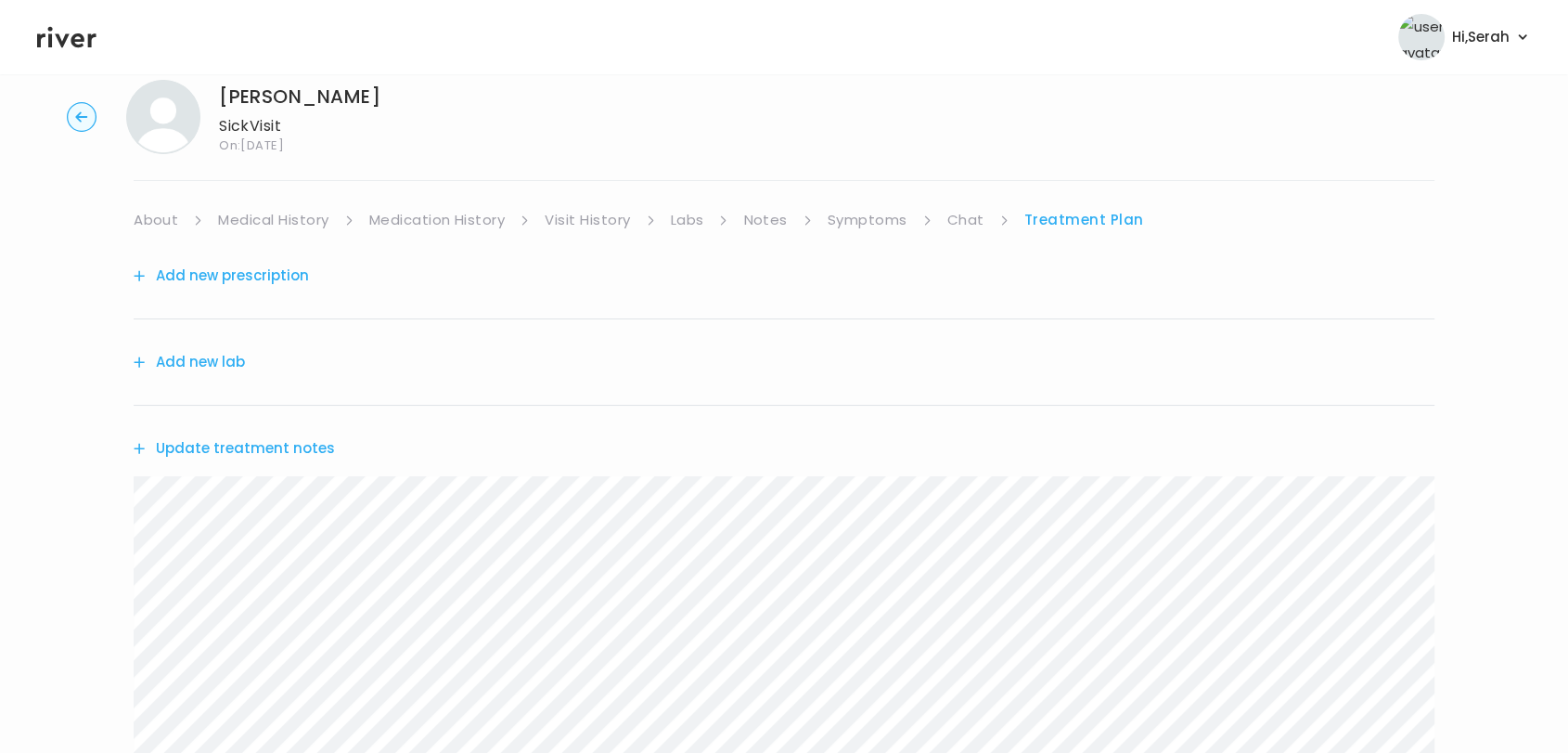
scroll to position [341, 0]
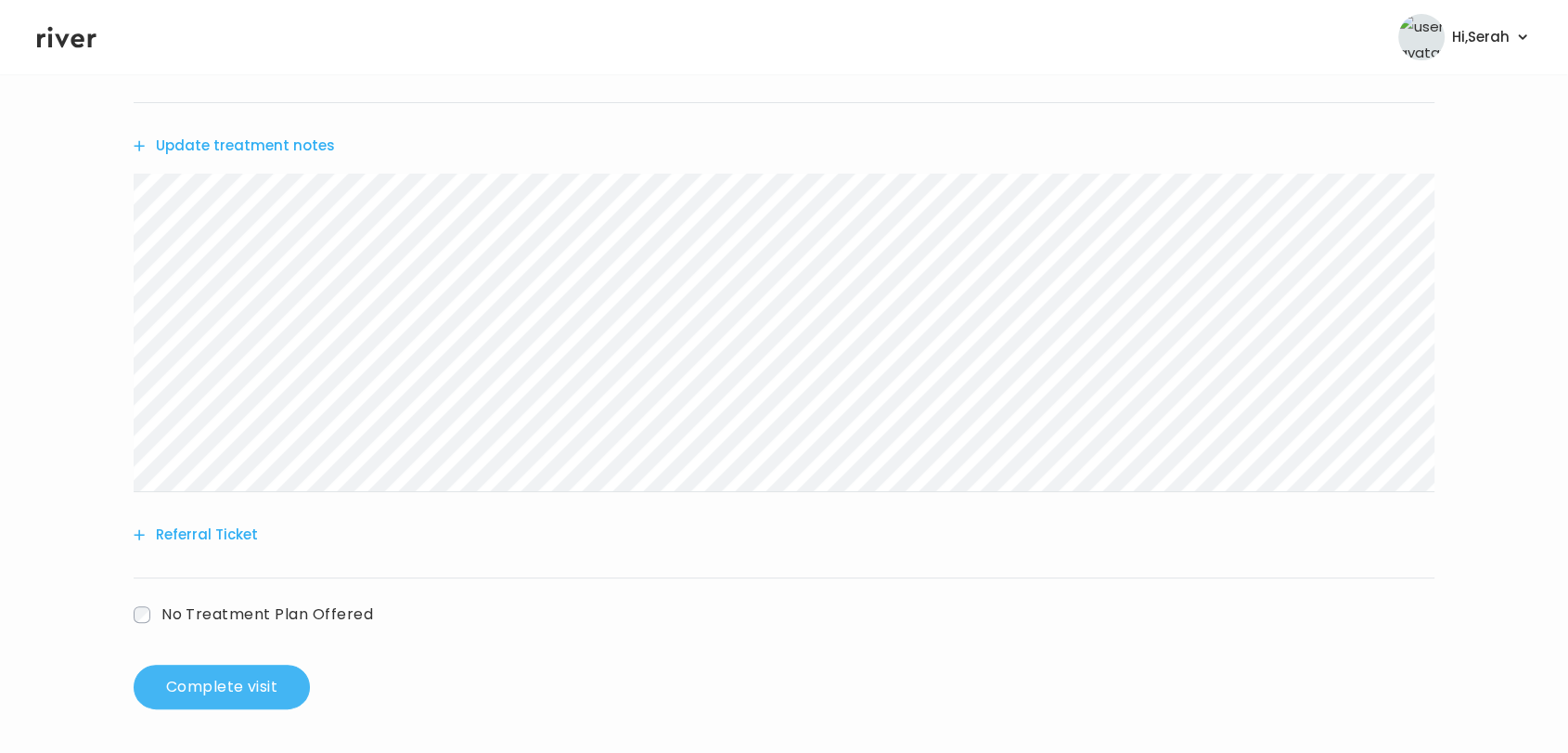
click at [220, 682] on button "Complete visit" at bounding box center [222, 688] width 177 height 45
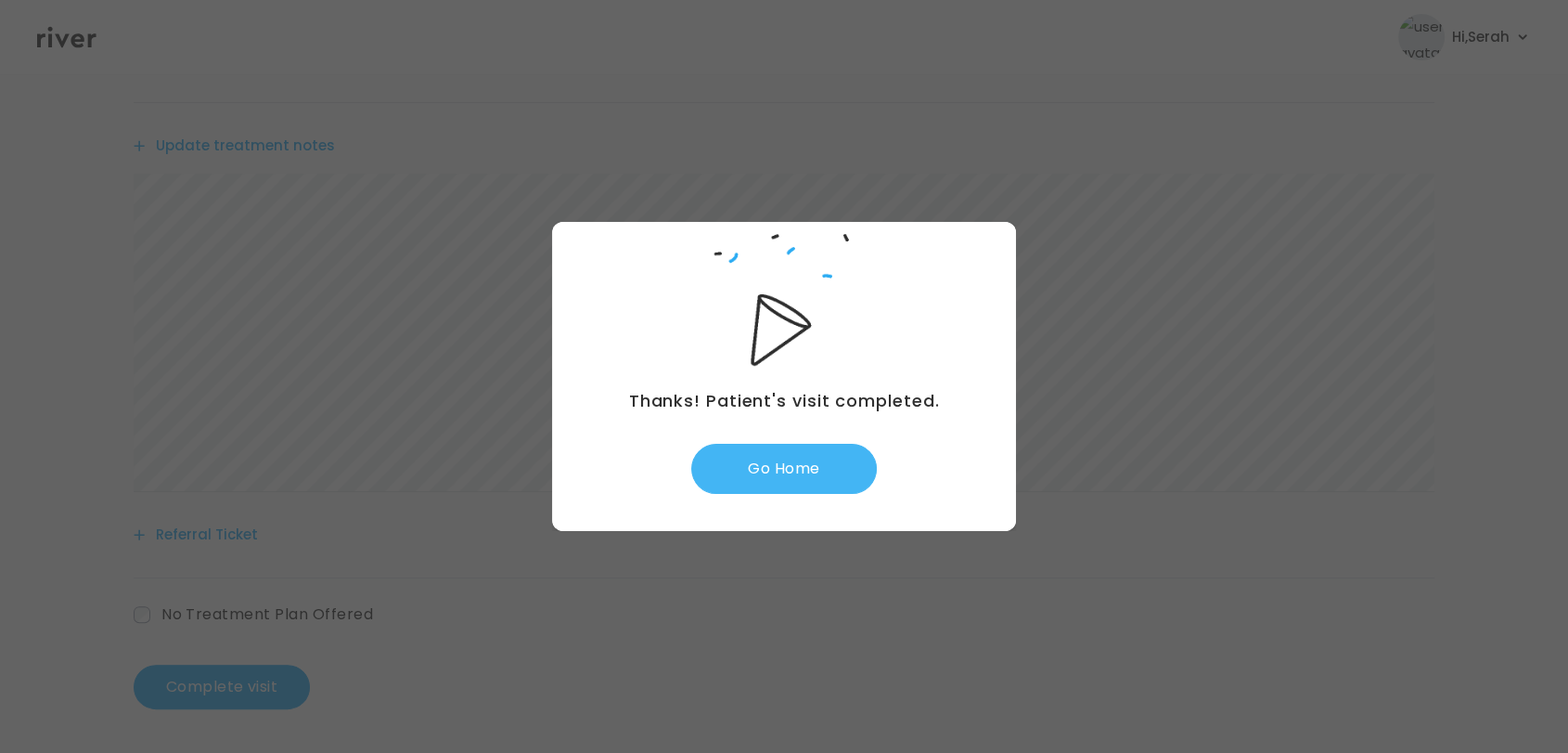
click at [830, 490] on button "Go Home" at bounding box center [784, 469] width 185 height 51
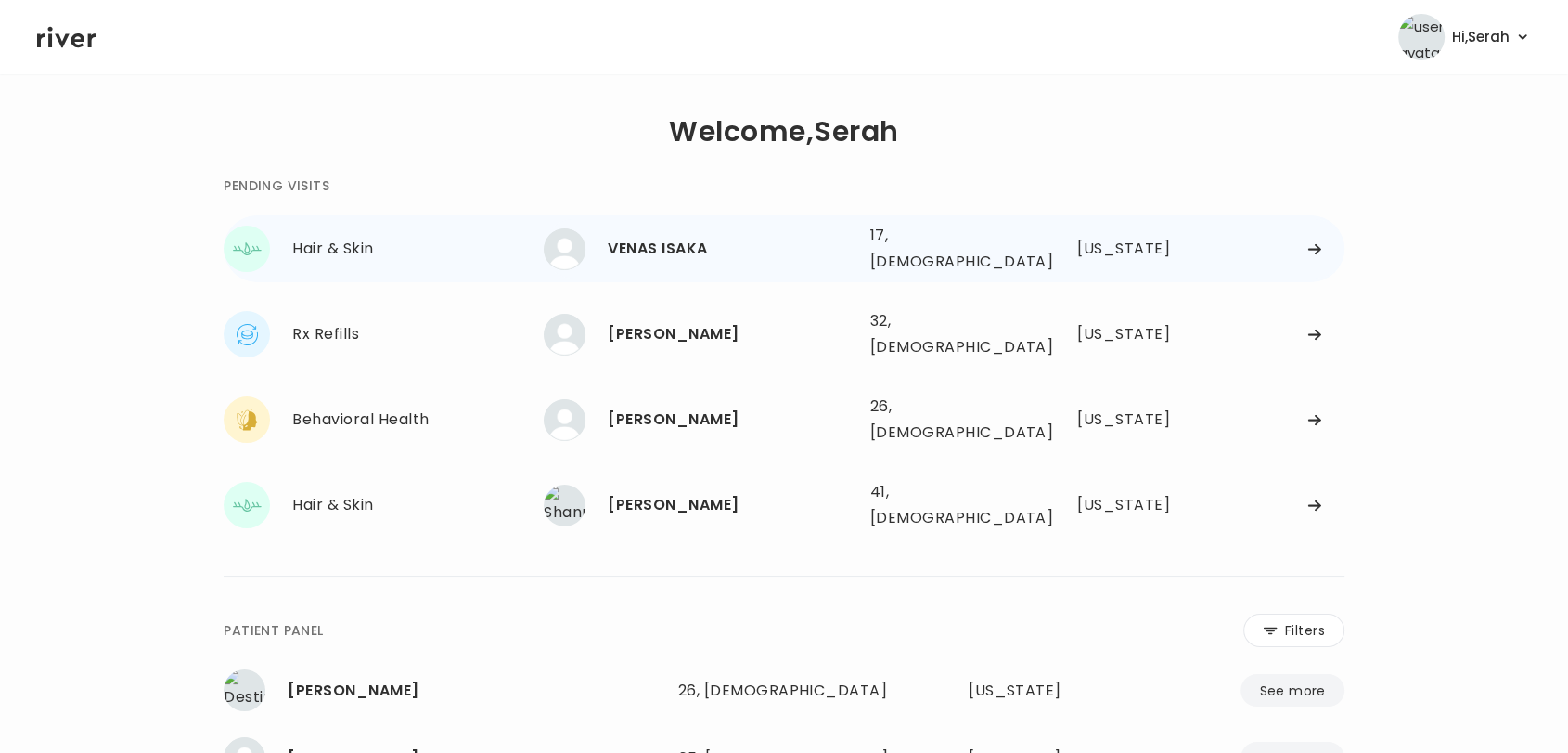
click at [677, 251] on div "VENAS ISAKA" at bounding box center [731, 249] width 247 height 26
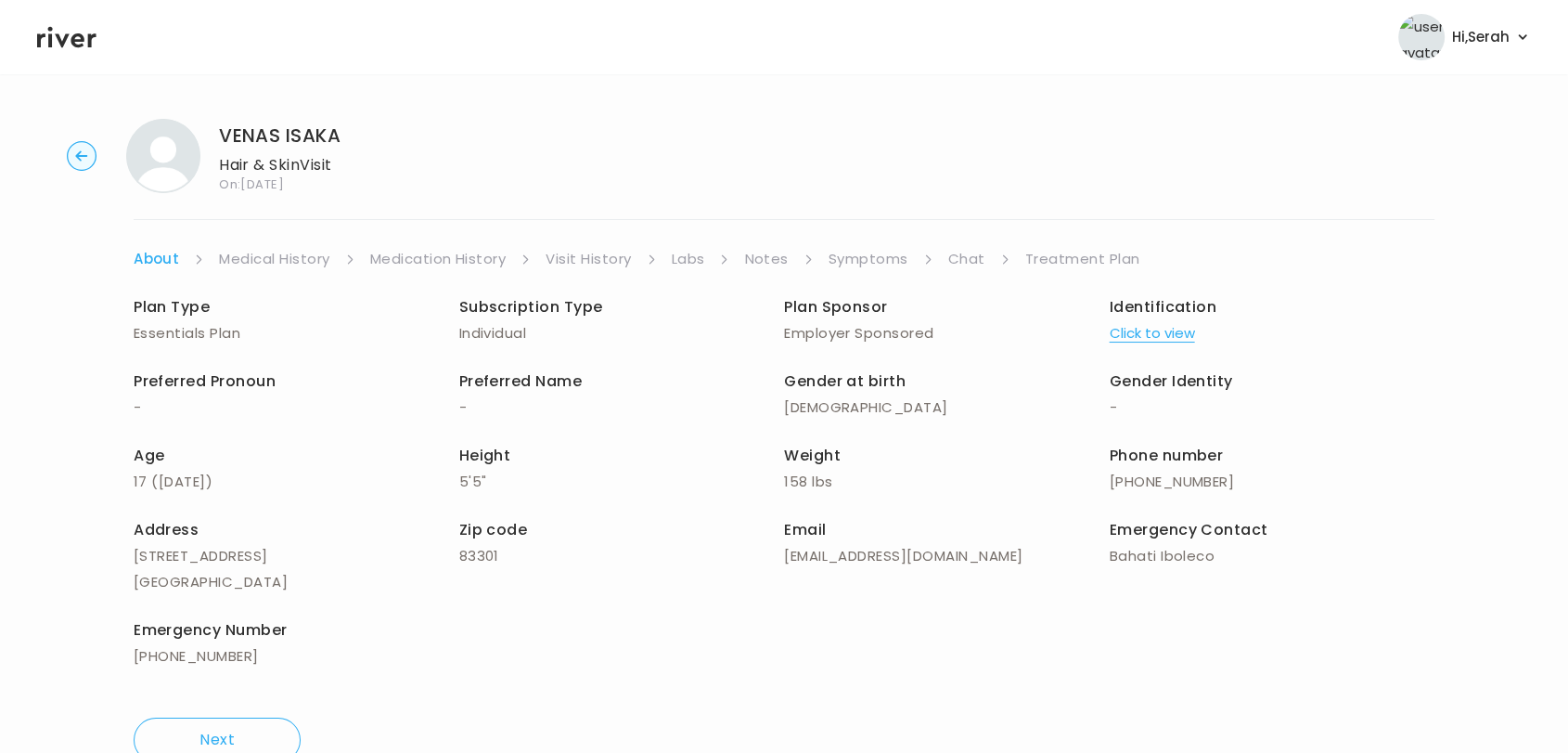
click at [879, 259] on link "Symptoms" at bounding box center [868, 259] width 79 height 26
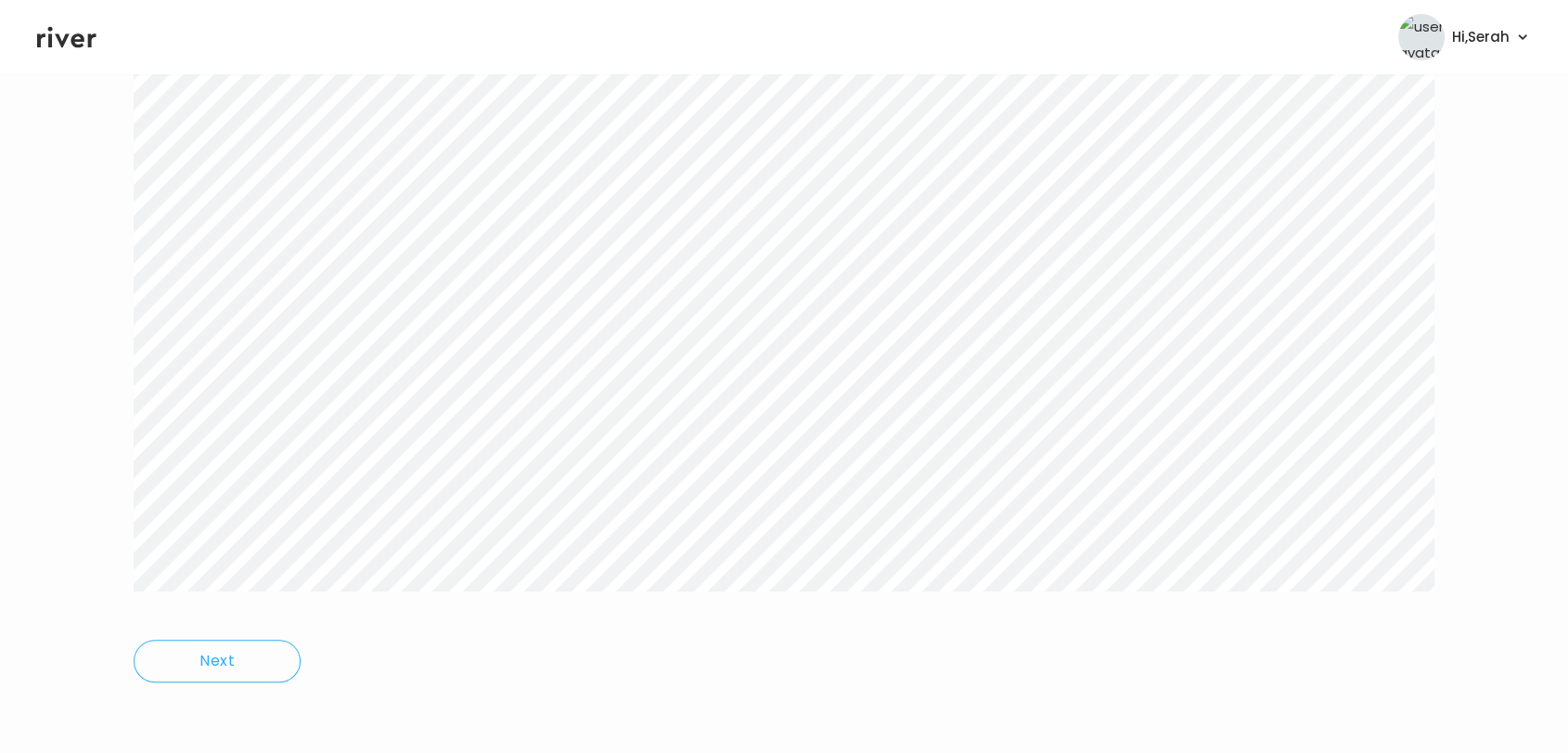
scroll to position [22, 0]
click at [951, 235] on link "Chat" at bounding box center [970, 237] width 37 height 26
click at [65, 36] on icon at bounding box center [67, 37] width 60 height 22
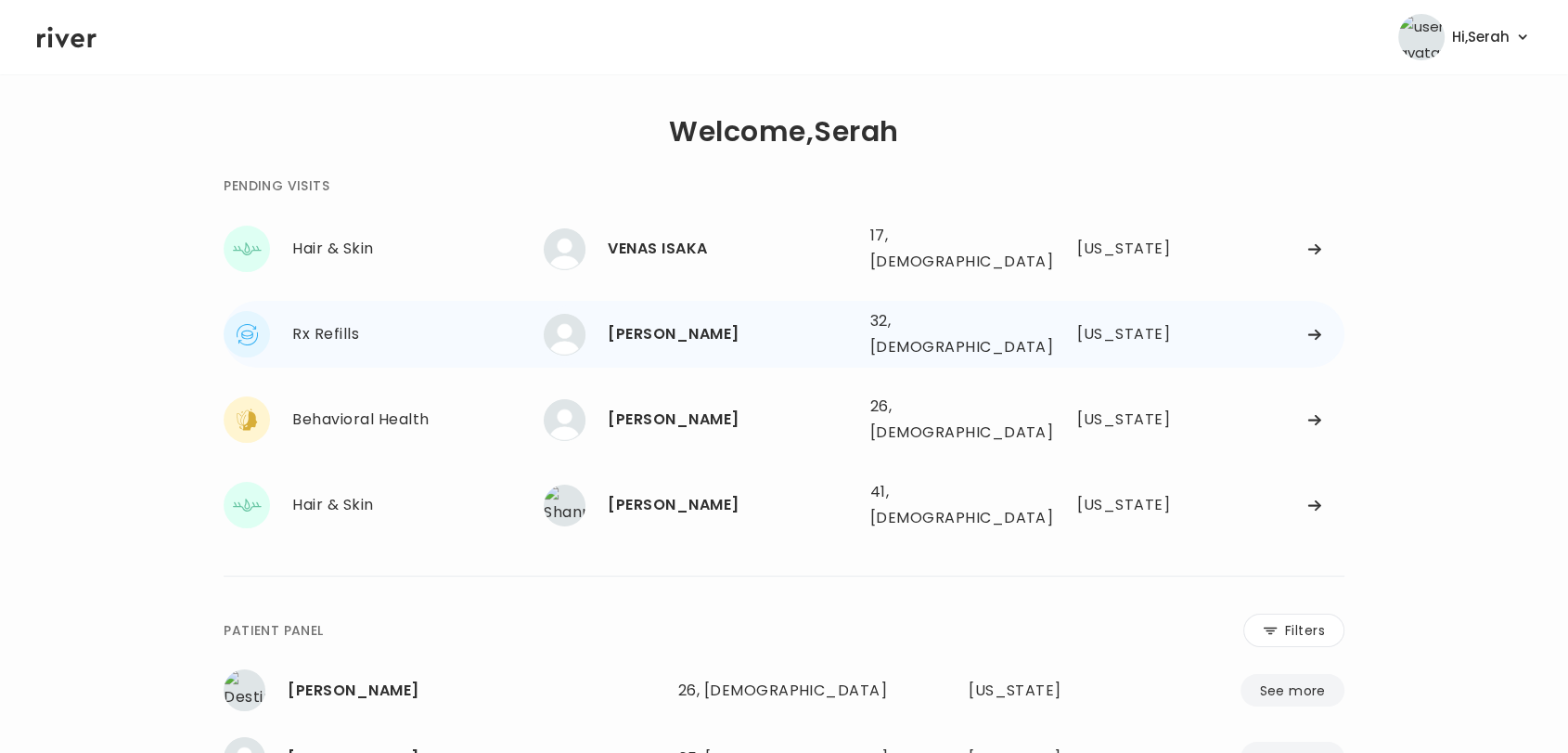
click at [626, 321] on div "[PERSON_NAME]" at bounding box center [731, 334] width 247 height 26
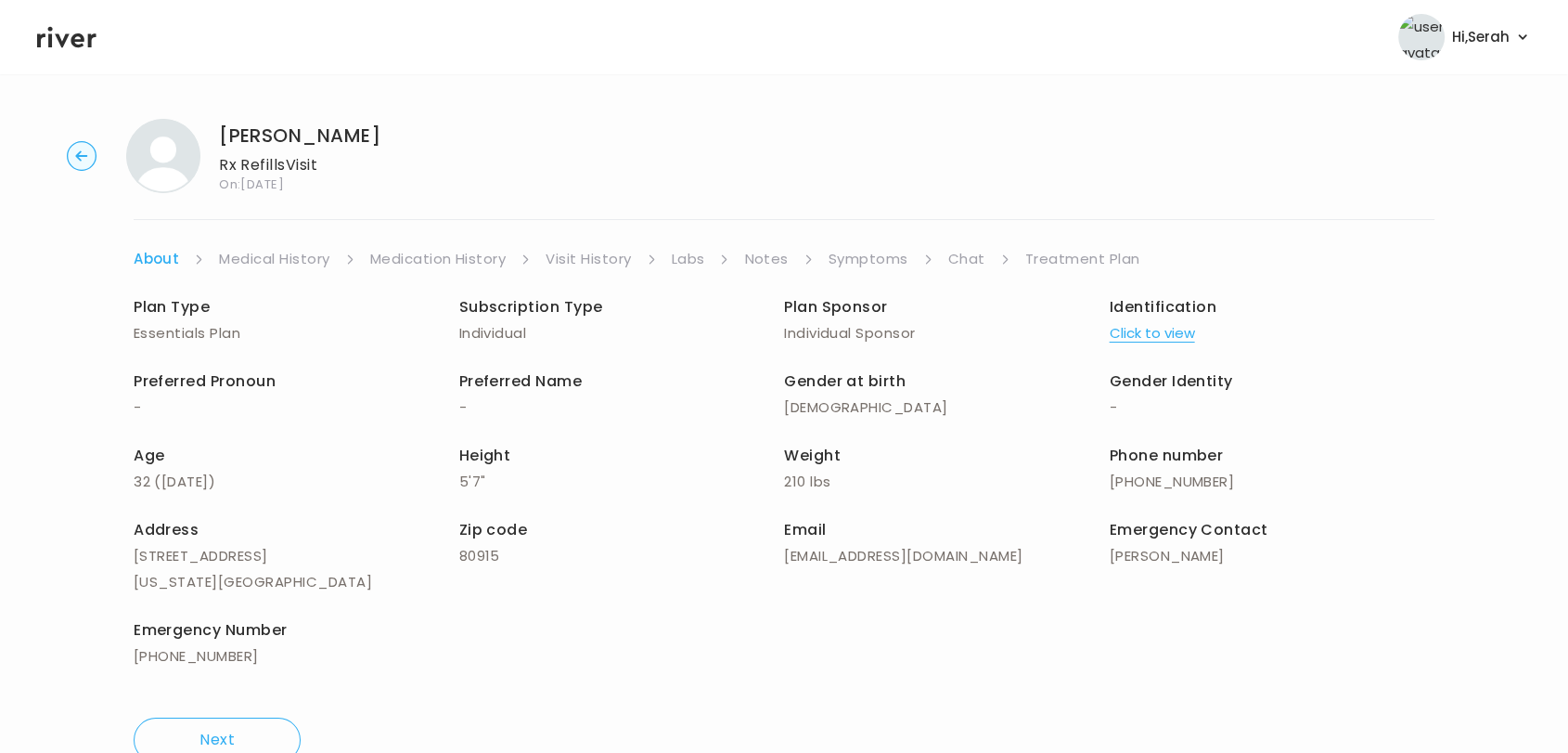
click at [841, 258] on link "Symptoms" at bounding box center [868, 259] width 79 height 26
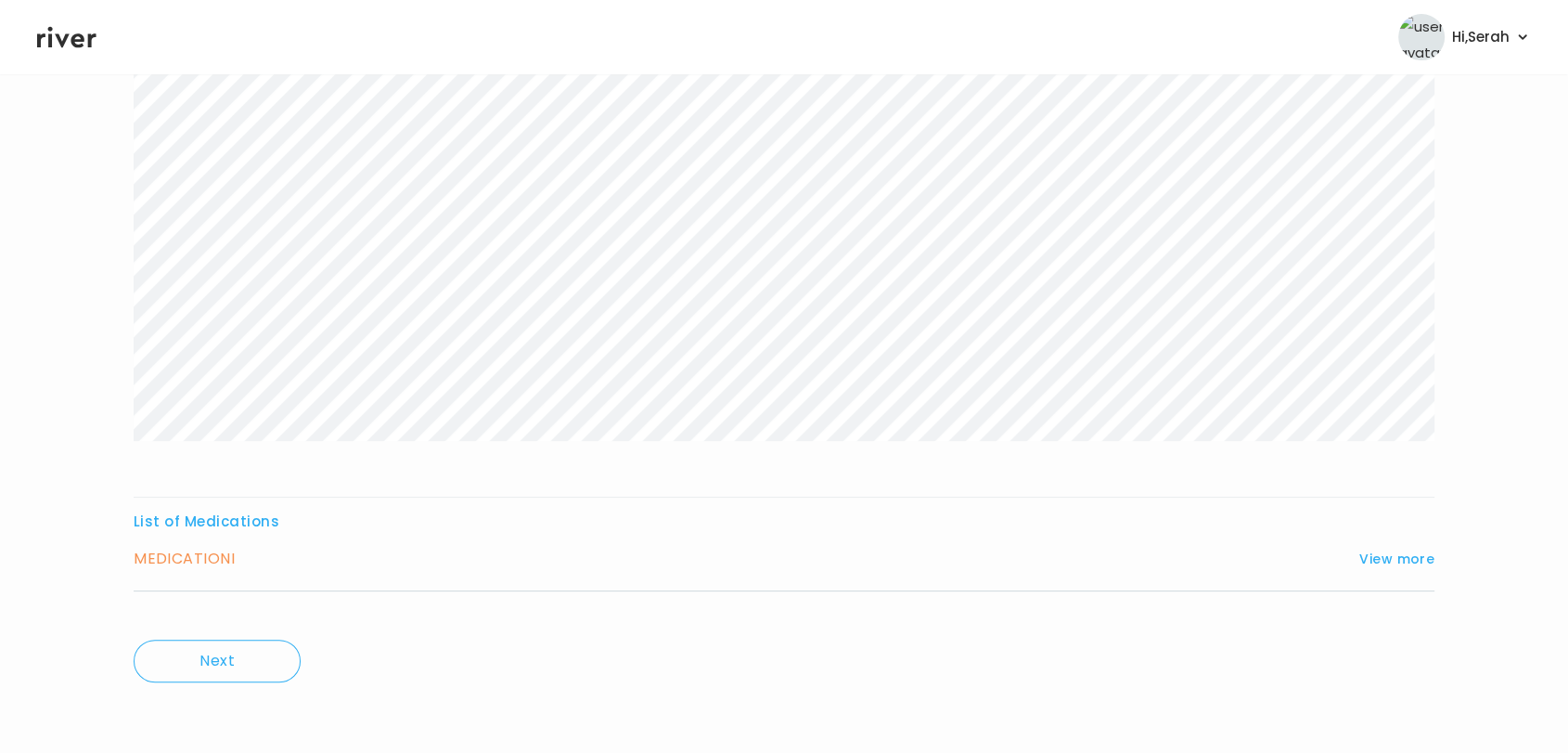
scroll to position [312, 0]
drag, startPoint x: 1374, startPoint y: 578, endPoint x: 1395, endPoint y: 578, distance: 21.0
click at [1395, 578] on button "View more" at bounding box center [1397, 571] width 75 height 22
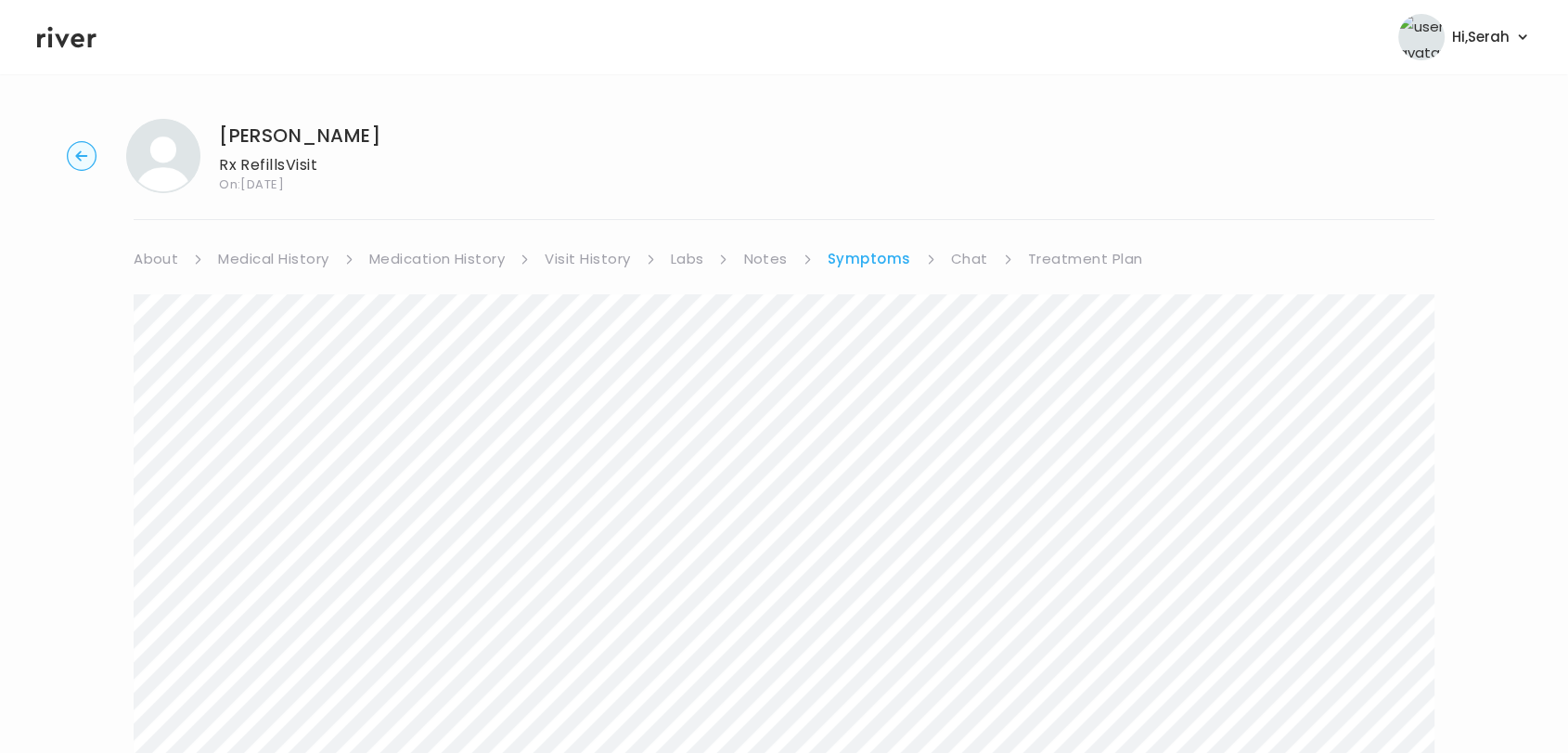
scroll to position [0, 0]
click at [951, 259] on link "Chat" at bounding box center [970, 259] width 37 height 26
click at [65, 45] on icon at bounding box center [67, 37] width 60 height 28
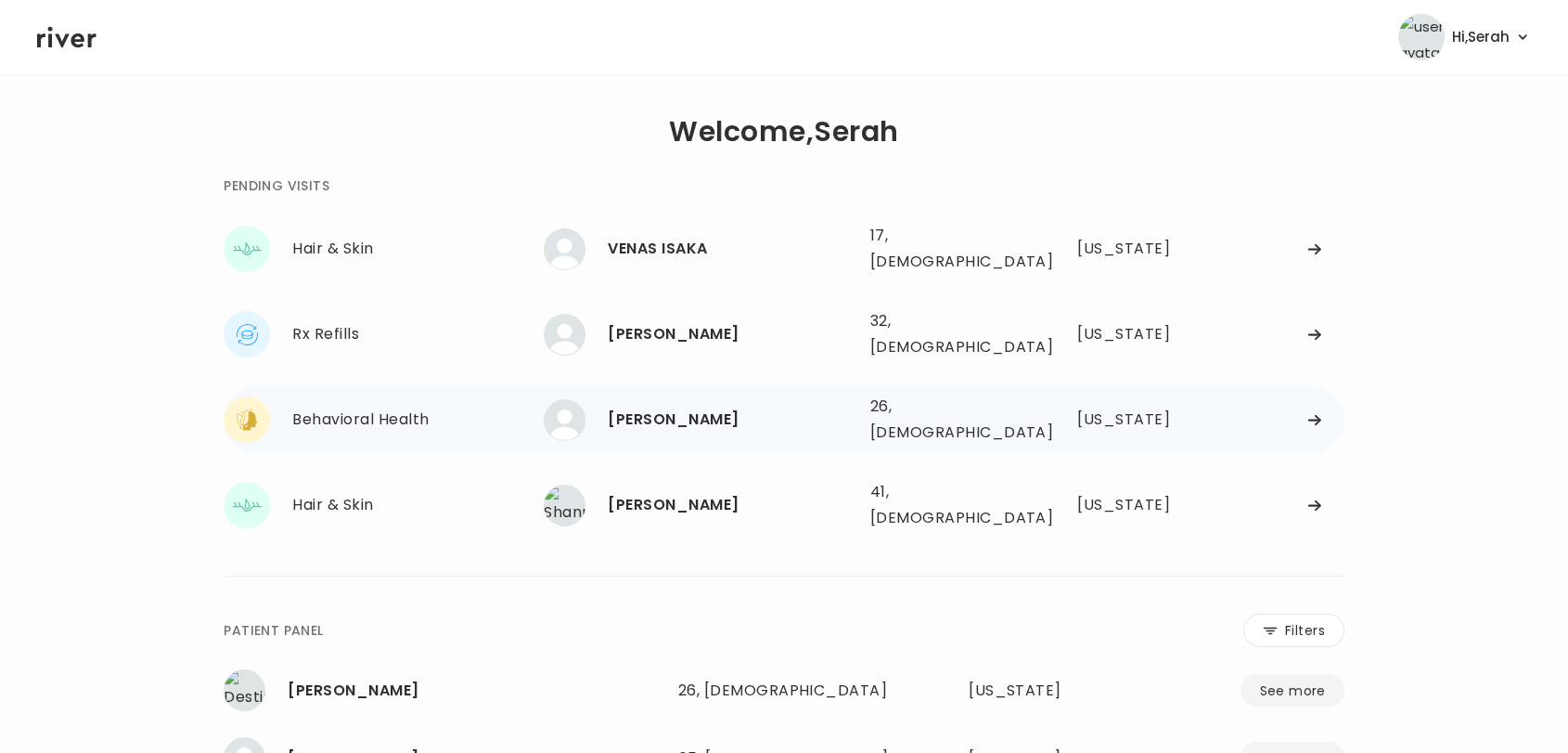
click at [627, 407] on div "[PERSON_NAME]" at bounding box center [731, 420] width 247 height 26
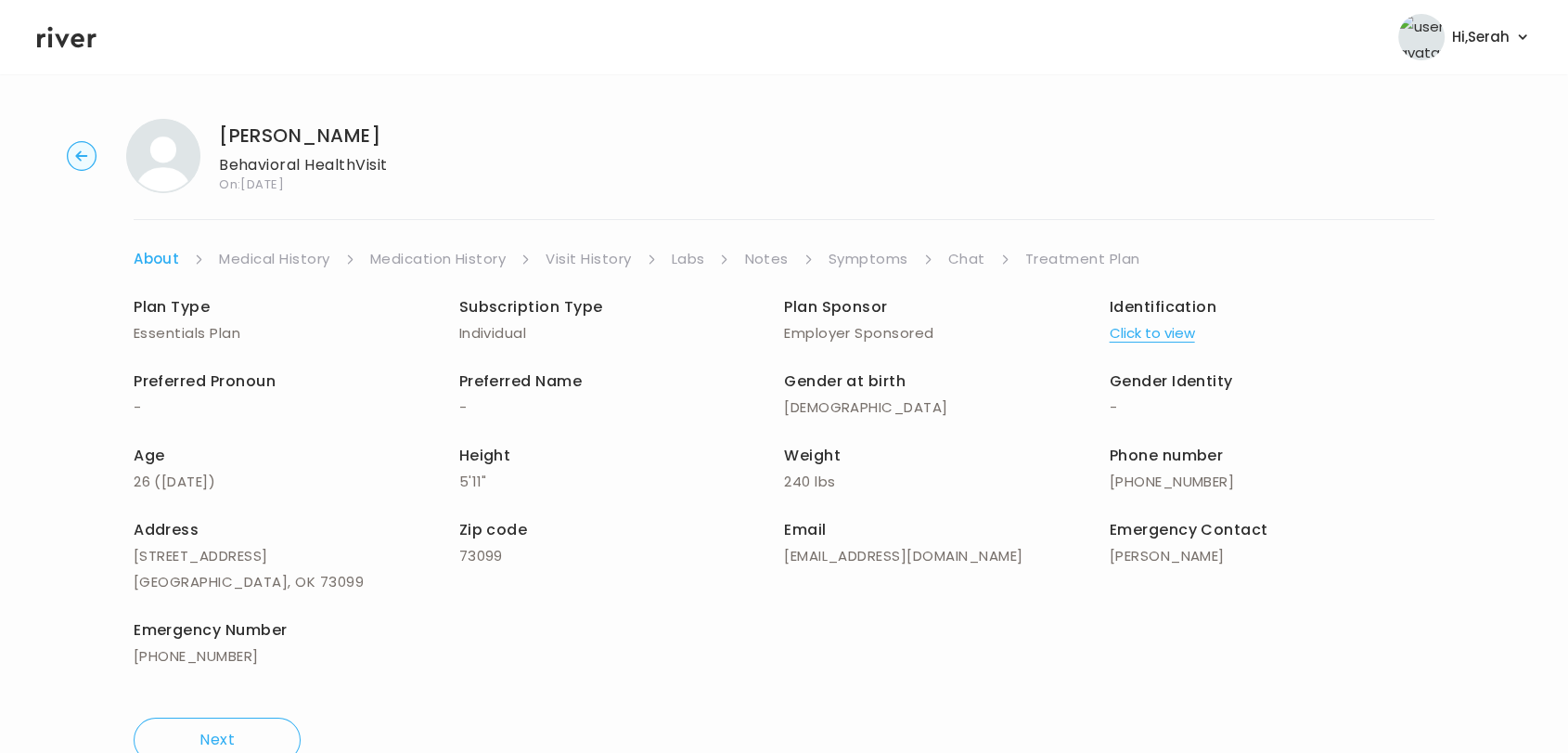
click at [991, 262] on li "Chat" at bounding box center [979, 259] width 62 height 26
click at [972, 259] on link "Chat" at bounding box center [967, 259] width 37 height 26
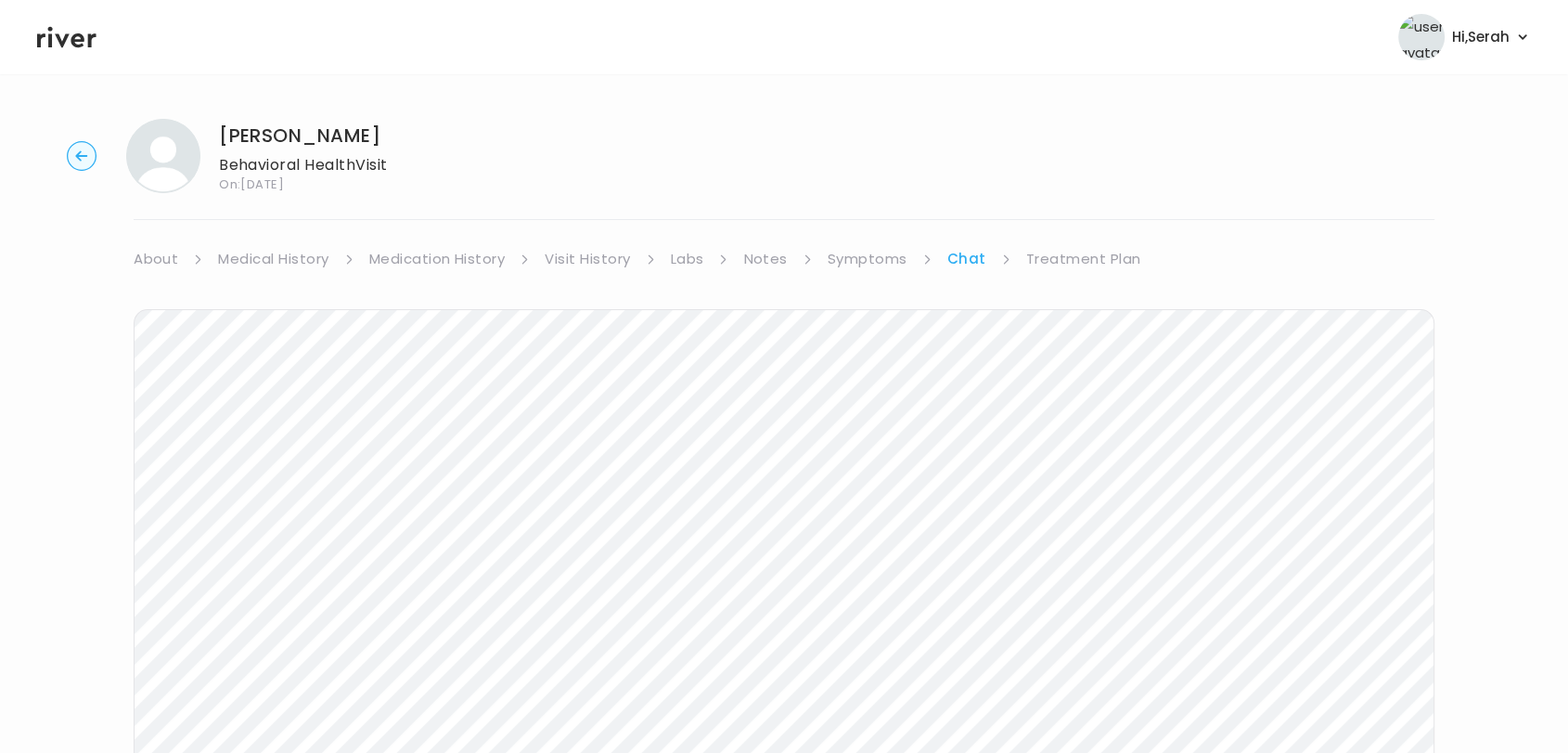
scroll to position [75, 0]
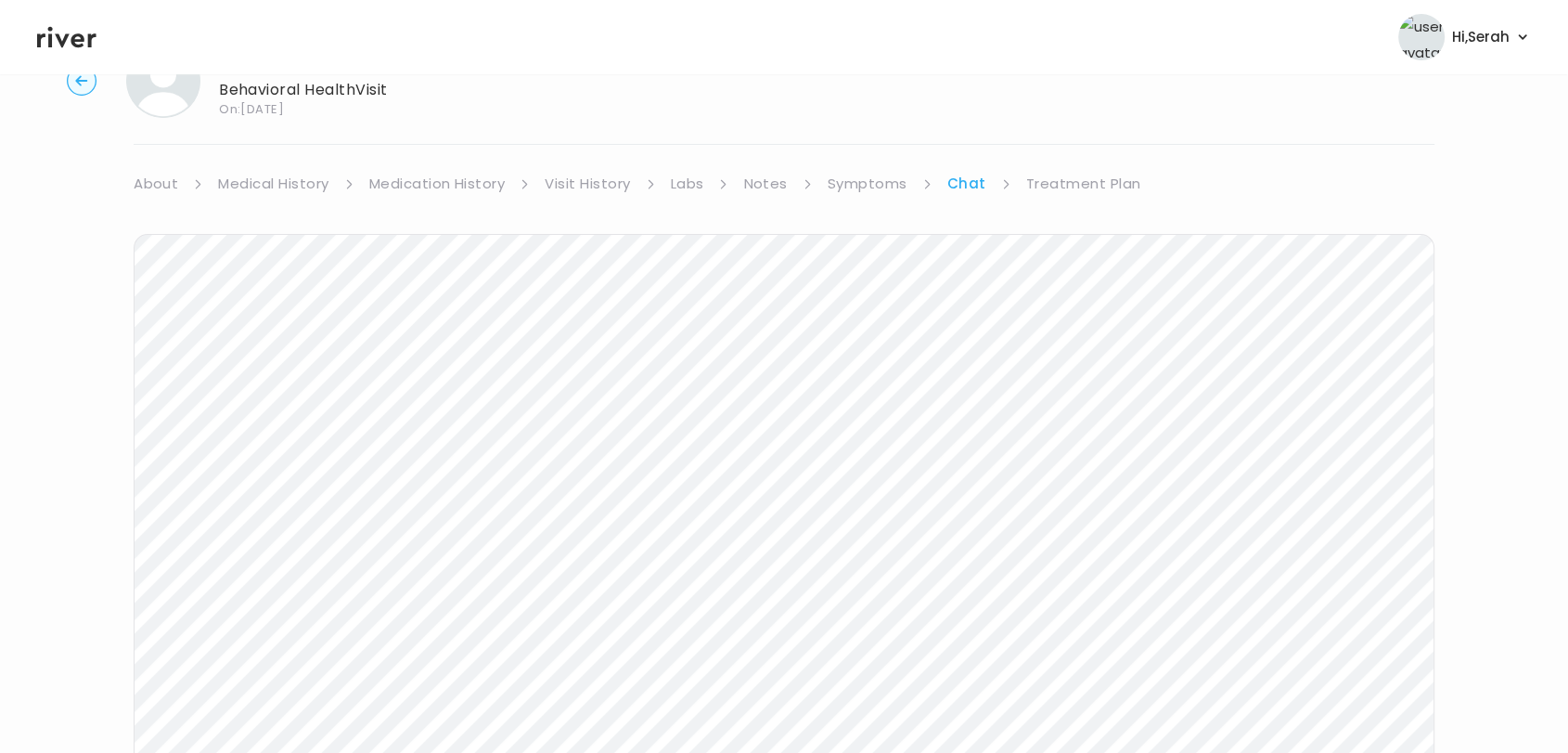
click at [65, 33] on icon at bounding box center [67, 37] width 60 height 28
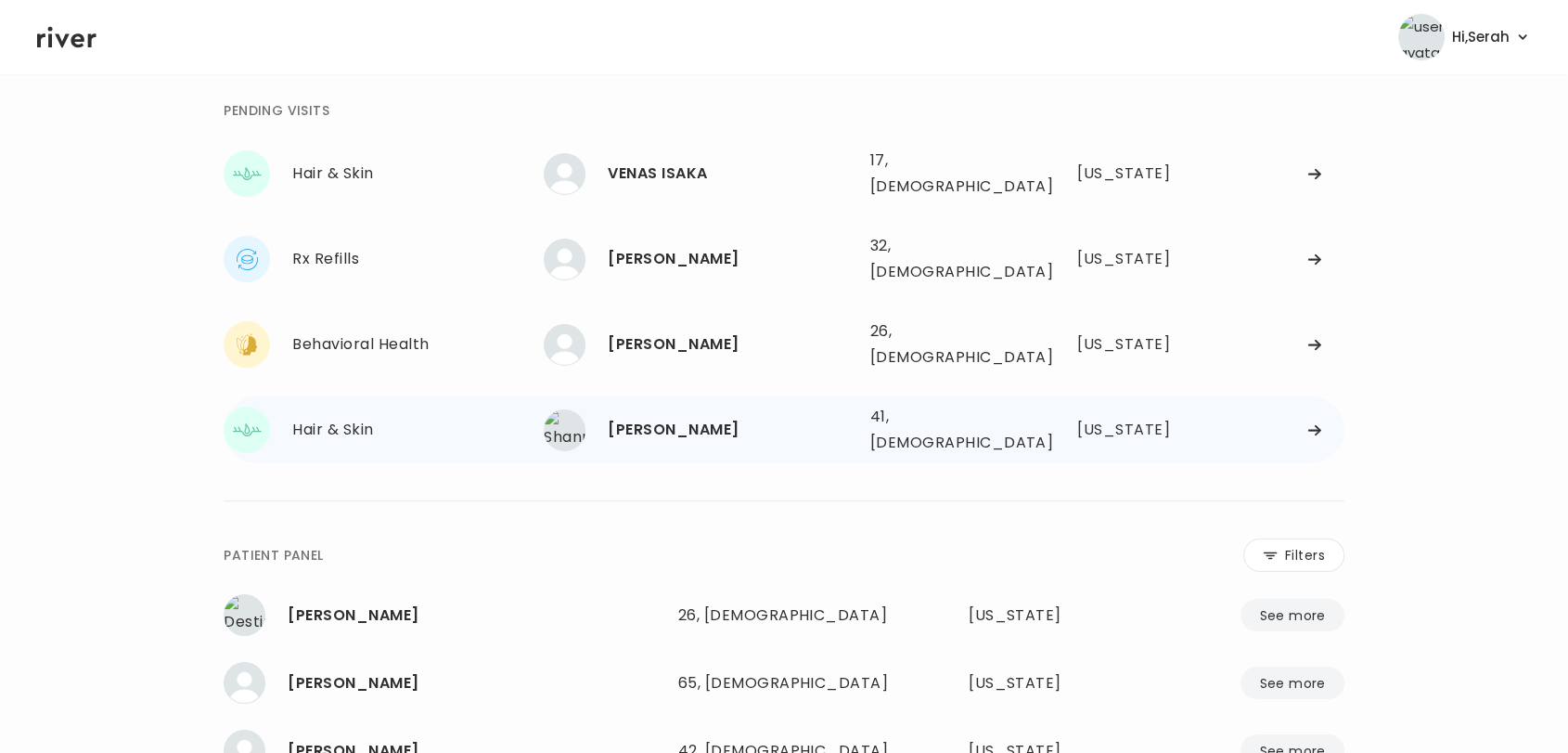
click at [631, 410] on div "Shannon Kail 41, Female See more" at bounding box center [699, 430] width 310 height 42
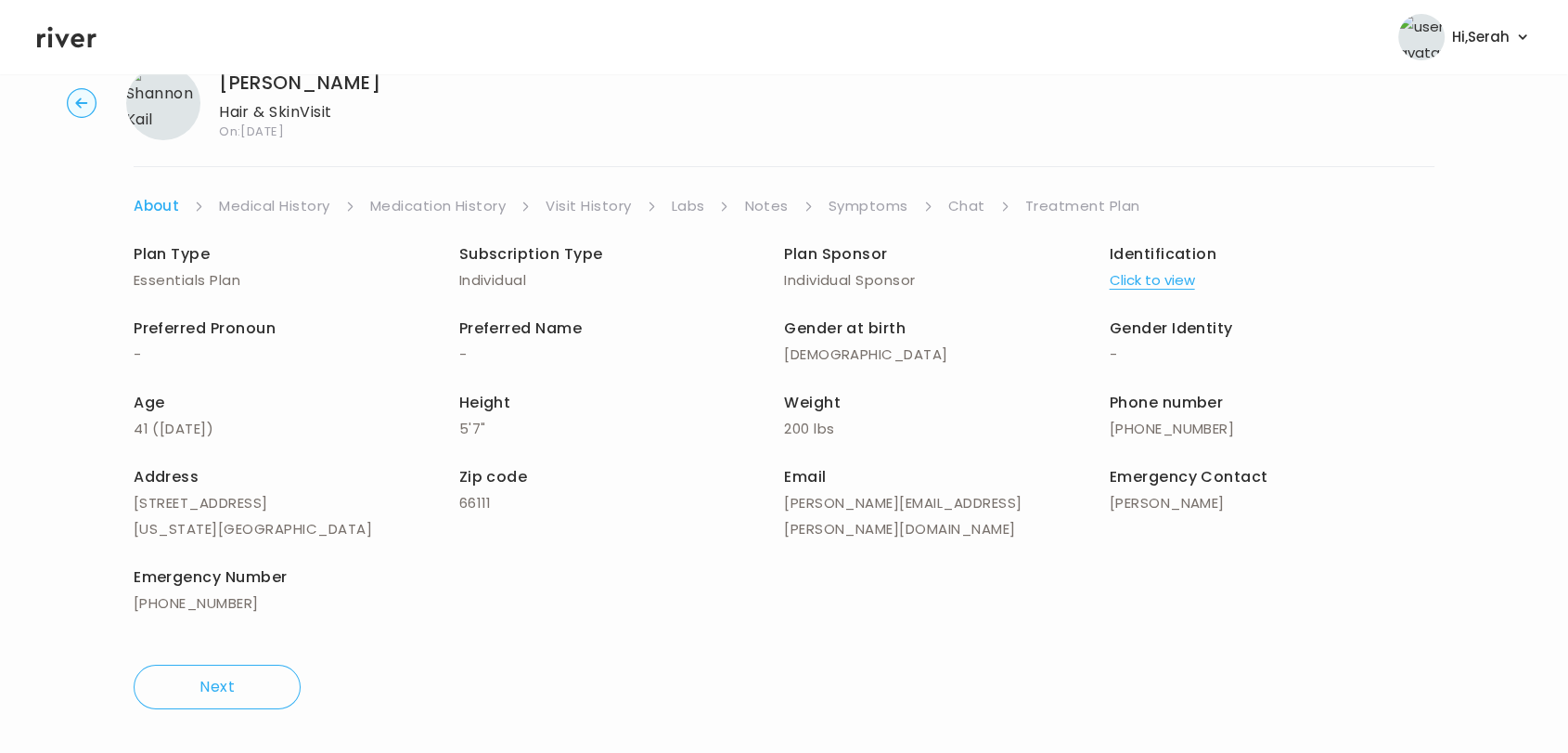
click at [957, 204] on link "Chat" at bounding box center [967, 206] width 37 height 26
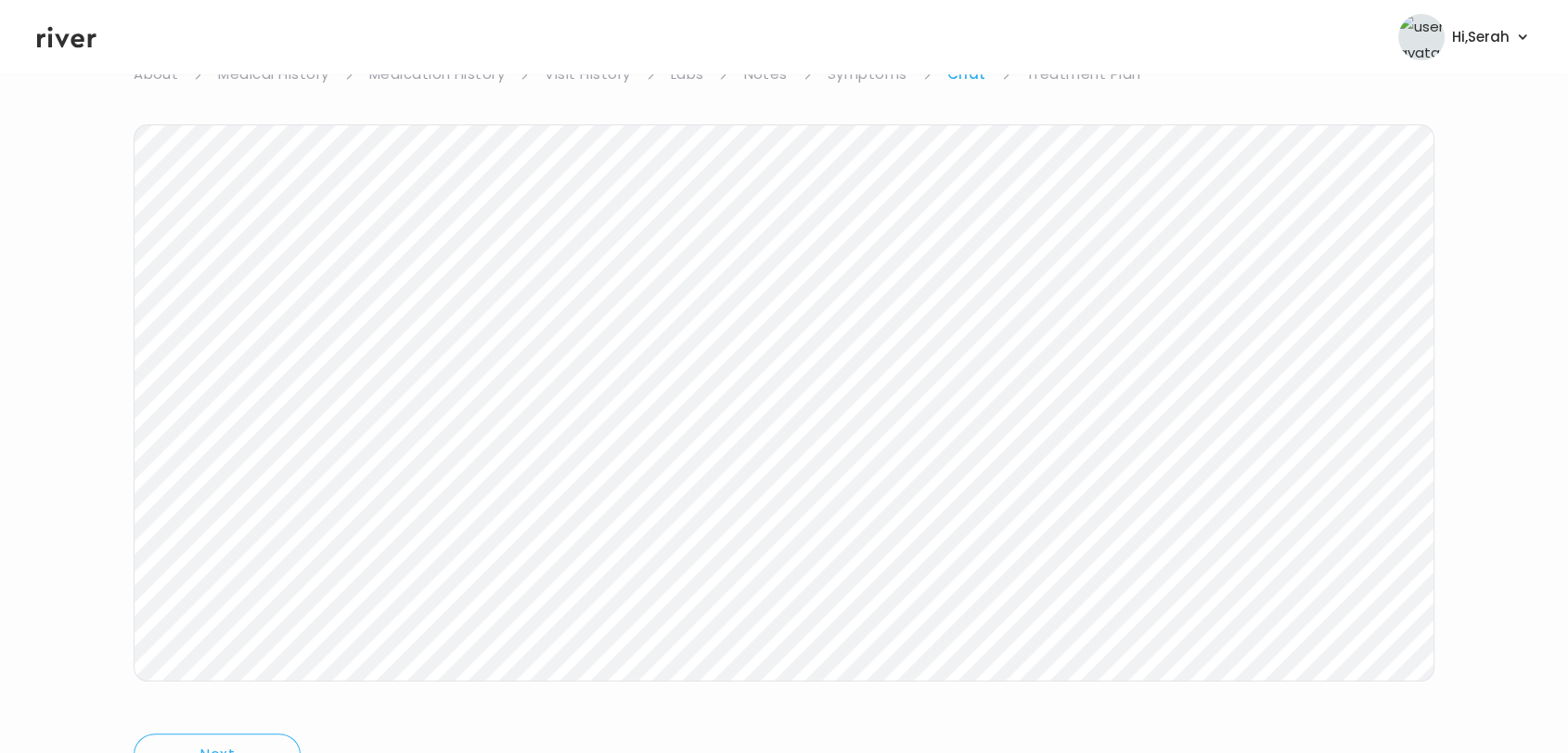
scroll to position [279, 0]
drag, startPoint x: 720, startPoint y: 721, endPoint x: 741, endPoint y: 660, distance: 64.5
click at [720, 721] on div "Shannon Kail Hair & Skin Visit On: 01 Oct 2025 About Medical History Medication…" at bounding box center [784, 274] width 1568 height 898
click at [1064, 253] on link "Treatment Plan" at bounding box center [1084, 259] width 115 height 26
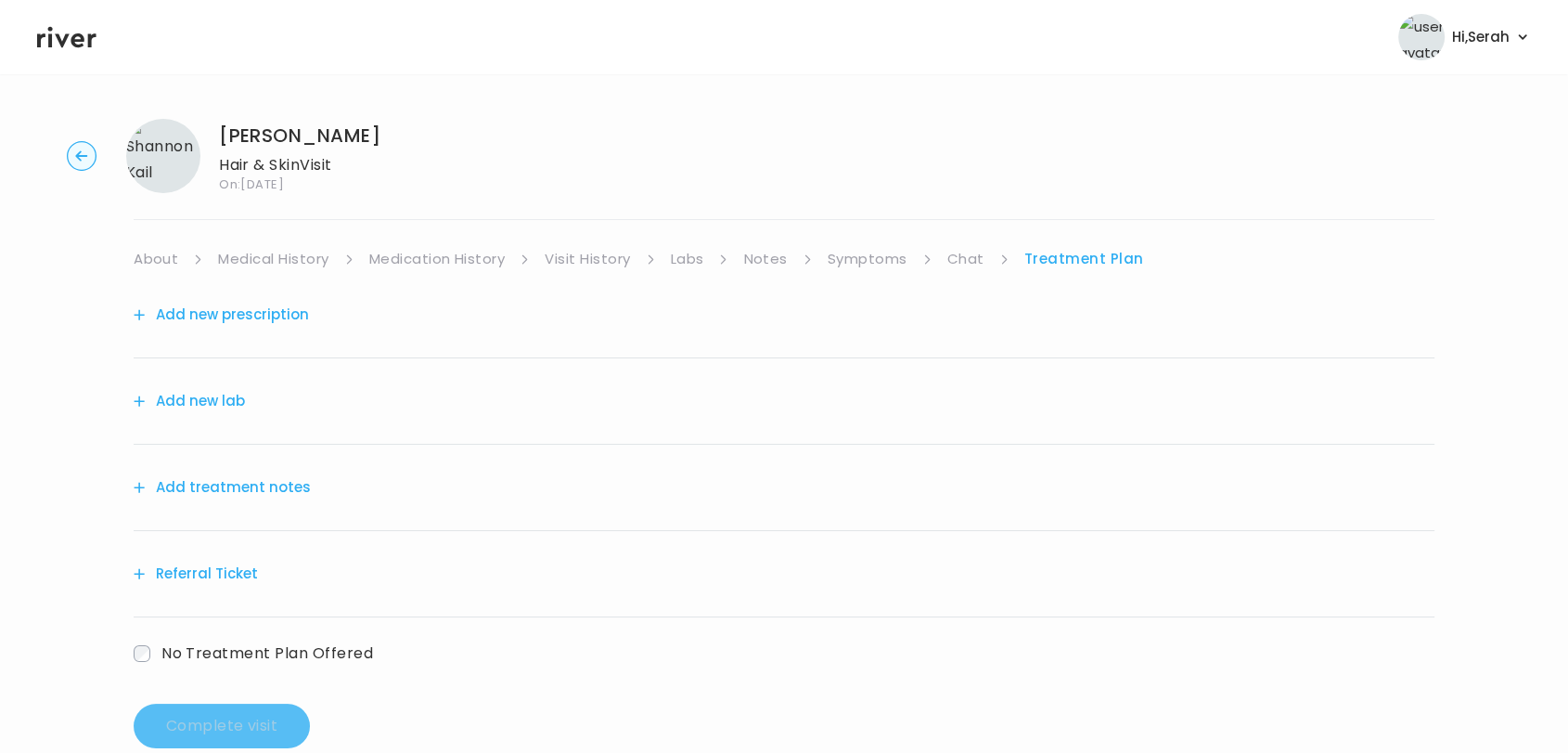
click at [259, 492] on button "Add treatment notes" at bounding box center [223, 487] width 178 height 26
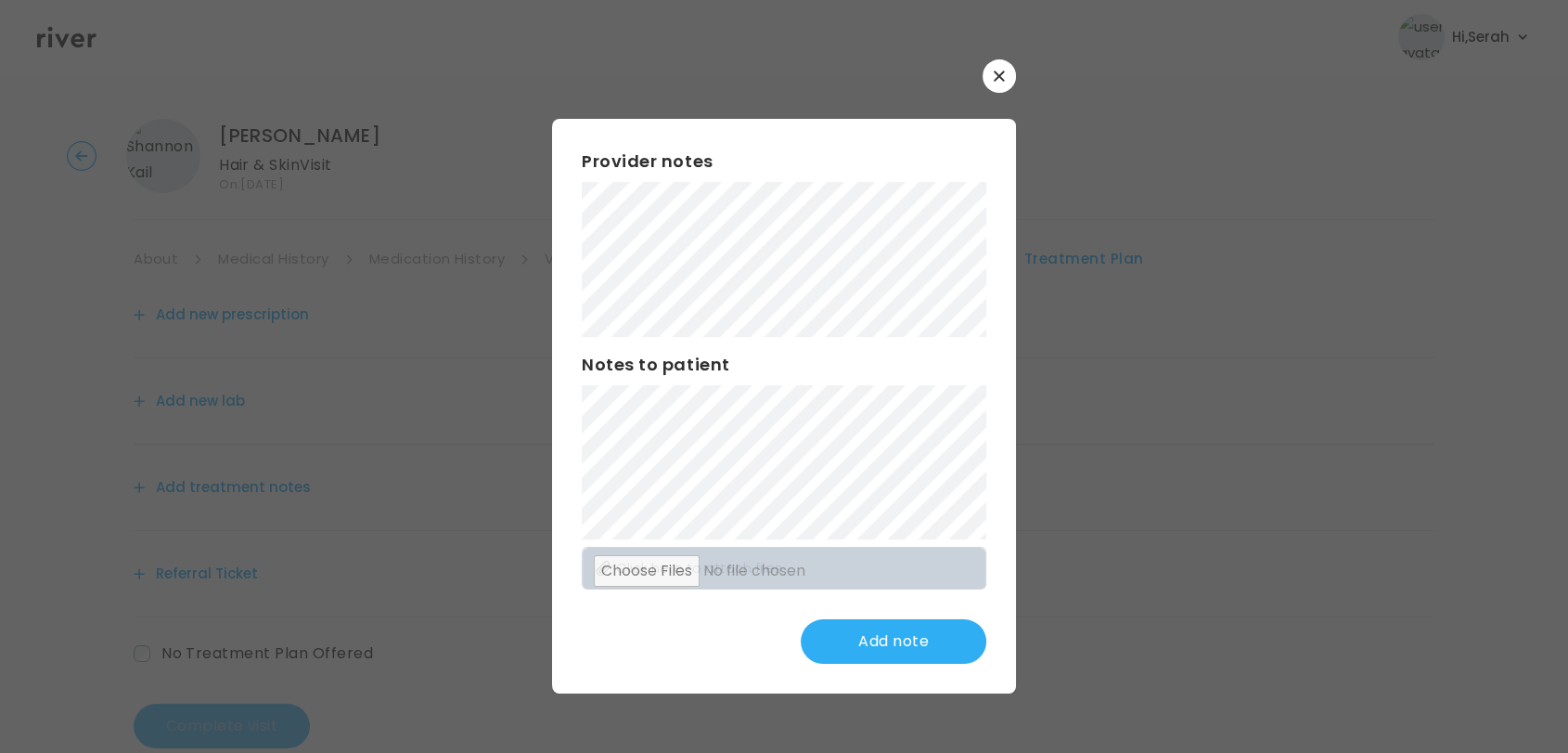
click at [764, 346] on div "Provider notes Notes to patient Click here to attach files Add note" at bounding box center [784, 405] width 464 height 573
click at [850, 619] on button "Update note" at bounding box center [893, 642] width 185 height 45
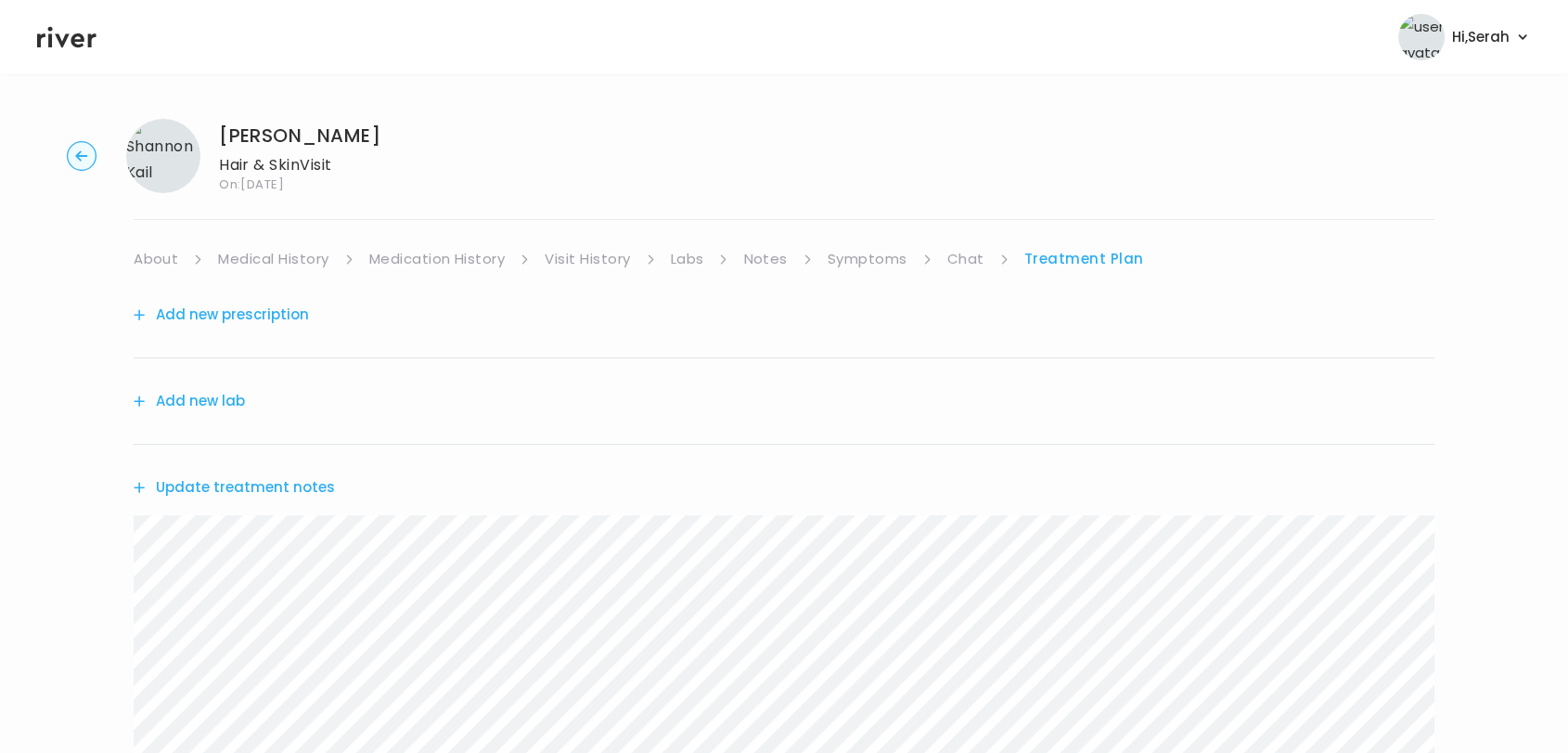
scroll to position [290, 0]
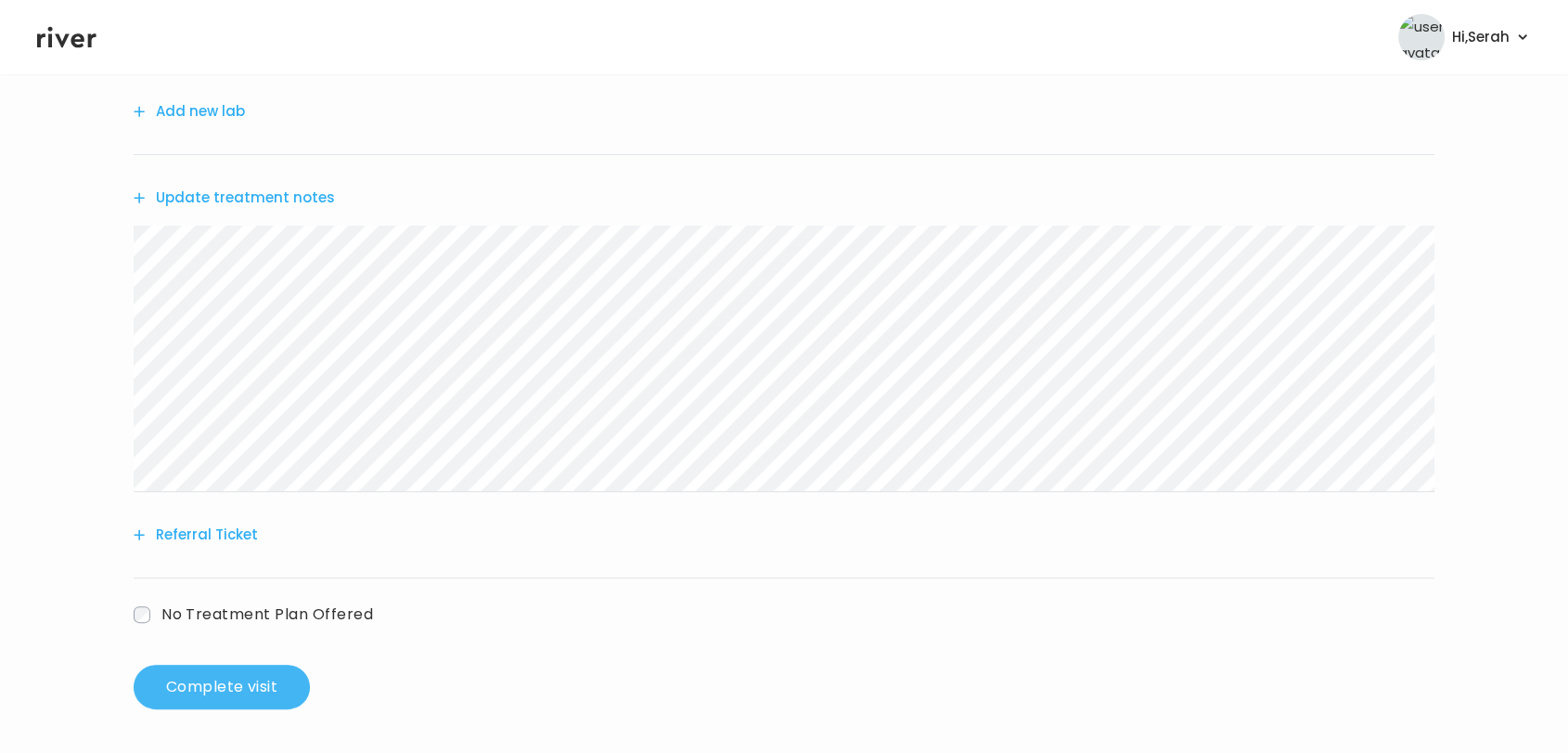
click at [188, 689] on button "Complete visit" at bounding box center [222, 688] width 177 height 45
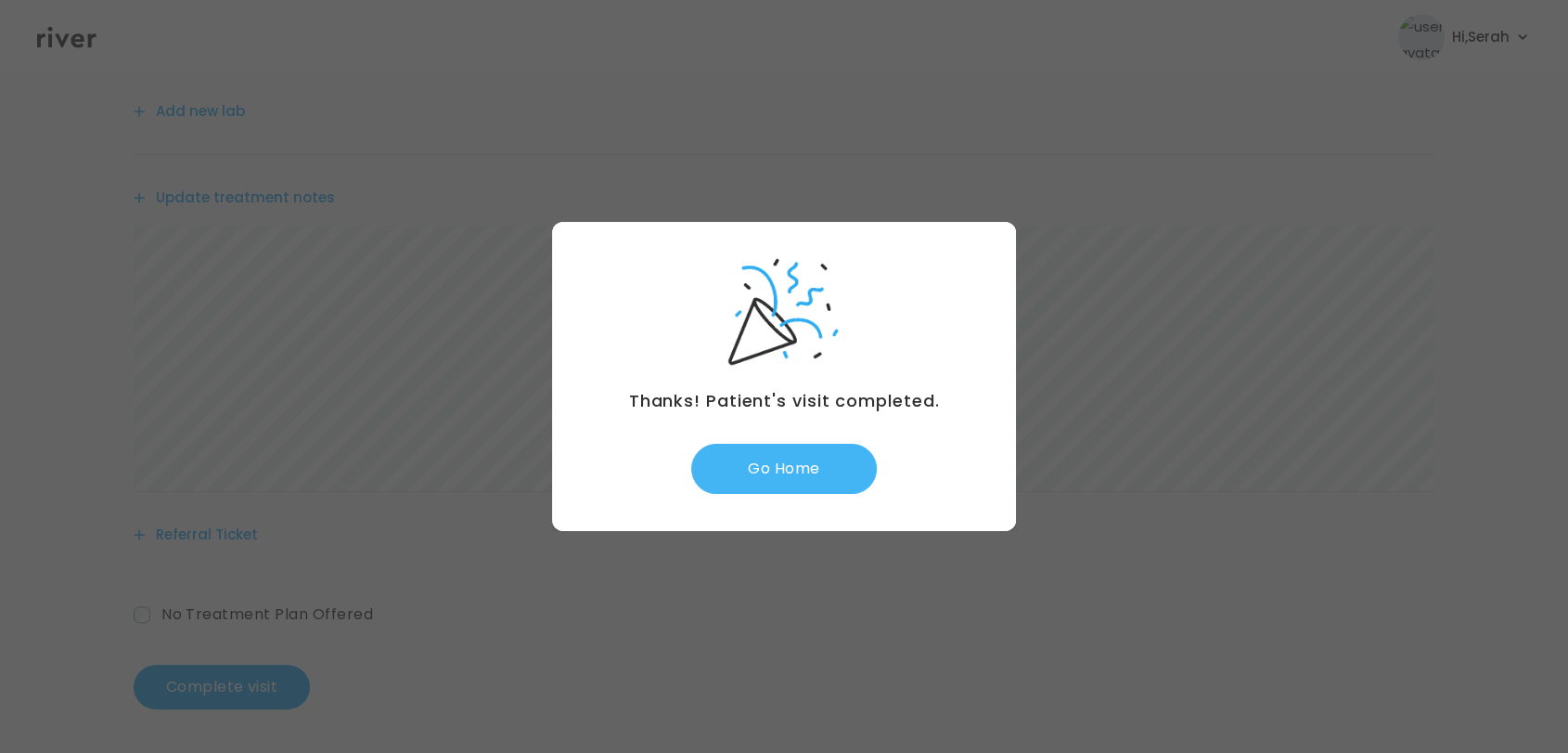
click at [772, 451] on button "Go Home" at bounding box center [784, 469] width 185 height 51
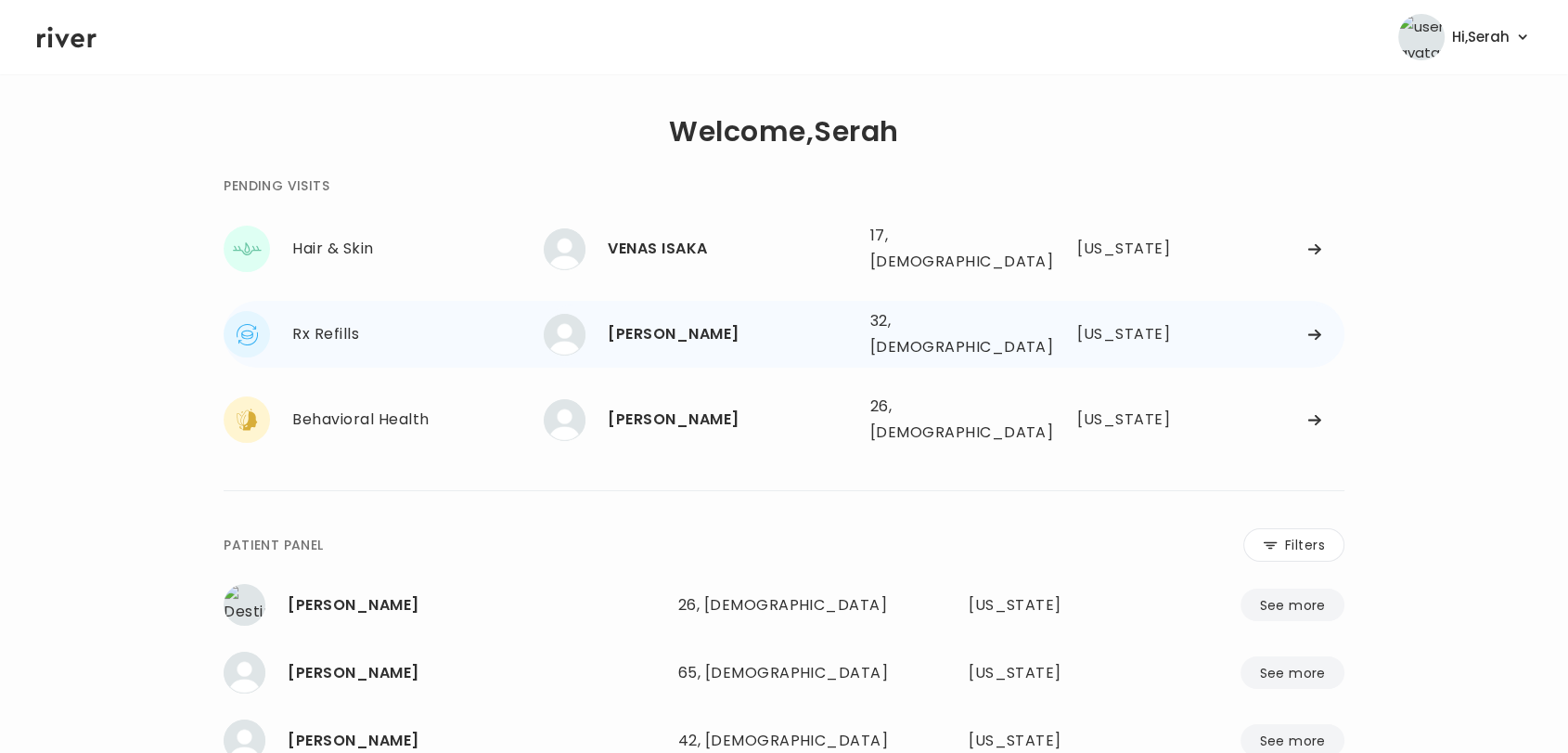
click at [742, 313] on div "[PERSON_NAME] 32, [DEMOGRAPHIC_DATA] See more" at bounding box center [699, 334] width 310 height 42
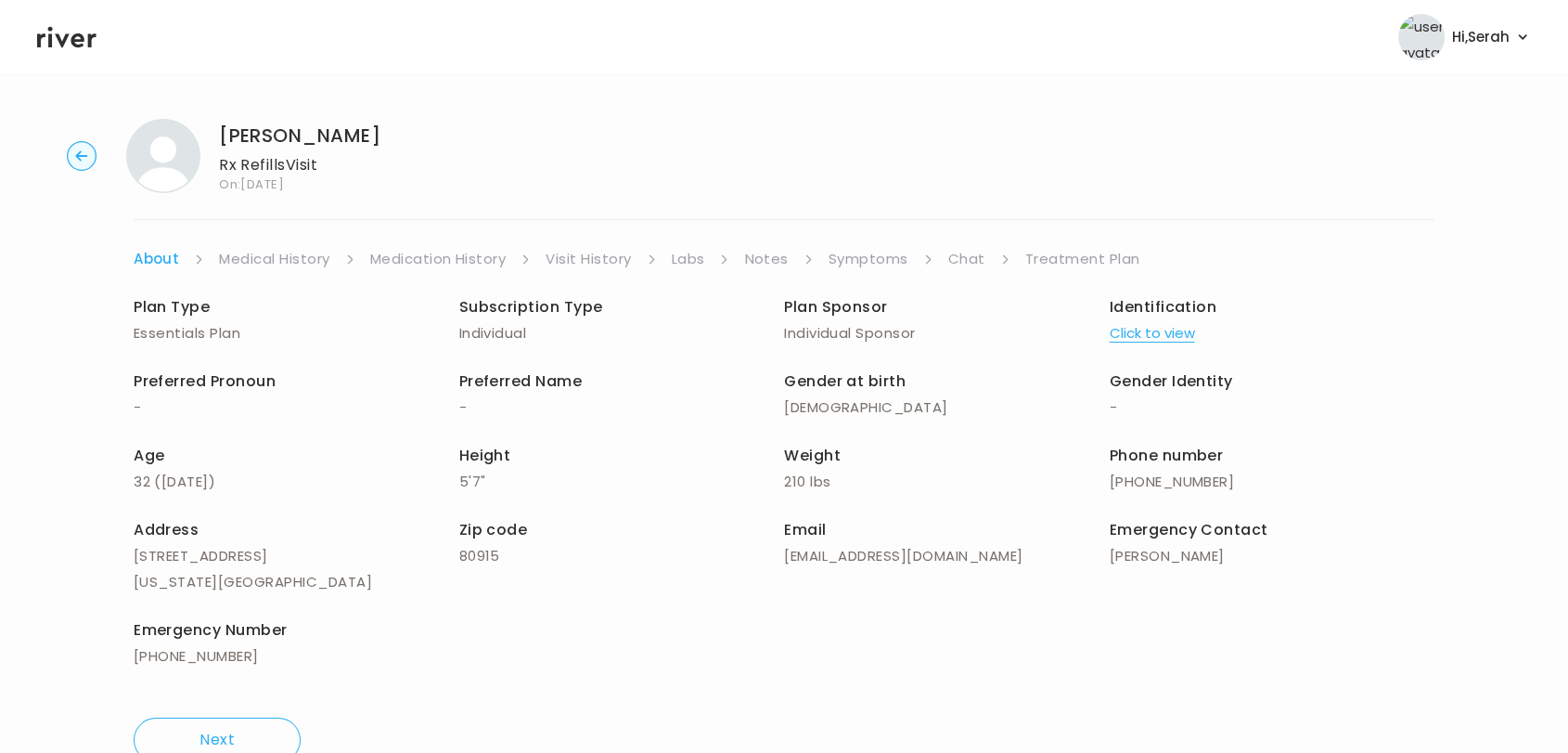
click at [881, 262] on link "Symptoms" at bounding box center [868, 259] width 79 height 26
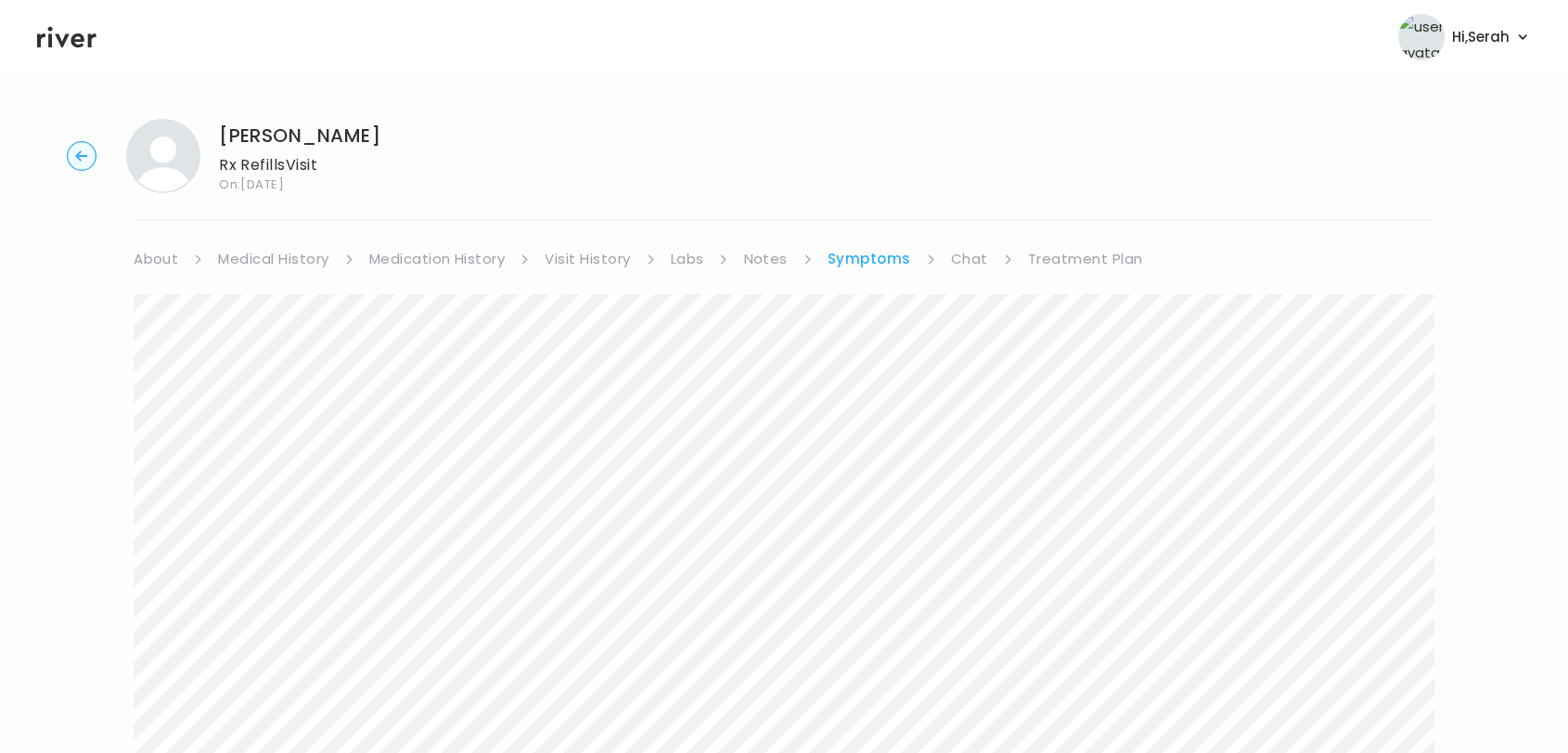
click at [957, 246] on link "Chat" at bounding box center [970, 259] width 37 height 26
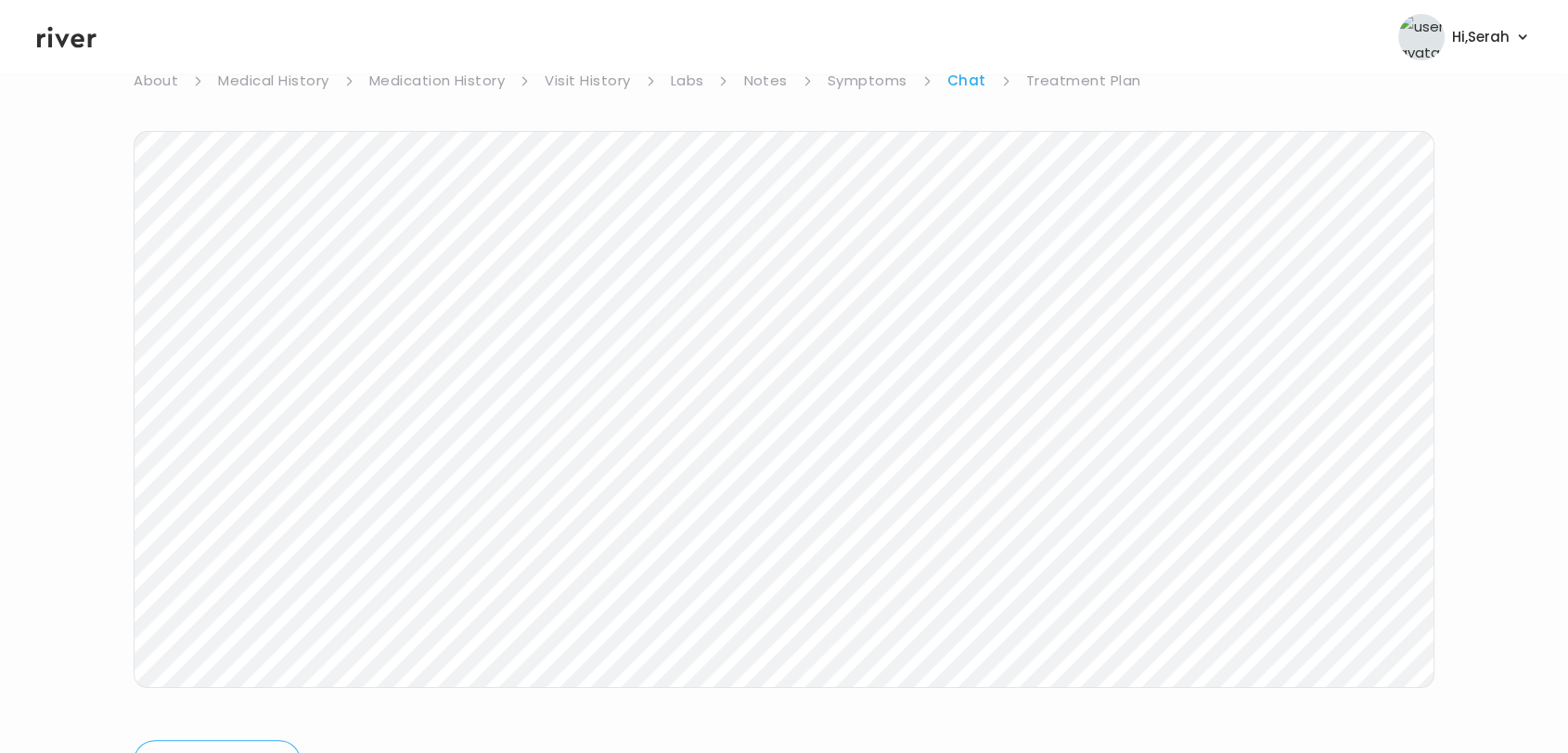
click at [81, 51] on header "Hi, Serah Profile Logout" at bounding box center [784, 36] width 1568 height 74
click at [60, 35] on icon at bounding box center [67, 37] width 60 height 28
click at [79, 42] on icon at bounding box center [67, 37] width 60 height 28
